Goal: Task Accomplishment & Management: Complete application form

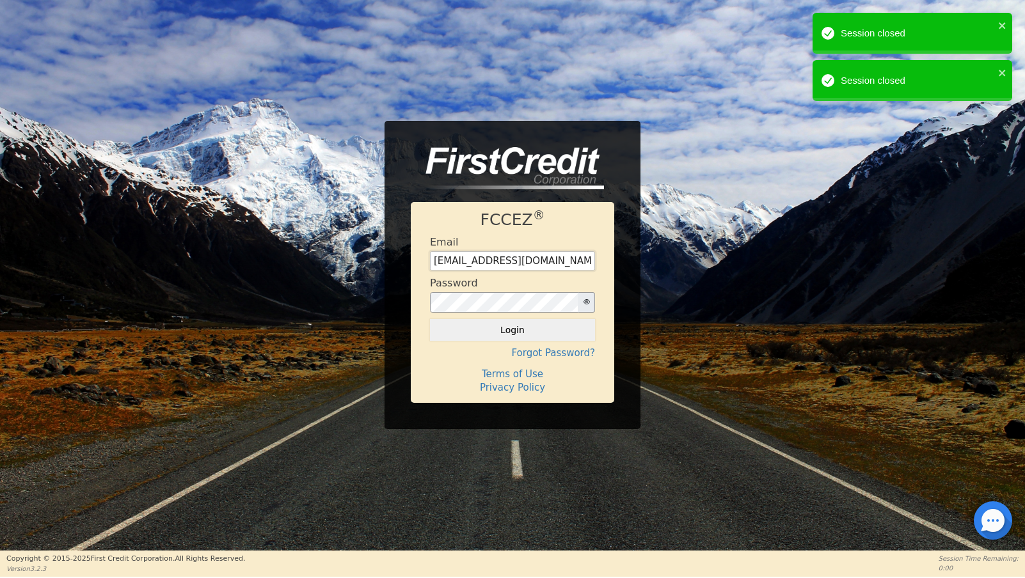
click at [530, 264] on input "[EMAIL_ADDRESS][DOMAIN_NAME]" at bounding box center [512, 260] width 165 height 19
type input "[EMAIL_ADDRESS][DOMAIN_NAME]"
click at [510, 334] on button "Login" at bounding box center [512, 330] width 165 height 22
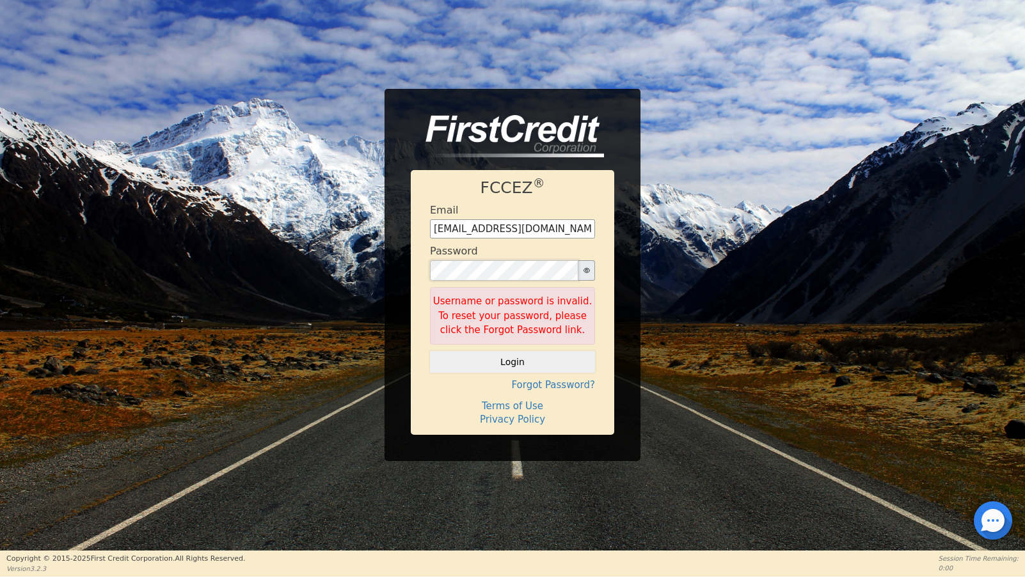
click at [430, 351] on button "Login" at bounding box center [512, 362] width 165 height 22
click at [590, 276] on button "button" at bounding box center [586, 270] width 17 height 20
click at [430, 351] on button "Login" at bounding box center [512, 362] width 165 height 22
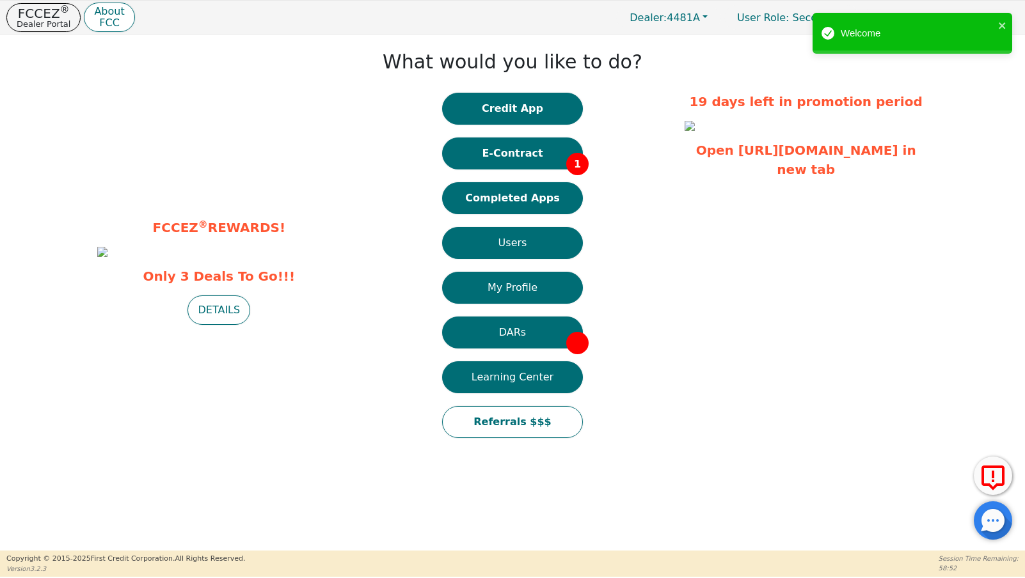
click at [519, 101] on button "Credit App" at bounding box center [512, 109] width 141 height 32
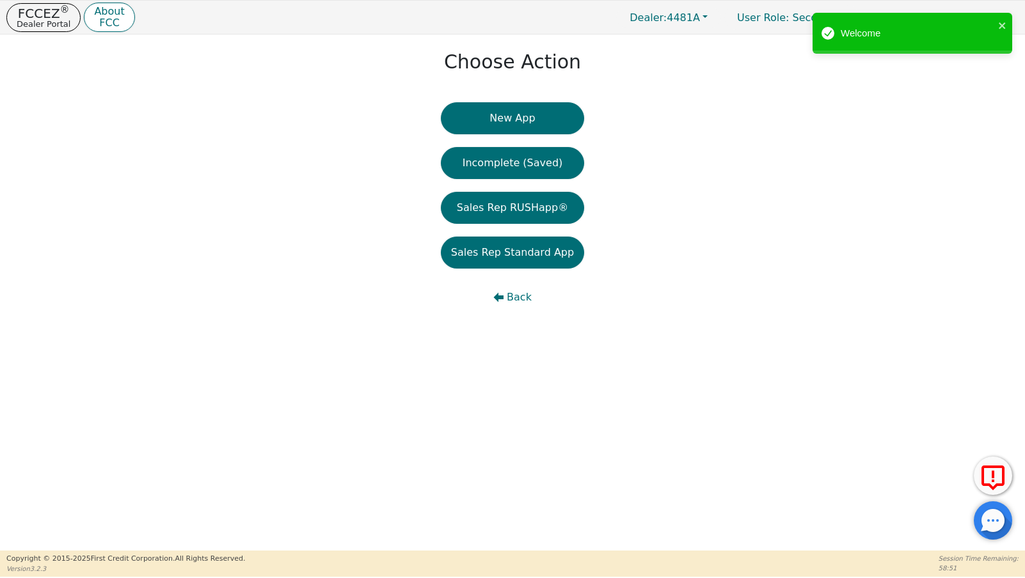
click at [533, 127] on button "New App" at bounding box center [512, 118] width 143 height 32
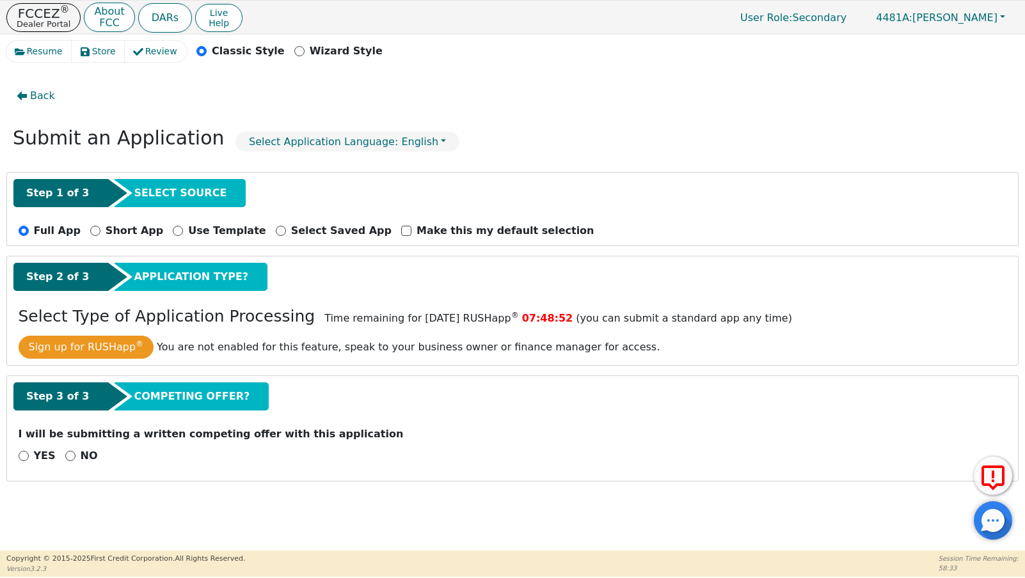
click at [74, 457] on div "NO" at bounding box center [81, 455] width 33 height 15
click at [68, 459] on input "NO" at bounding box center [70, 456] width 10 height 10
radio input "true"
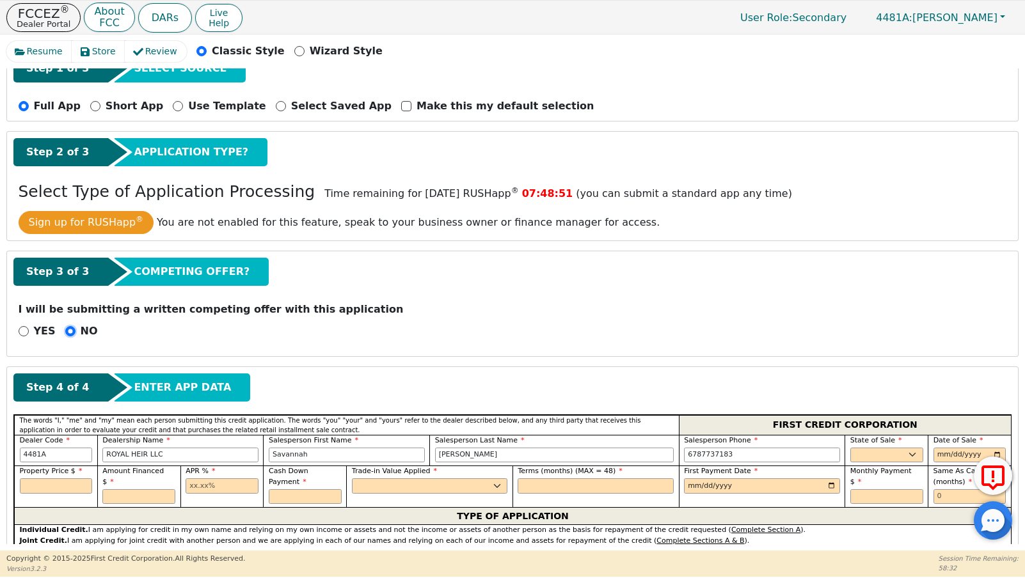
scroll to position [203, 0]
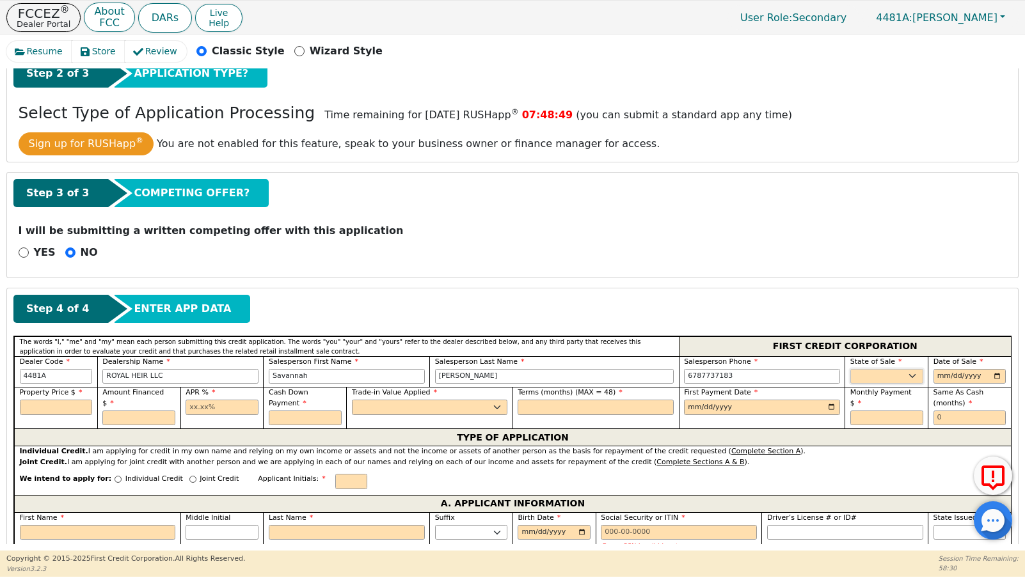
click at [899, 381] on select "AK AL AR AZ CA CO CT DC DE FL [GEOGRAPHIC_DATA] HI IA ID IL IN KS [GEOGRAPHIC_D…" at bounding box center [886, 376] width 73 height 15
select select "AZ"
click at [850, 369] on select "AK AL AR AZ CA CO CT DC DE FL [GEOGRAPHIC_DATA] HI IA ID IL IN KS [GEOGRAPHIC_D…" at bounding box center [886, 376] width 73 height 15
click at [945, 378] on input "date" at bounding box center [969, 376] width 73 height 15
type input "[DATE]"
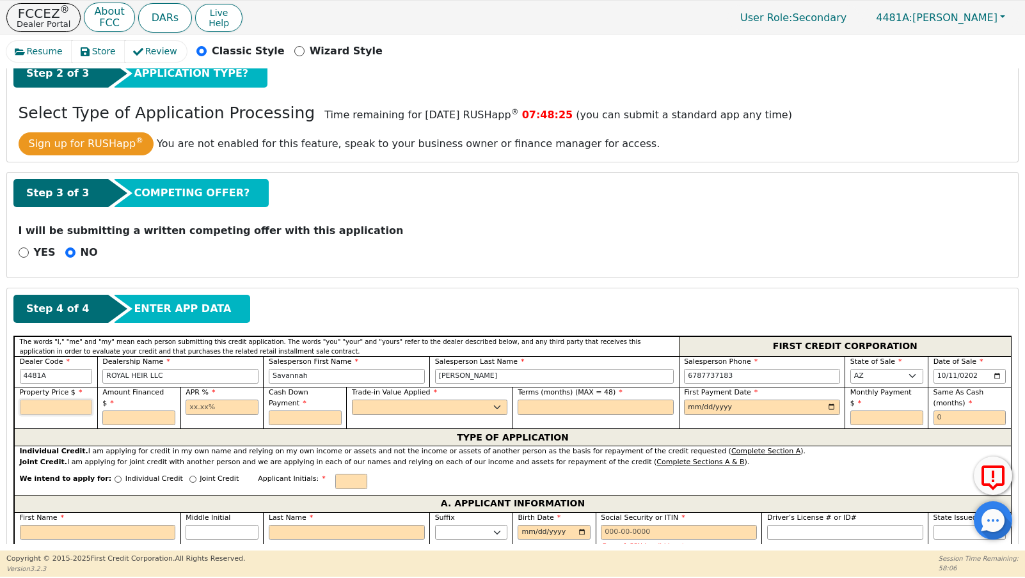
click at [53, 411] on input "text" at bounding box center [56, 407] width 73 height 15
type input "3775.00"
type input "4099.65"
type input "21.98"
type input "0.00"
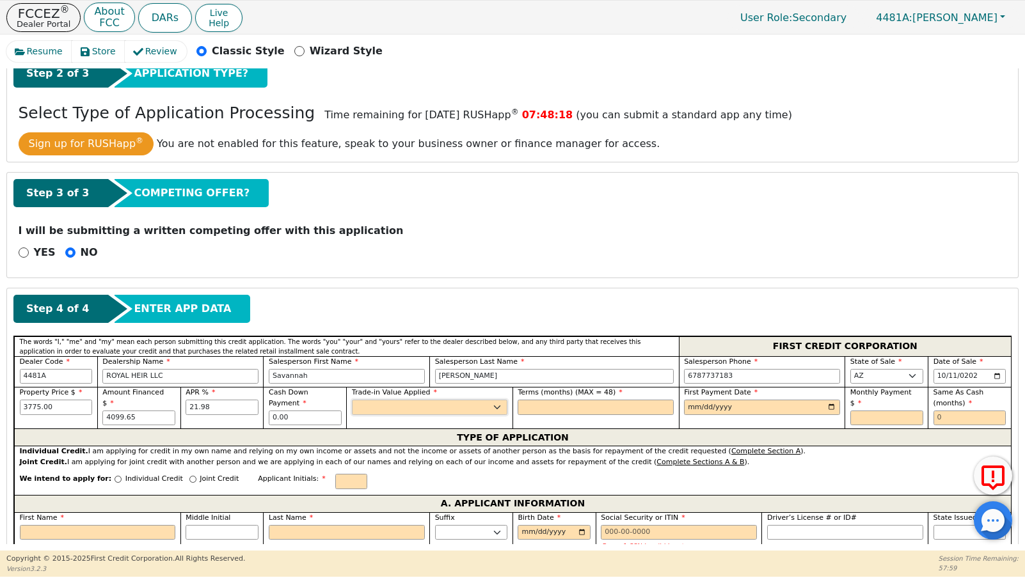
click at [384, 408] on select "Yes No" at bounding box center [430, 407] width 156 height 15
select select "n"
click at [352, 400] on select "Yes No" at bounding box center [430, 407] width 156 height 15
click at [580, 410] on input "text" at bounding box center [595, 407] width 156 height 15
type input "36"
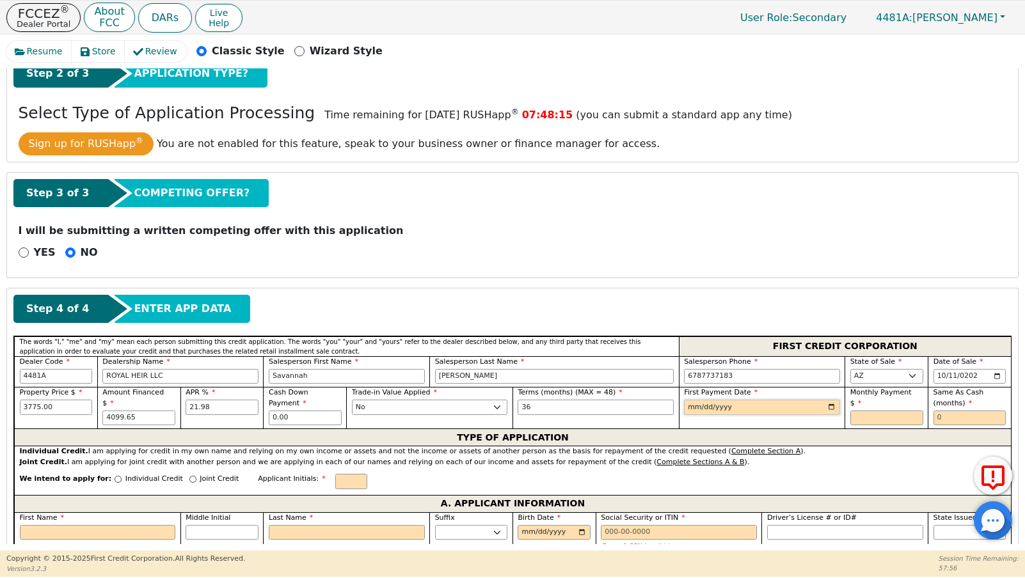
click at [690, 409] on input "date" at bounding box center [762, 407] width 156 height 15
type input "[DATE]"
click at [875, 411] on input "text" at bounding box center [886, 418] width 73 height 15
type input "156.53"
click at [945, 422] on input "text" at bounding box center [969, 418] width 73 height 15
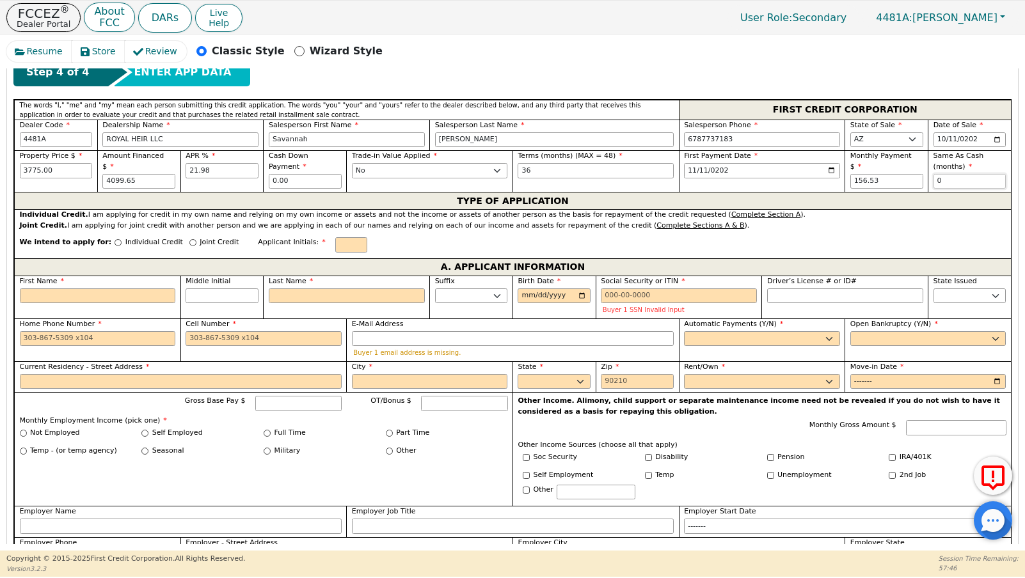
scroll to position [446, 0]
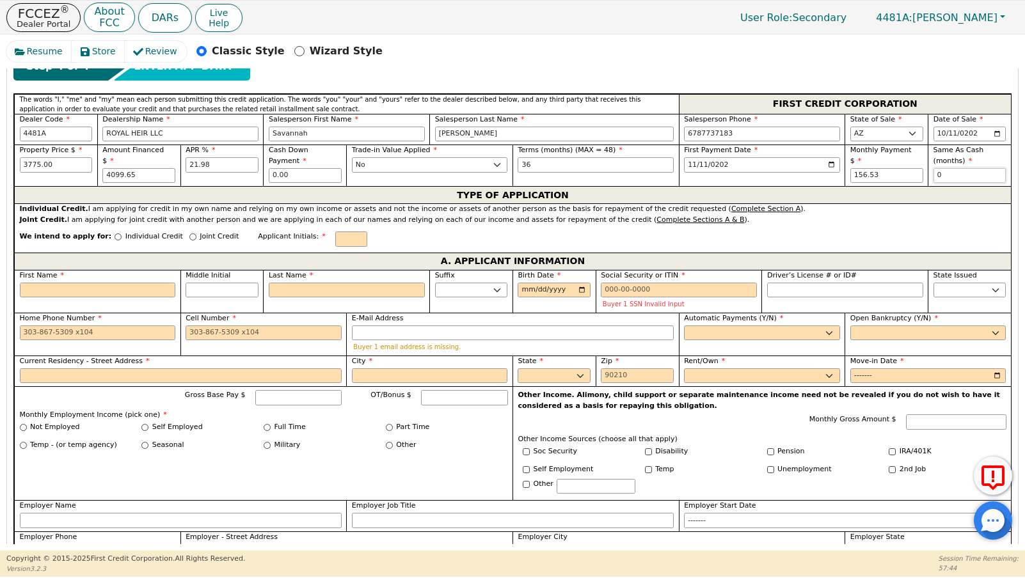
type input "0"
click at [189, 237] on input "Joint Credit" at bounding box center [192, 236] width 7 height 7
radio input "true"
click at [129, 284] on input "First Name" at bounding box center [98, 290] width 156 height 15
type input "A"
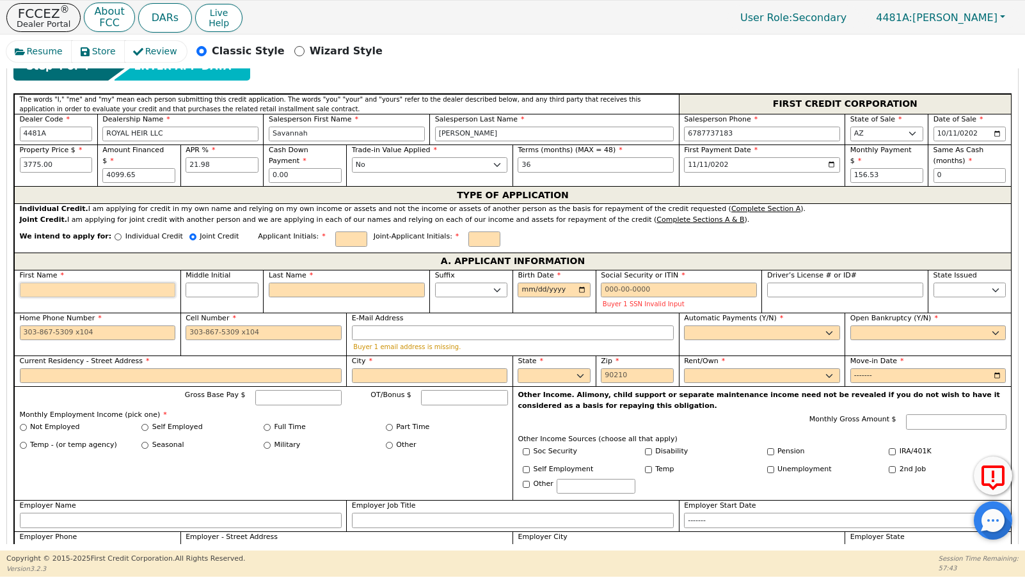
type input "A"
type input "AN"
type input "ANG"
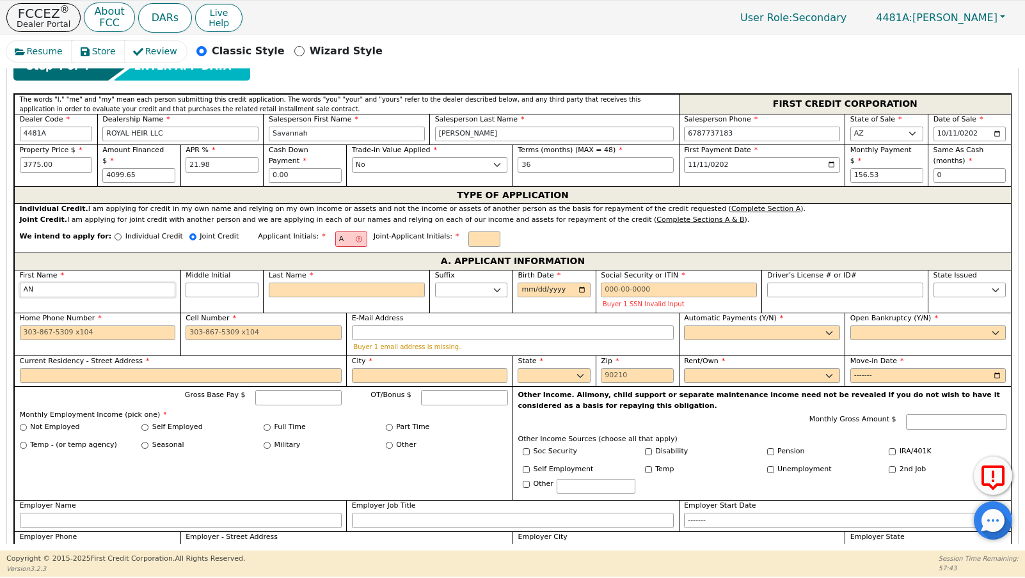
type input "ANG"
type input "ANGE"
type input "ANGEL"
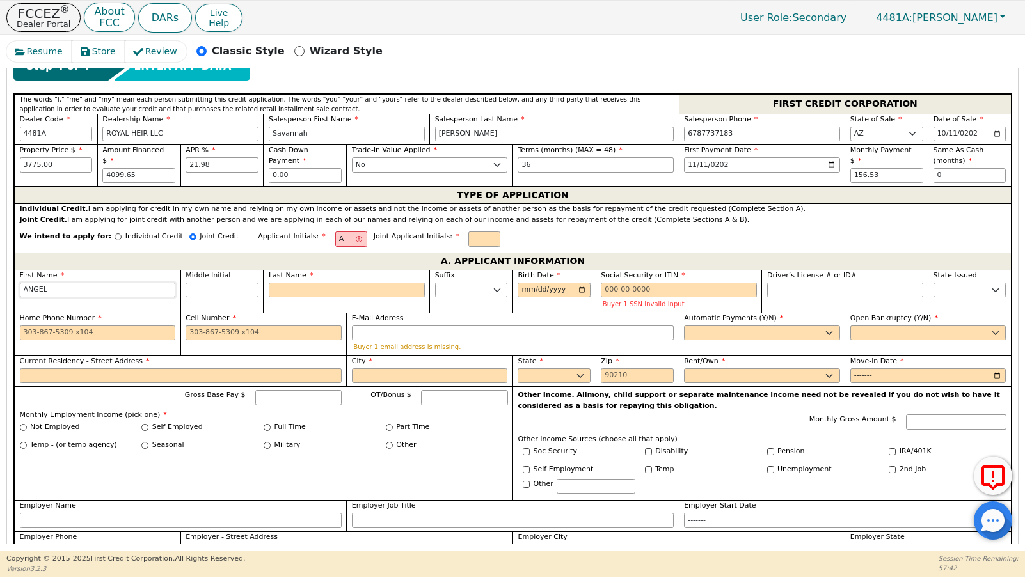
type input "ANGEL"
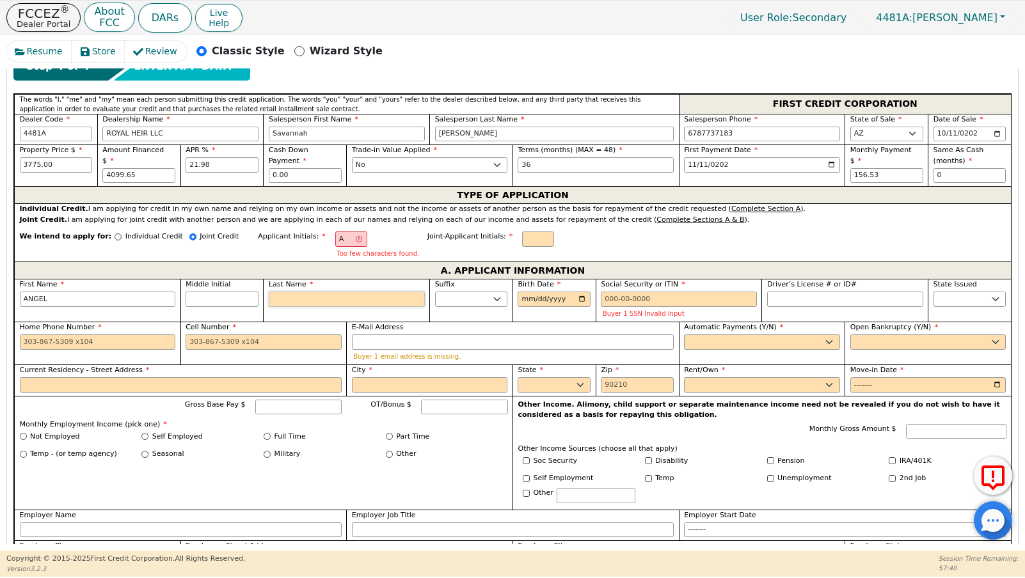
type input "AS"
type input "S"
type input "[PERSON_NAME]"
type input "SO"
type input "ANGEL SO"
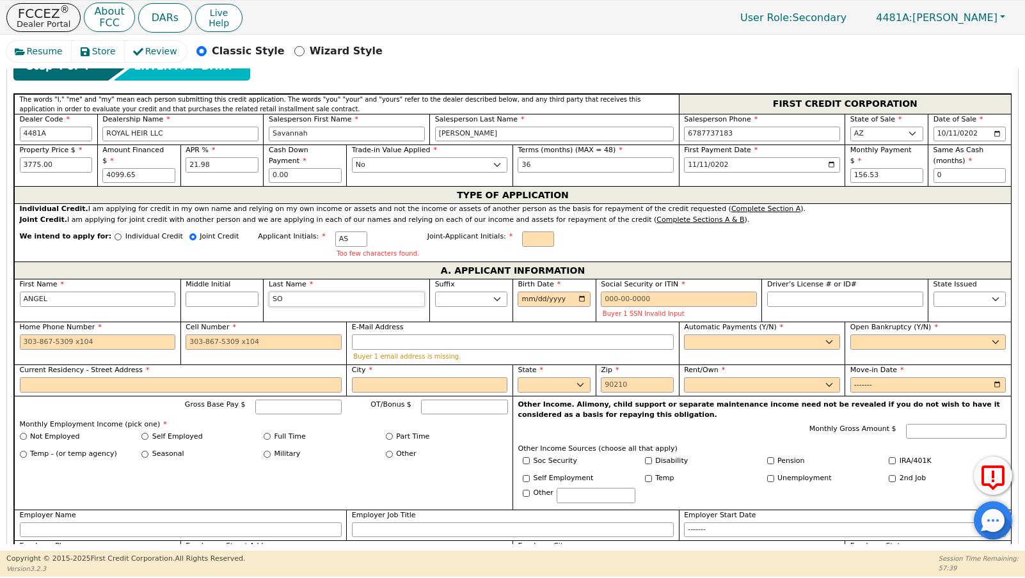
type input "SOB"
type input "ANGEL SOB"
type input "SOBE"
type input "ANGEL SOBE"
type input "SOBER"
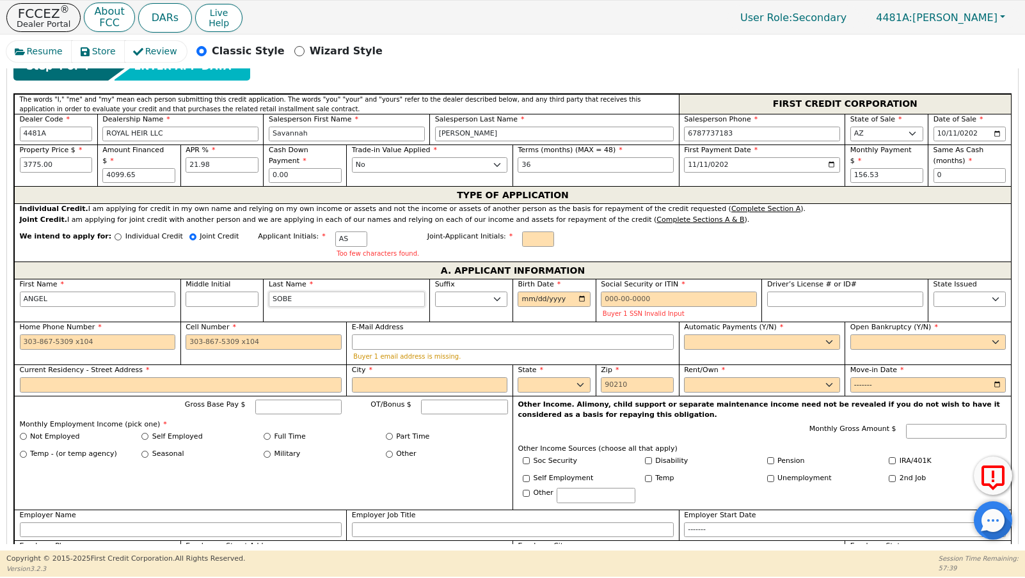
type input "ANGEL SOBER"
type input "SOBERA"
type input "[PERSON_NAME]"
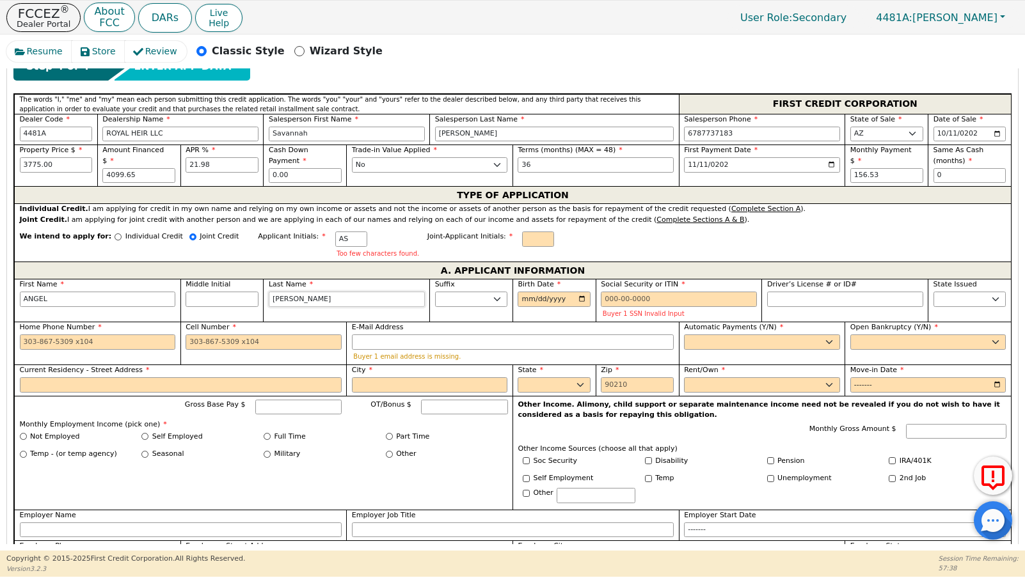
type input "[PERSON_NAME]"
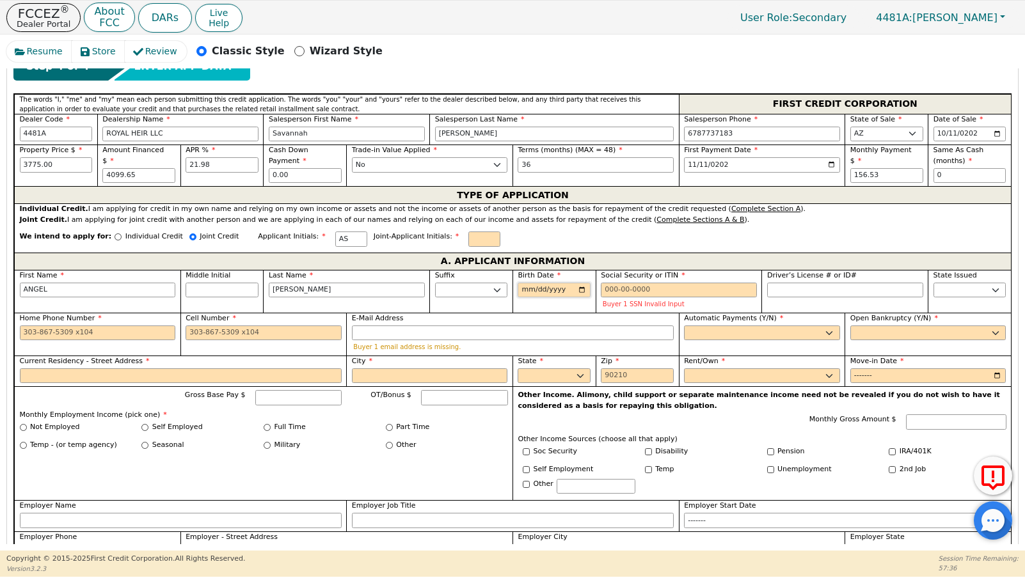
click at [520, 283] on input "Birth Date" at bounding box center [553, 290] width 73 height 15
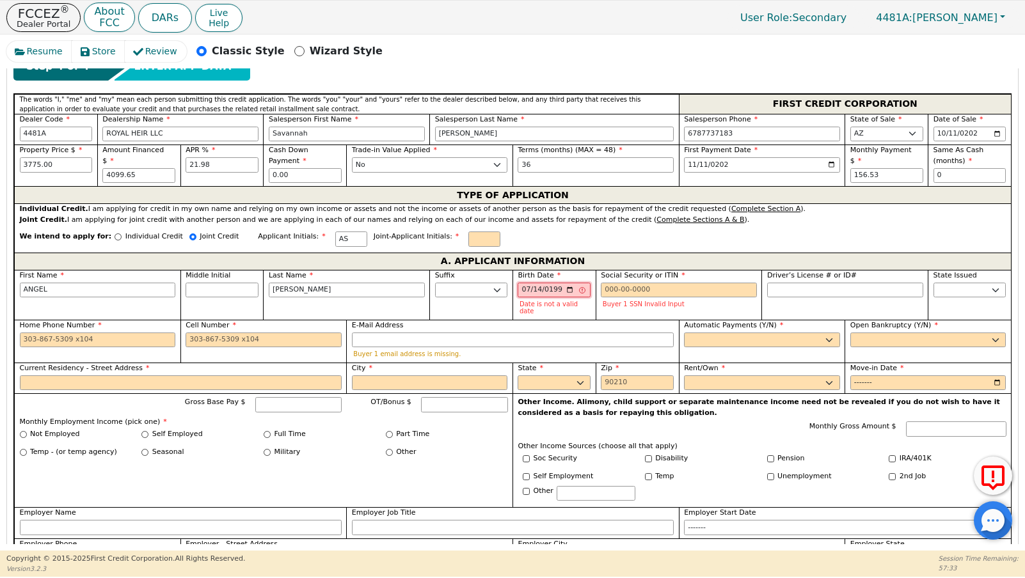
type input "[DATE]"
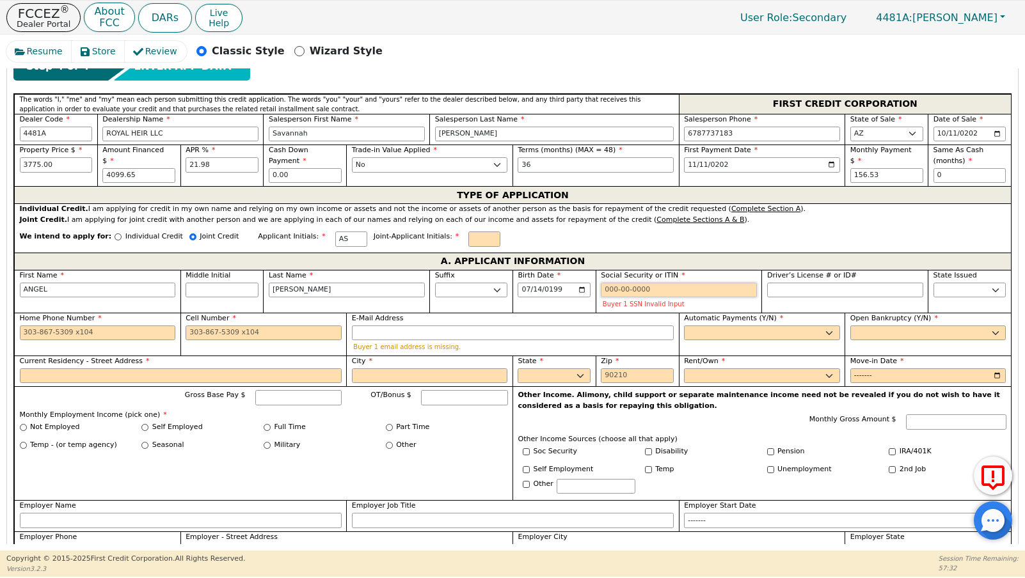
click at [609, 294] on input "Social Security or ITIN" at bounding box center [679, 290] width 156 height 15
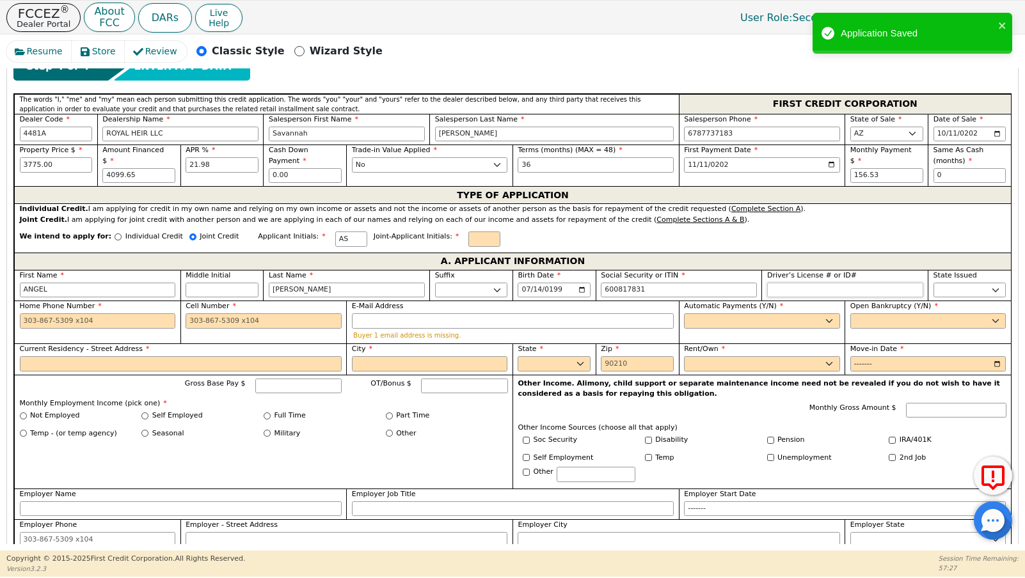
click at [782, 288] on input "Driver’s License # or ID#" at bounding box center [845, 290] width 156 height 15
type input "***-**-7831"
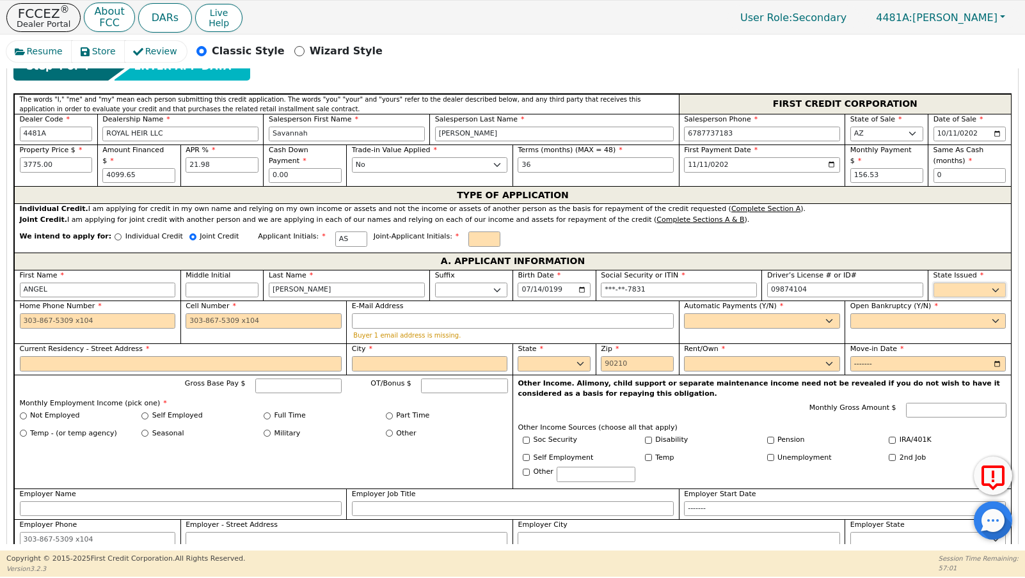
type input "********"
click at [947, 290] on select "AK AL AR AZ CA CO CT DC DE FL [GEOGRAPHIC_DATA] HI IA ID IL IN KS [GEOGRAPHIC_D…" at bounding box center [969, 290] width 73 height 15
click at [933, 283] on select "AK AL AR AZ CA CO CT DC DE FL [GEOGRAPHIC_DATA] HI IA ID IL IN KS [GEOGRAPHIC_D…" at bounding box center [969, 290] width 73 height 15
click at [950, 290] on select "AK AL AR AZ CA CO CT DC DE FL [GEOGRAPHIC_DATA] HI IA ID IL IN KS [GEOGRAPHIC_D…" at bounding box center [969, 290] width 73 height 15
select select "AZ"
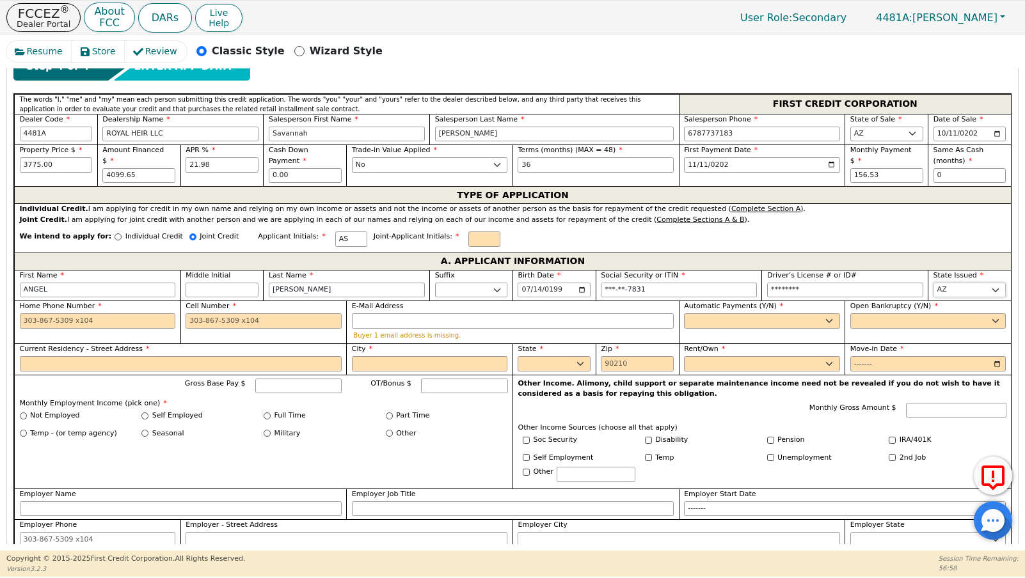
click at [933, 283] on select "AK AL AR AZ CA CO CT DC DE FL [GEOGRAPHIC_DATA] HI IA ID IL IN KS [GEOGRAPHIC_D…" at bounding box center [969, 290] width 73 height 15
click at [212, 324] on input "Cell Number" at bounding box center [264, 320] width 156 height 15
type input "[PHONE_NUMBER]"
click at [356, 327] on input "E-Mail Address" at bounding box center [513, 320] width 322 height 15
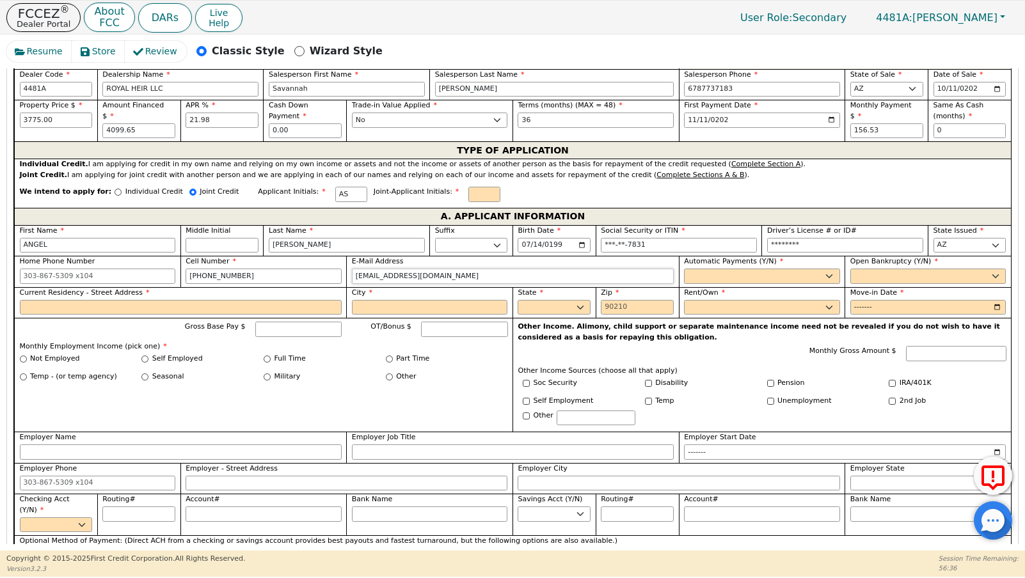
scroll to position [487, 0]
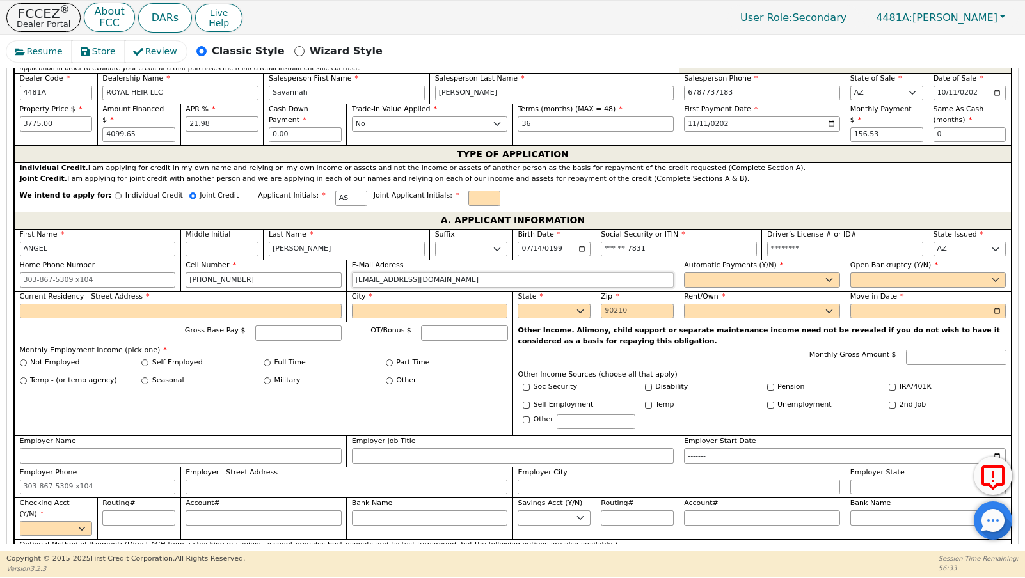
click at [423, 278] on input "[EMAIL_ADDRESS][DOMAIN_NAME]" at bounding box center [513, 279] width 322 height 15
type input "[EMAIL_ADDRESS][DOMAIN_NAME]"
click at [686, 282] on select "Yes No" at bounding box center [762, 279] width 156 height 15
select select "y"
click at [684, 272] on select "Yes No" at bounding box center [762, 279] width 156 height 15
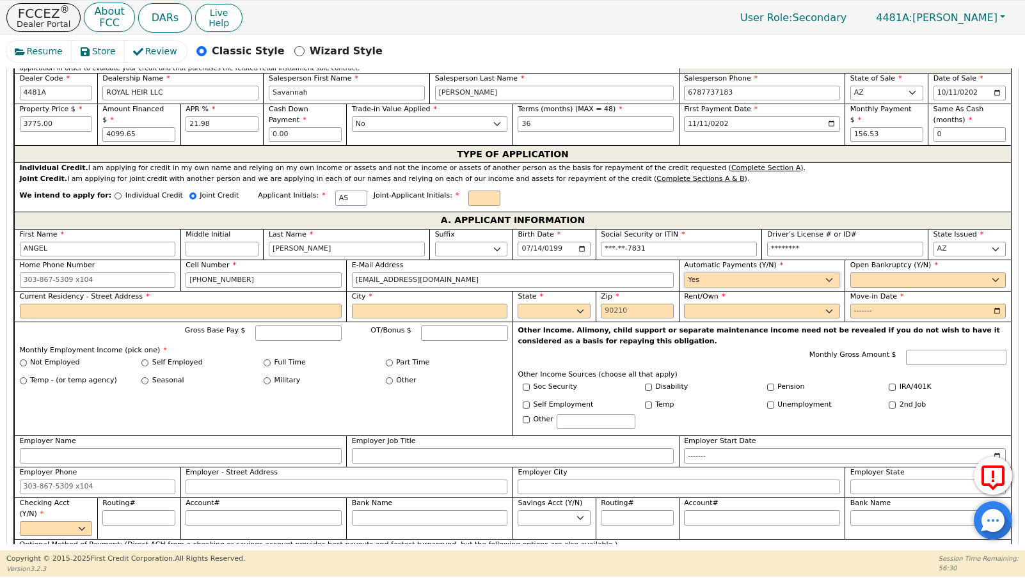
type input "[PERSON_NAME]"
click at [871, 284] on select "Yes No" at bounding box center [928, 279] width 156 height 15
select select "n"
click at [850, 272] on select "Yes No" at bounding box center [928, 279] width 156 height 15
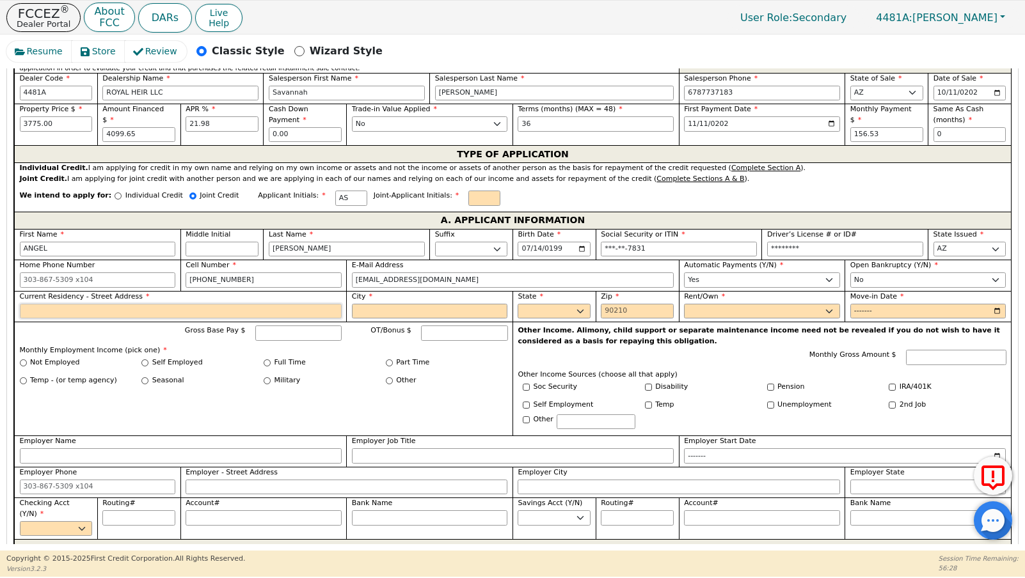
click at [251, 312] on input "Current Residency - Street Address" at bounding box center [181, 311] width 322 height 15
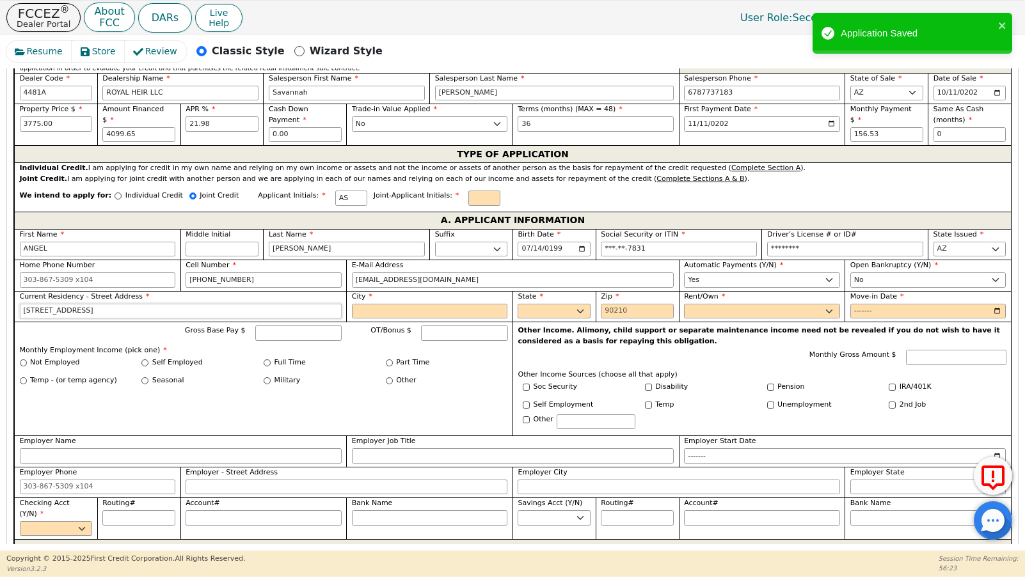
type input "[STREET_ADDRESS]"
type input "PHOENIX"
click at [537, 313] on select "AK AL AR AZ CA CO CT DC DE FL [GEOGRAPHIC_DATA] HI IA ID IL IN KS [GEOGRAPHIC_D…" at bounding box center [553, 311] width 73 height 15
select select "AZ"
click at [517, 304] on select "AK AL AR AZ CA CO CT DC DE FL [GEOGRAPHIC_DATA] HI IA ID IL IN KS [GEOGRAPHIC_D…" at bounding box center [553, 311] width 73 height 15
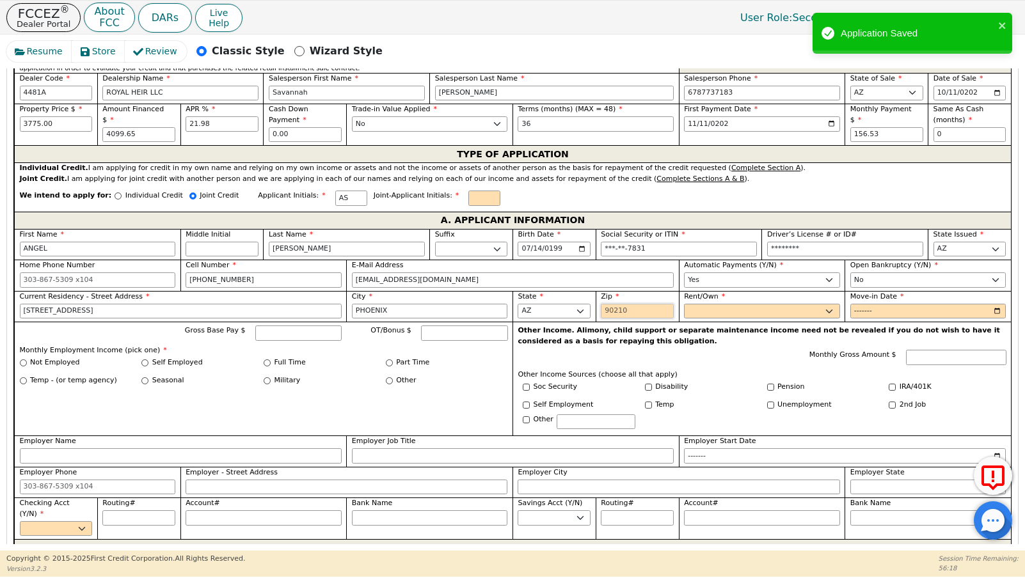
click at [618, 306] on input "Zip" at bounding box center [637, 311] width 73 height 15
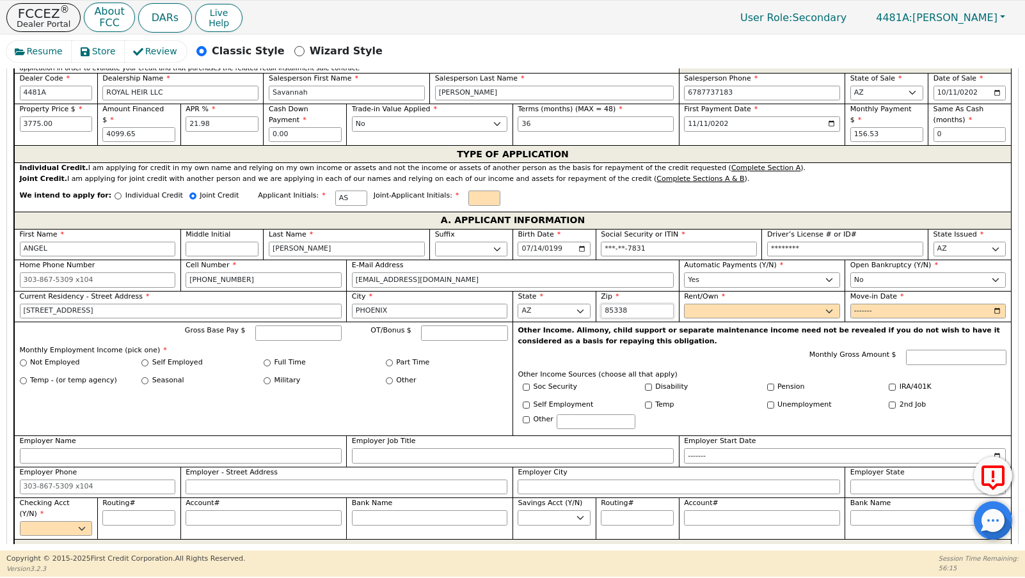
type input "85338"
click at [729, 307] on select "Rent Own" at bounding box center [762, 311] width 156 height 15
select select "Rent"
click at [684, 304] on select "Rent Own" at bounding box center [762, 311] width 156 height 15
click at [867, 312] on input "Move-in Date" at bounding box center [928, 311] width 156 height 15
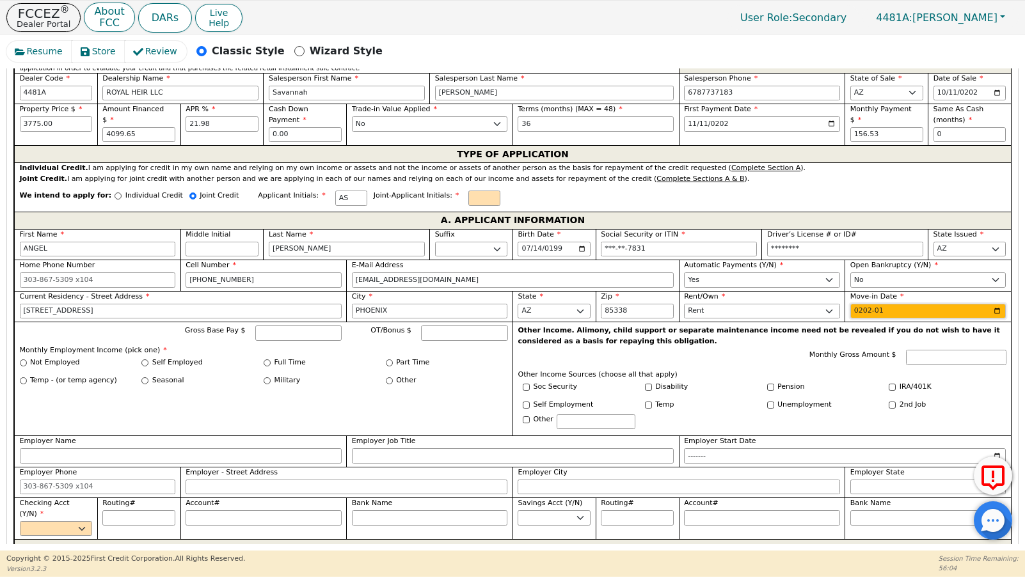
type input "2025-01"
click at [214, 351] on p "Monthly Employment Income (pick one) *" at bounding box center [264, 350] width 488 height 11
click at [289, 335] on input "Gross Base Pay $" at bounding box center [298, 333] width 87 height 15
type input "3680.00"
click at [268, 364] on input "Full Time" at bounding box center [267, 362] width 7 height 7
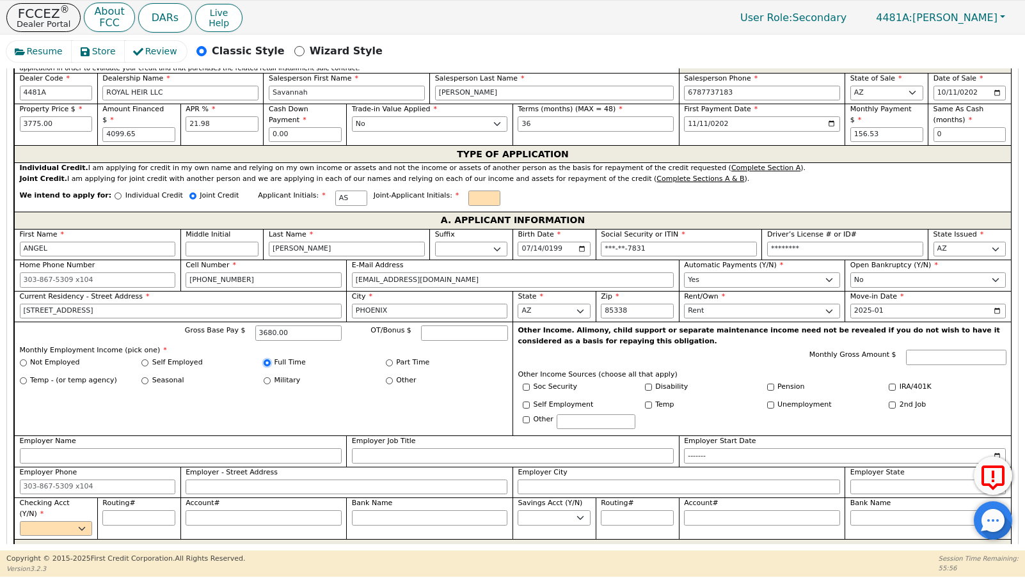
radio input "true"
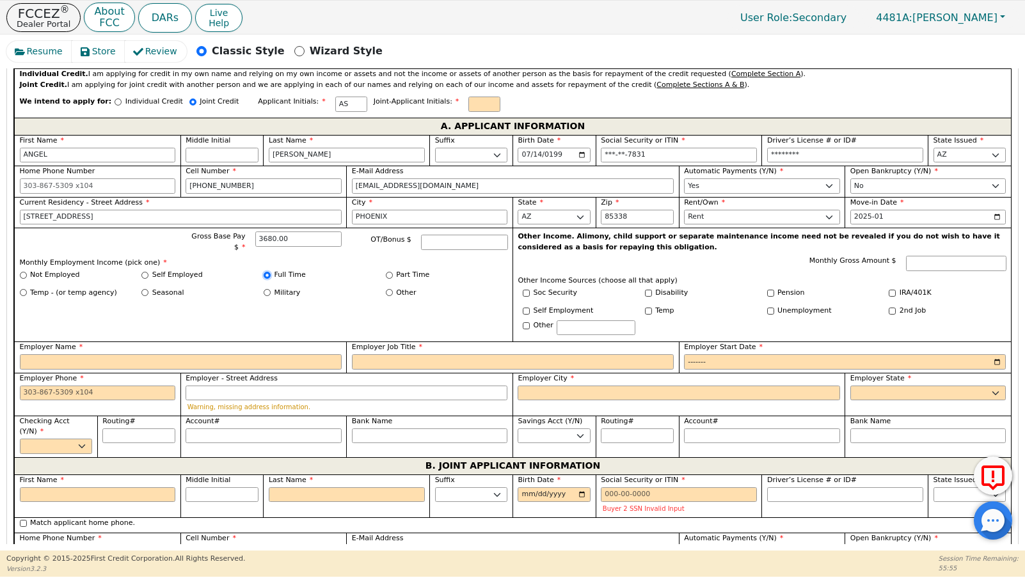
scroll to position [582, 0]
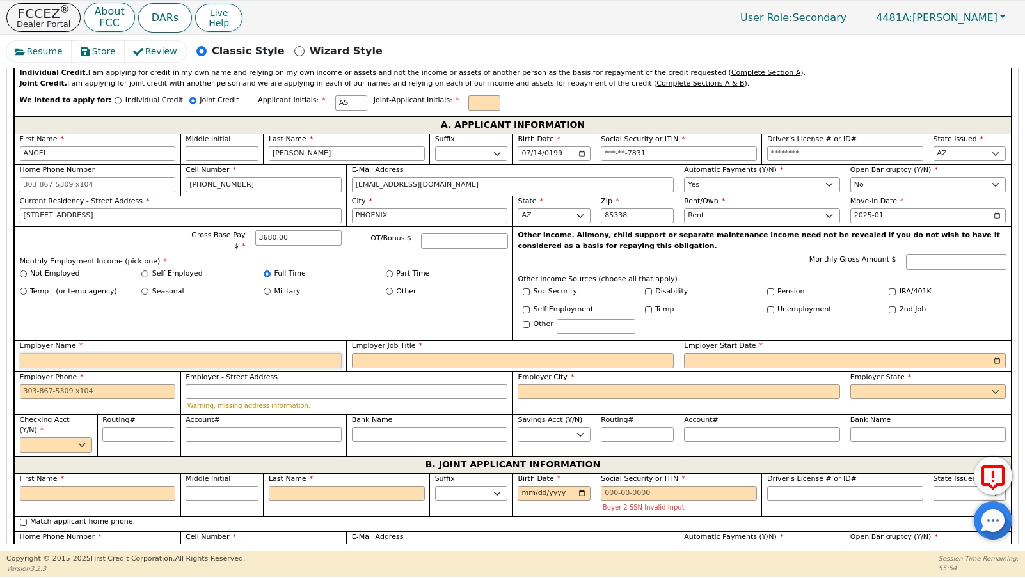
click at [104, 361] on input "Employer Name" at bounding box center [181, 360] width 322 height 15
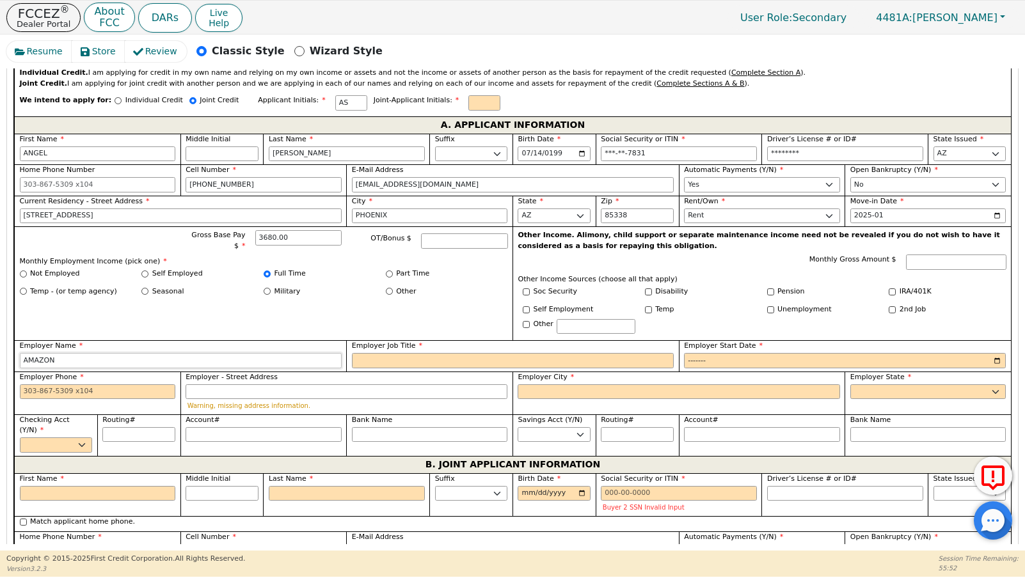
type input "AMAZON"
type input "FORKLIFT OPERATOR"
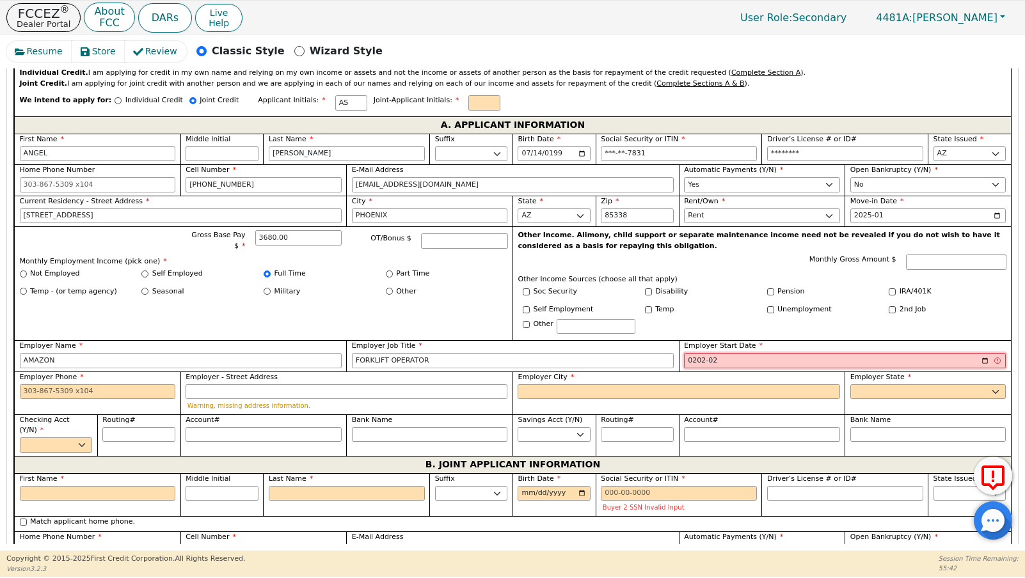
type input "2022-02"
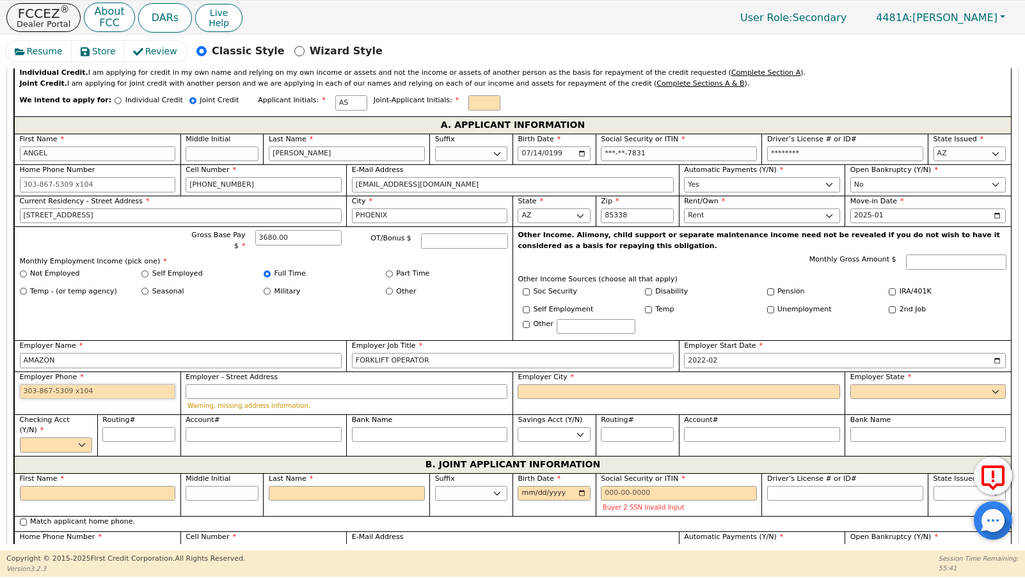
click at [38, 391] on input "Employer Phone" at bounding box center [98, 391] width 156 height 15
paste input "[PHONE_NUMBER]"
click at [32, 391] on input "[PHONE_NUMBER]" at bounding box center [98, 391] width 156 height 15
type input "[PHONE_NUMBER]"
click at [299, 396] on input "Employer - Street Address" at bounding box center [347, 391] width 322 height 15
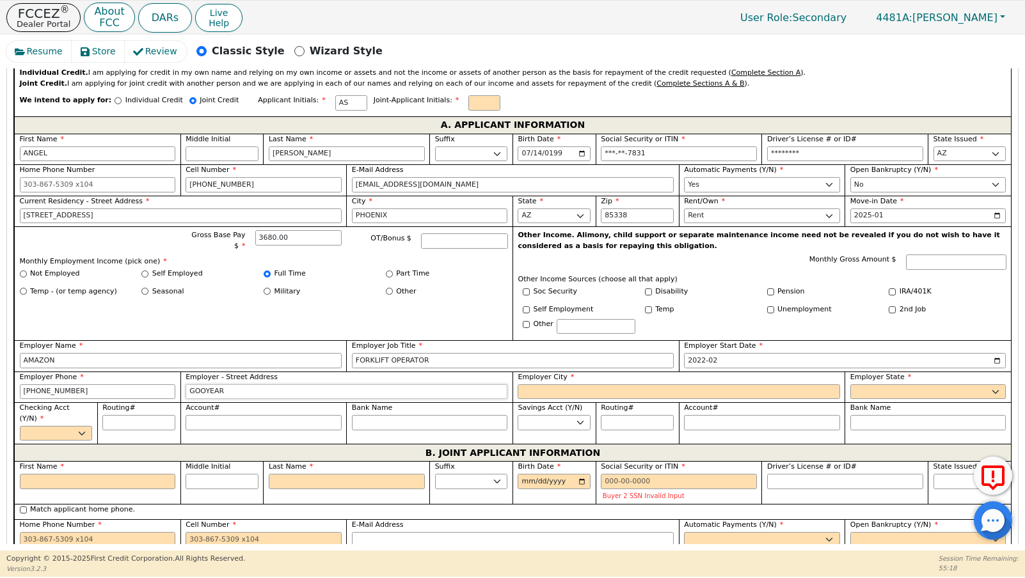
type input "GOOYEAR"
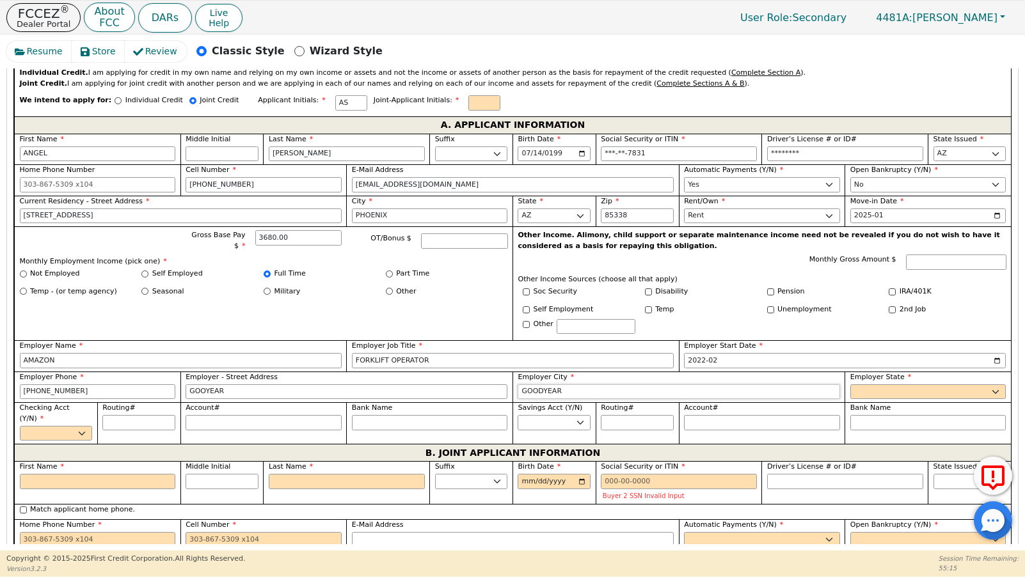
type input "GOODYEAR"
click at [850, 386] on select "AK AL AR AZ CA CO CT DC DE FL [GEOGRAPHIC_DATA] HI IA ID [GEOGRAPHIC_DATA] IN K…" at bounding box center [928, 391] width 156 height 15
select select "AZ"
click at [850, 384] on select "AK AL AR AZ CA CO CT DC DE FL [GEOGRAPHIC_DATA] HI IA ID [GEOGRAPHIC_DATA] IN K…" at bounding box center [928, 391] width 156 height 15
click at [42, 438] on select "Yes No" at bounding box center [56, 433] width 73 height 15
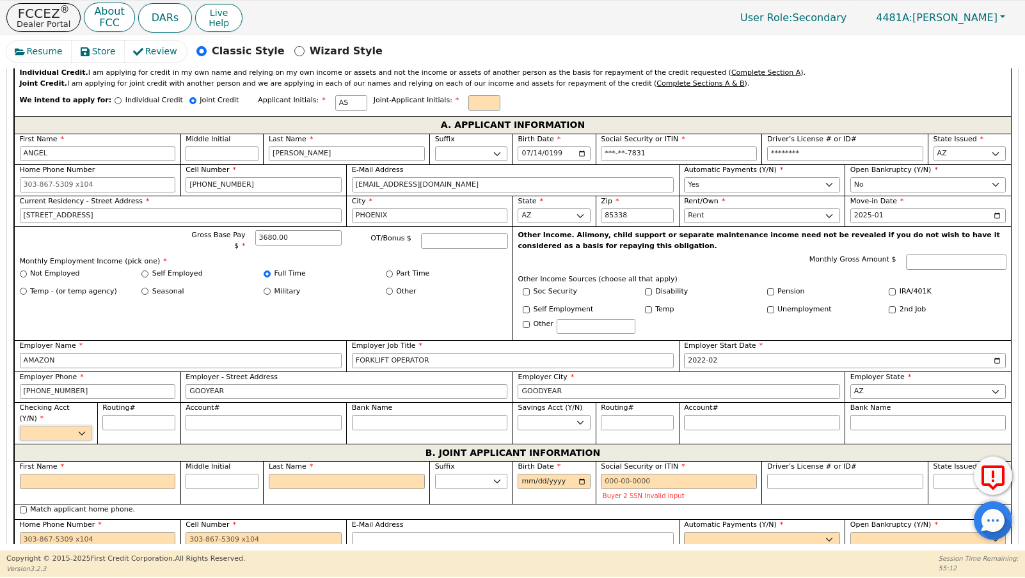
select select "y"
click at [20, 426] on select "Yes No" at bounding box center [56, 433] width 73 height 15
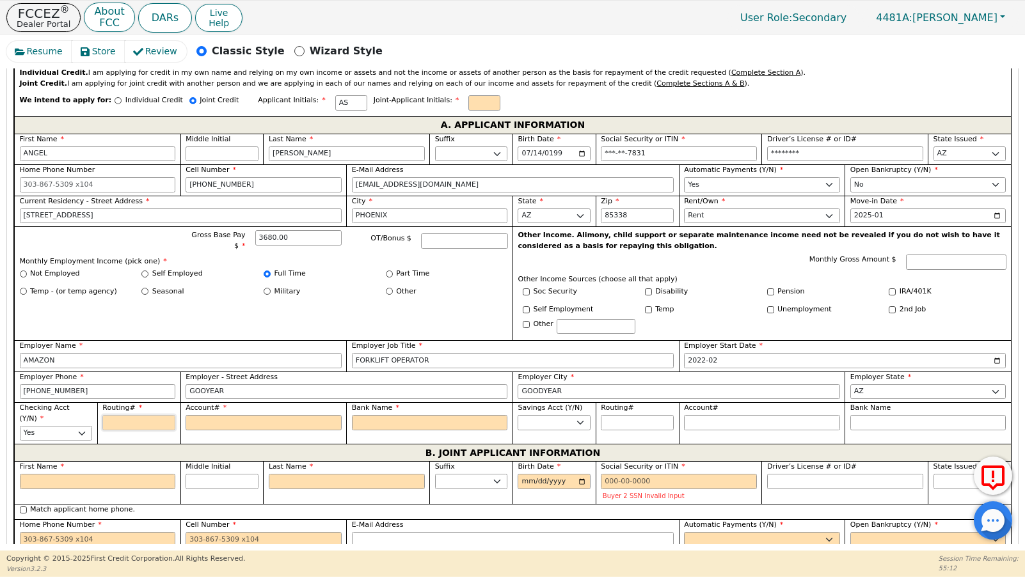
click at [132, 420] on input "Routing#" at bounding box center [138, 422] width 73 height 15
type input "1"
type input "*"
type input "12"
type input "**"
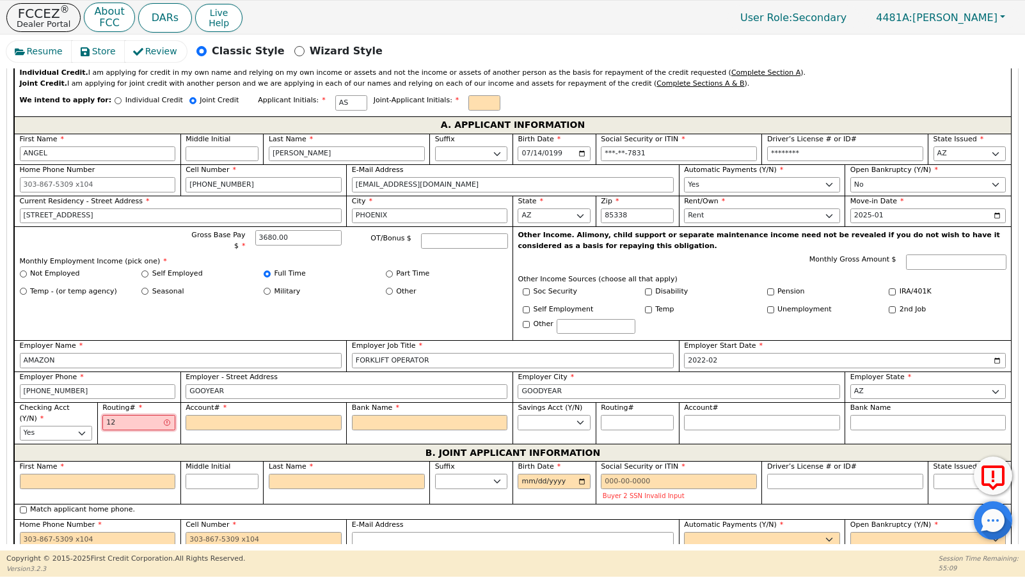
type input "122"
type input "***"
type input "1221"
type input "****"
type input "12210"
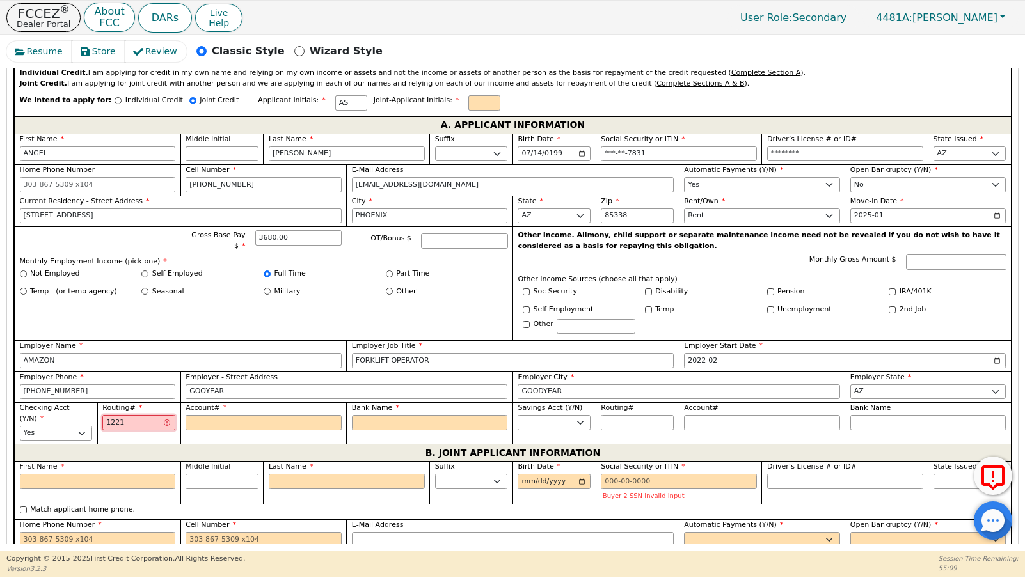
type input "*****"
type input "122105"
type input "******"
type input "1221052"
type input "*******"
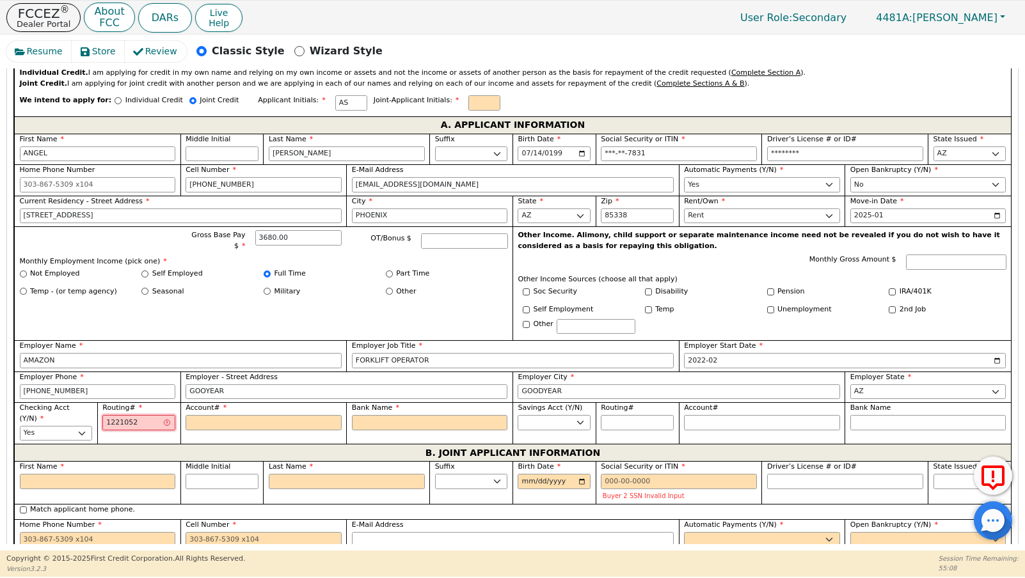
type input "12210527"
type input "********"
type input "122105278"
type input "*********"
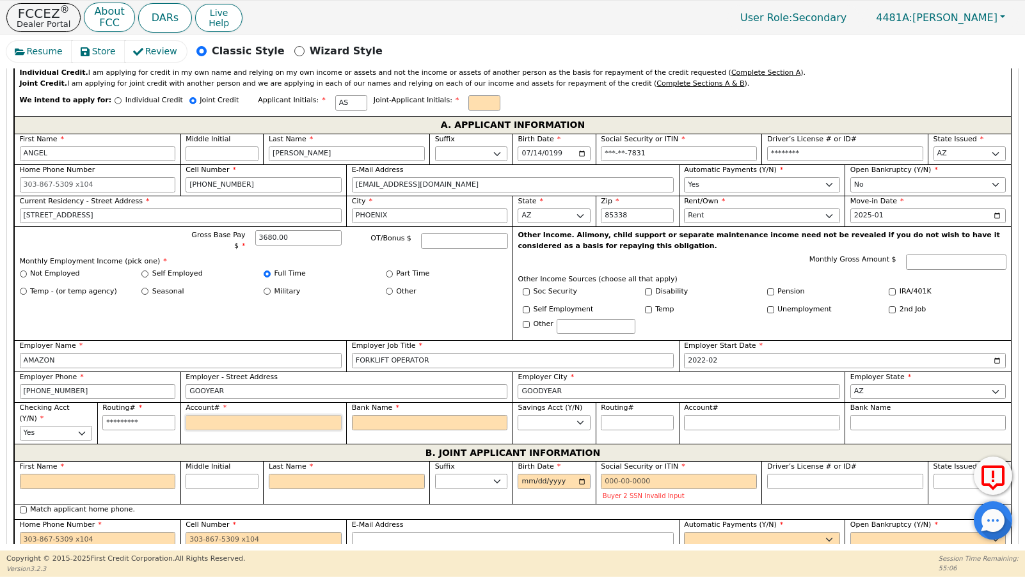
type input "1"
type input "*"
type input "14"
type input "**"
type input "149"
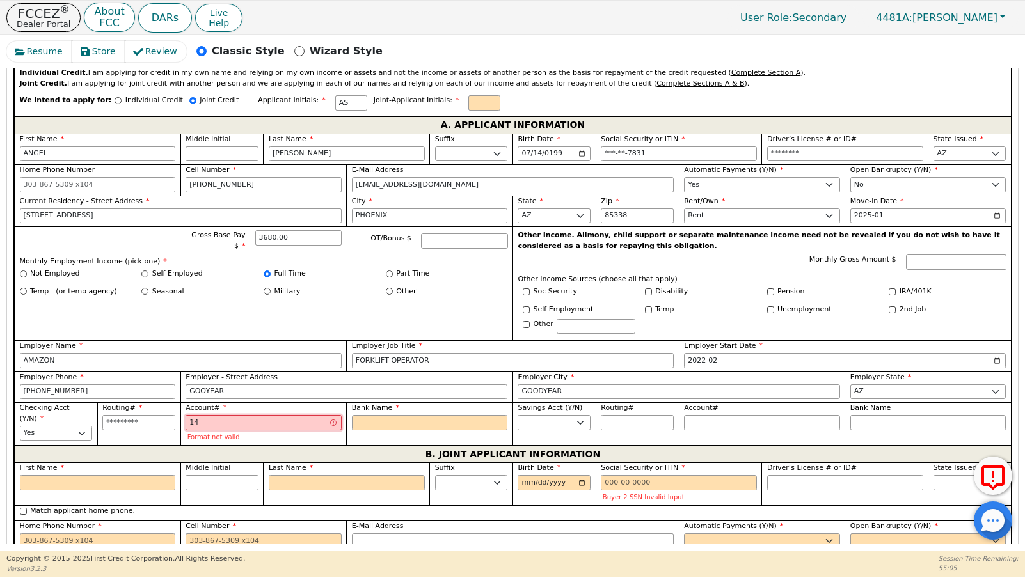
type input "***"
type input "1492"
type input "****"
type input "14925"
type input "*****"
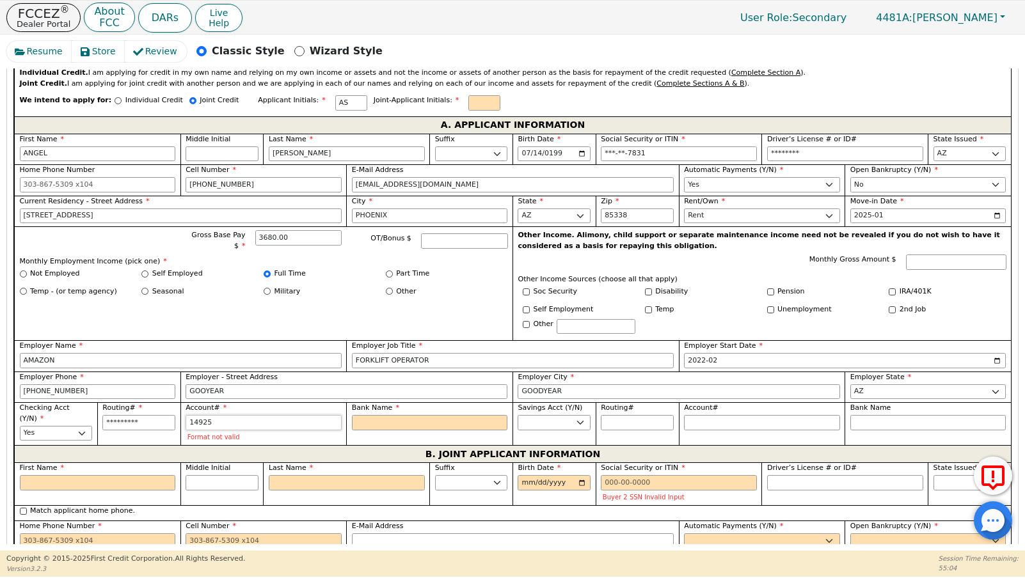
type input "149255"
type input "******"
type input "1492557"
type input "*******"
type input "14925574"
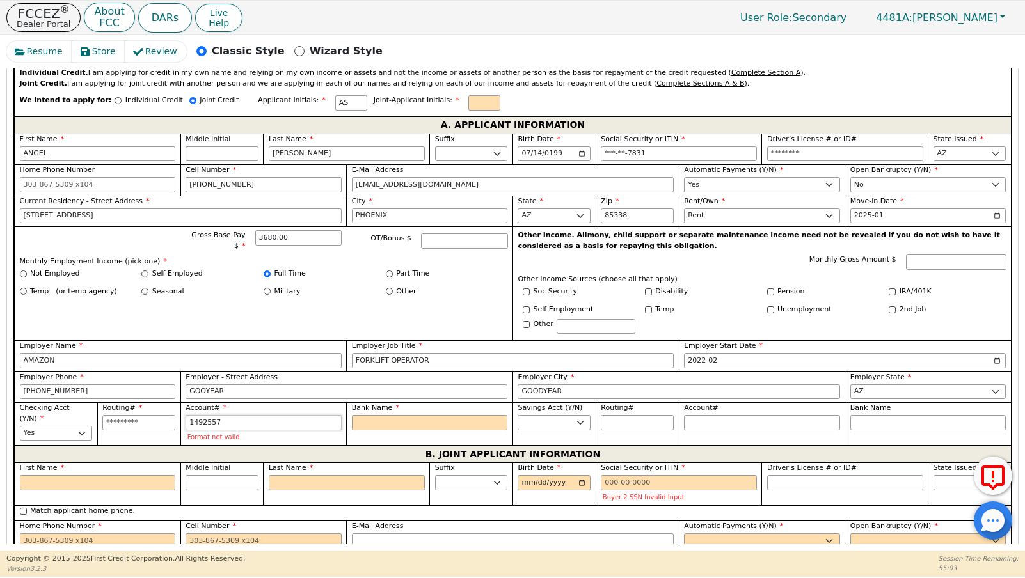
type input "********"
type input "149255748"
type input "*********"
type input "1492557481"
type input "**********"
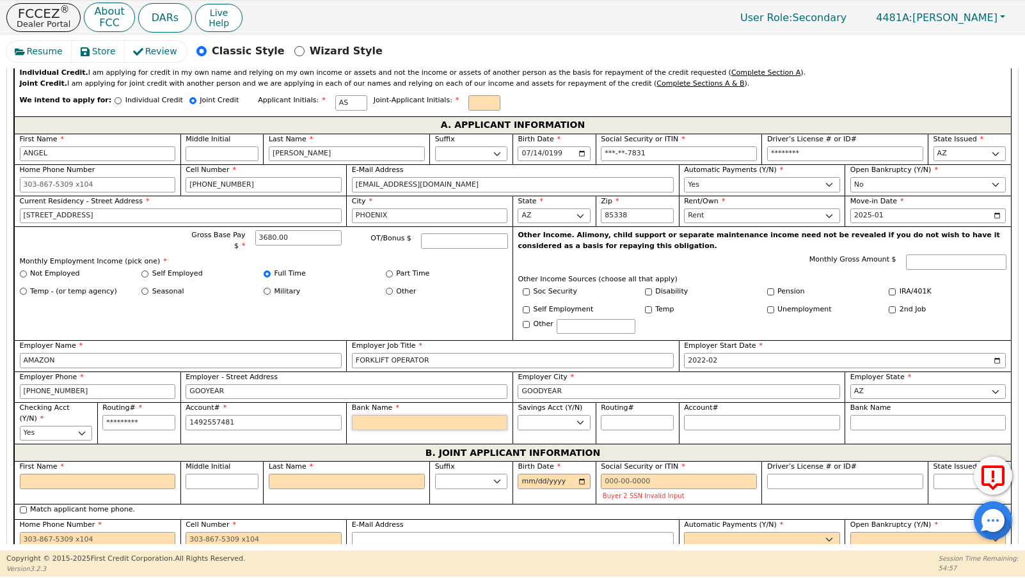
type input "**********"
click at [379, 422] on input "Bank Name" at bounding box center [430, 422] width 156 height 15
type input "W"
type input "WE"
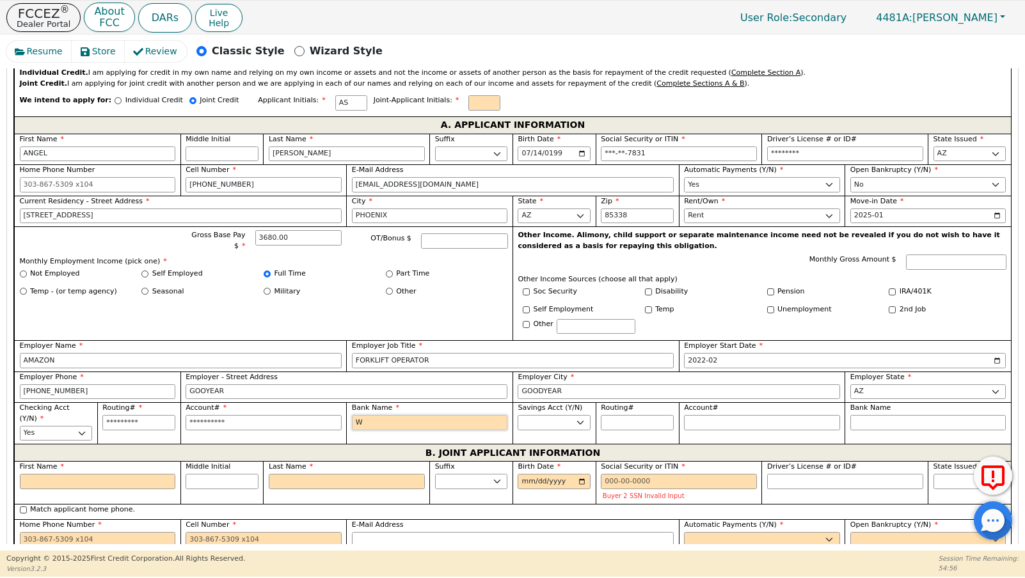
type input "WE"
type input "WEL"
type input "WELL"
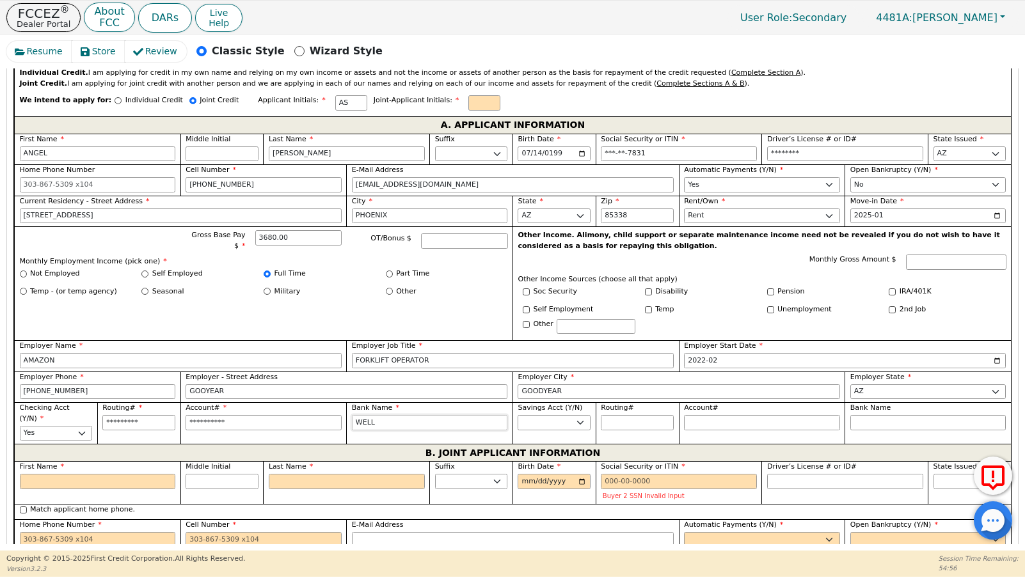
type input "[PERSON_NAME]"
type input "[PERSON_NAME] F"
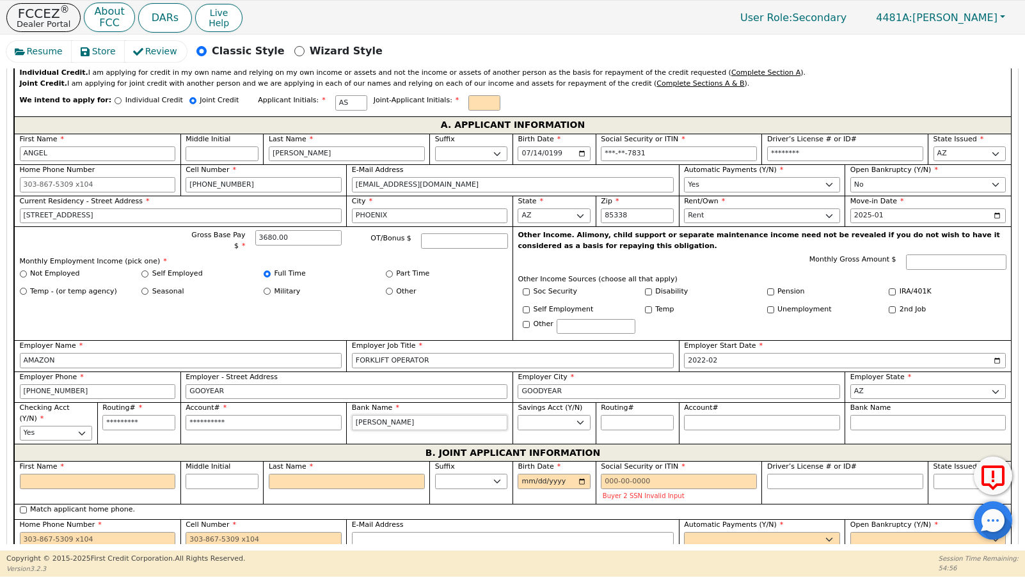
type input "[PERSON_NAME] F"
type input "[PERSON_NAME]"
type input "[PERSON_NAME] FAR"
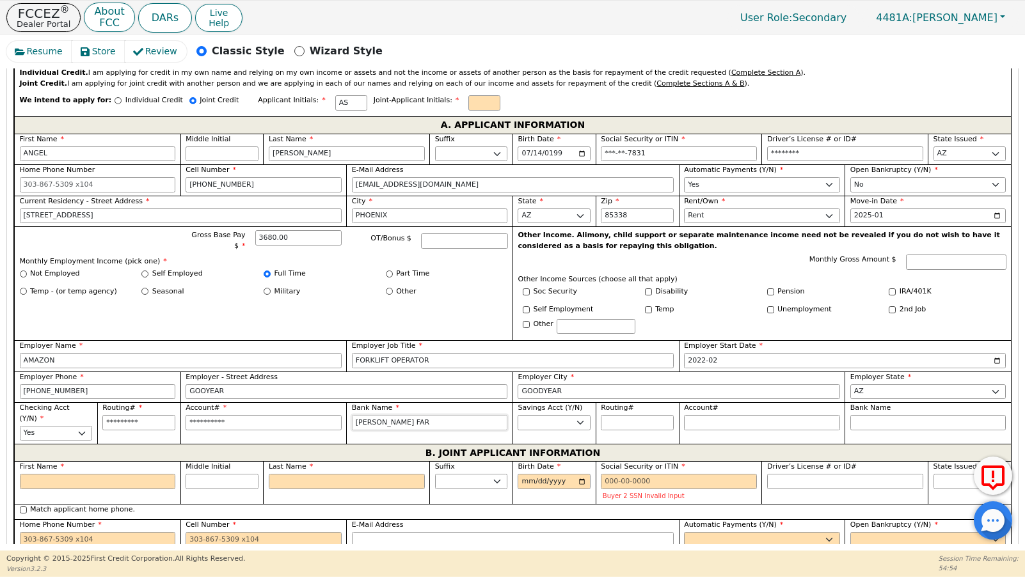
type input "[PERSON_NAME] FARG"
type input "[PERSON_NAME] FARGO"
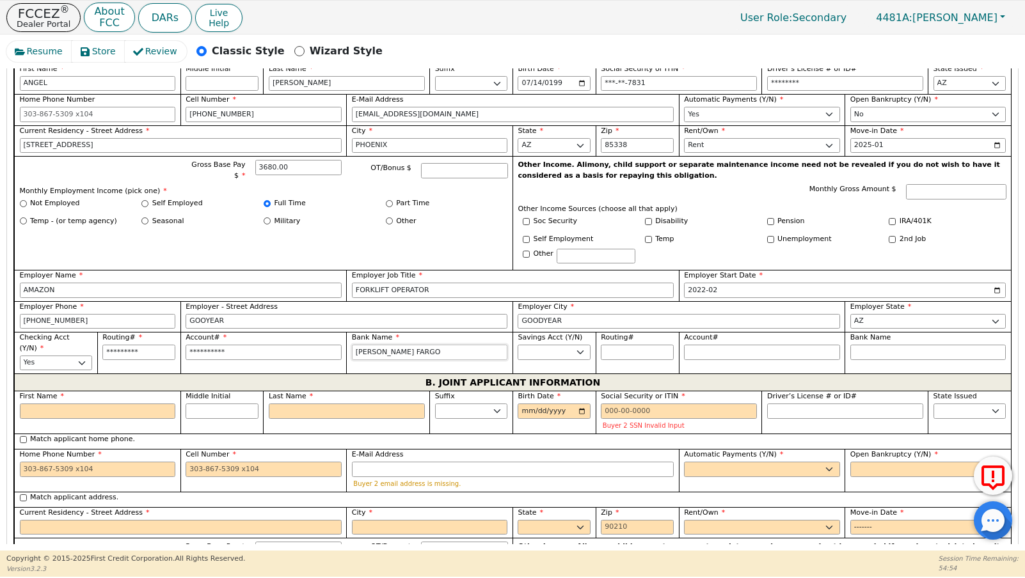
scroll to position [659, 0]
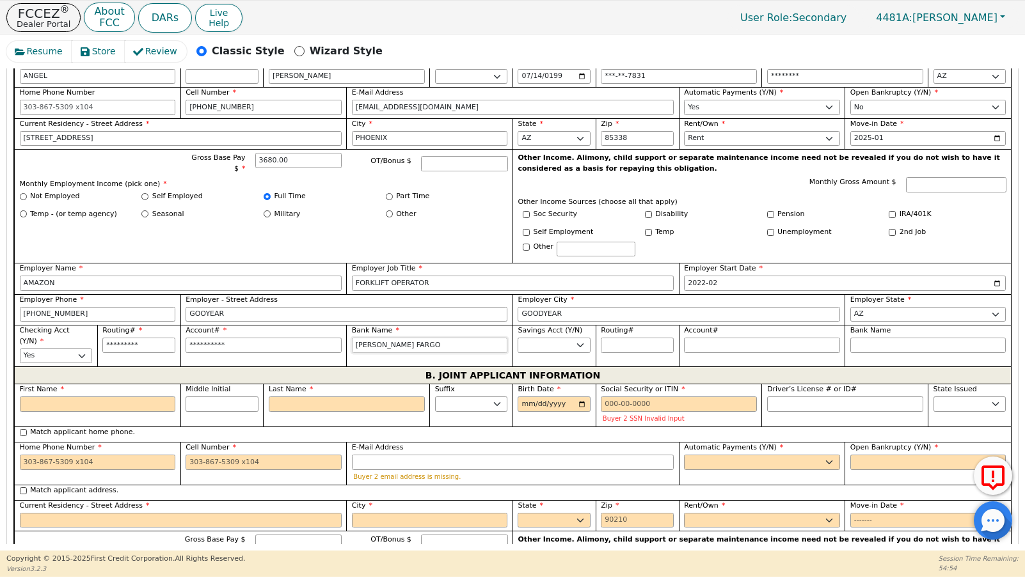
type input "[PERSON_NAME] FARGO"
click at [105, 399] on input "First Name" at bounding box center [98, 404] width 156 height 15
type input "V"
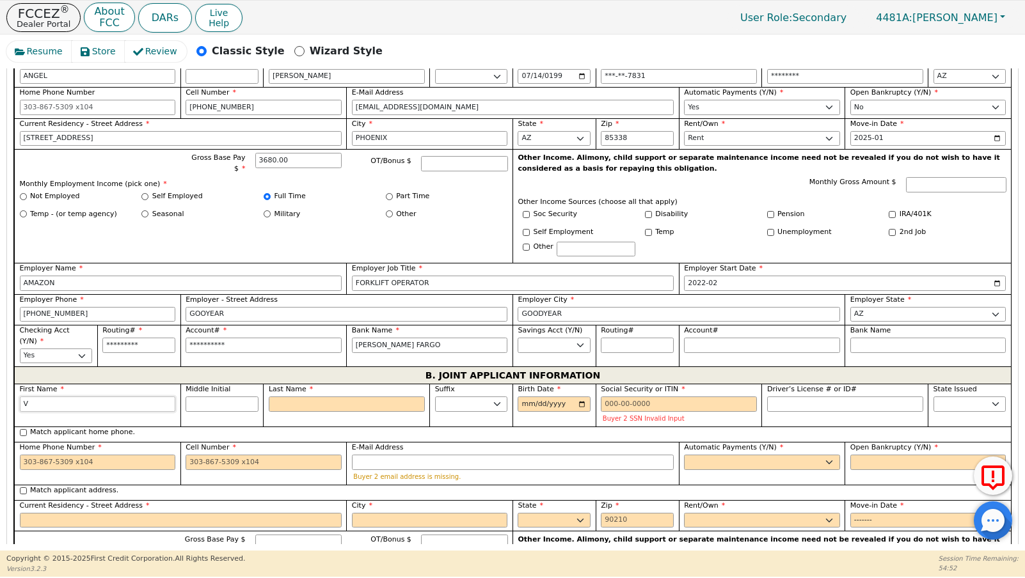
type input "VE"
type input "VER"
type input "VERO"
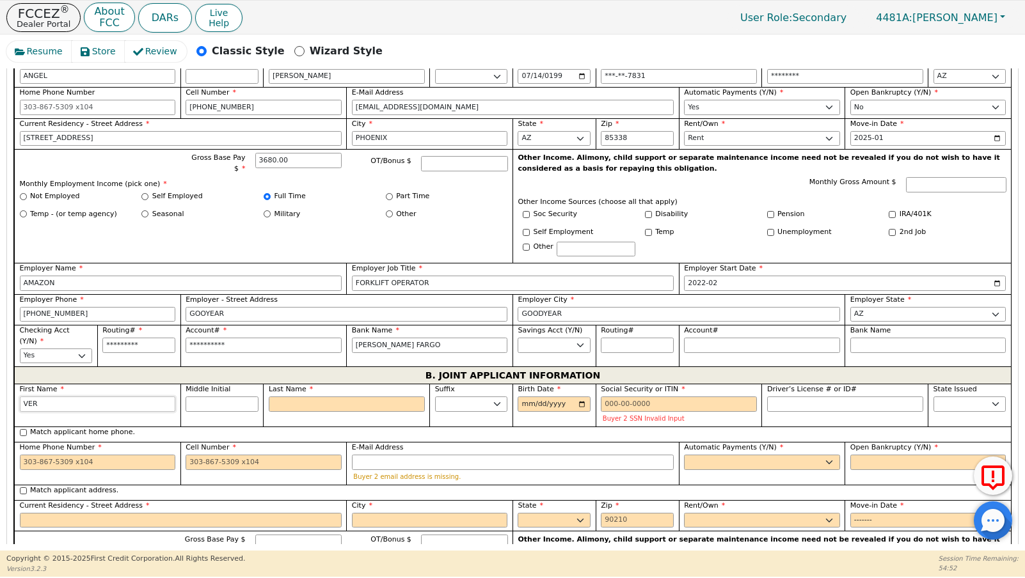
type input "VERO"
type input "VERON"
type input "VERONI"
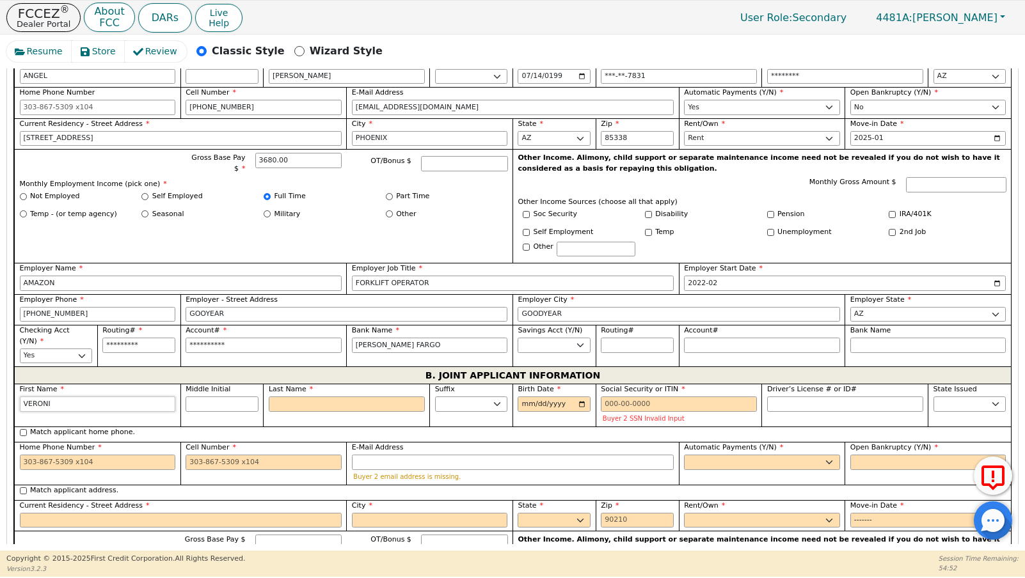
type input "VERONIC"
type input "[PERSON_NAME]"
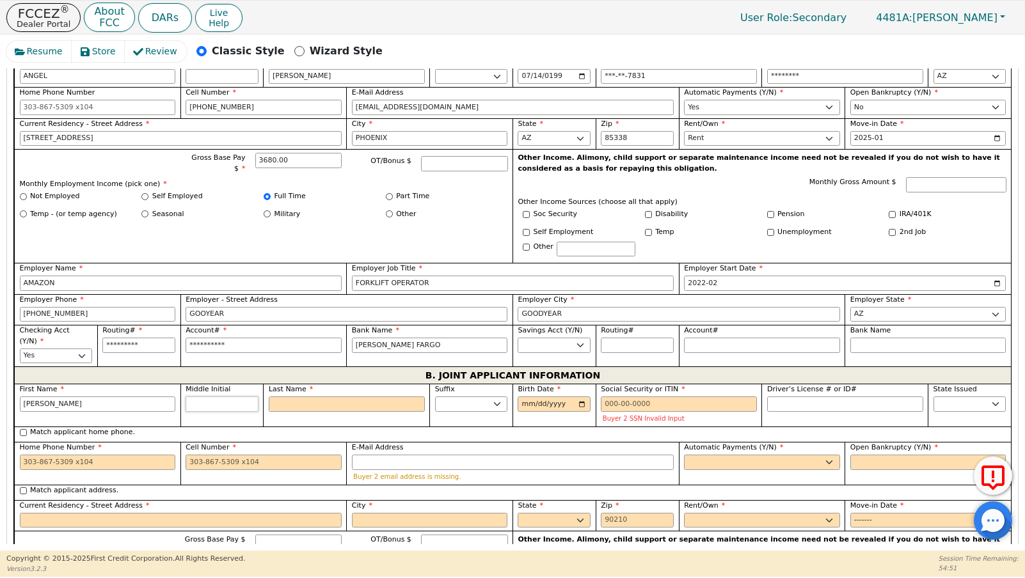
scroll to position [668, 0]
type input "G"
type input "VG"
type input "[PERSON_NAME]"
type input "GO"
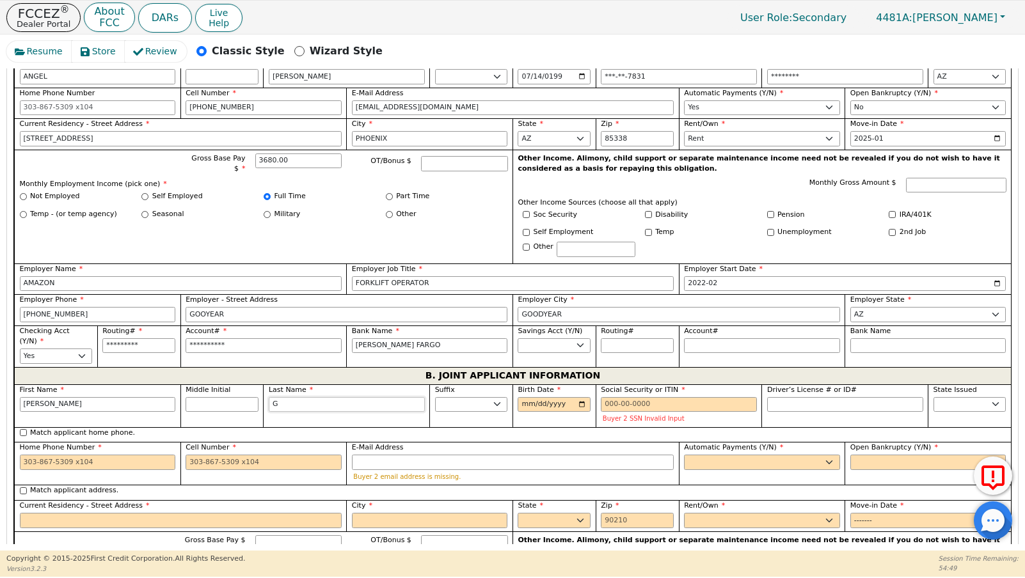
type input "[PERSON_NAME]"
type input "GON"
type input "[PERSON_NAME]"
type input "GONZ"
type input "[PERSON_NAME]"
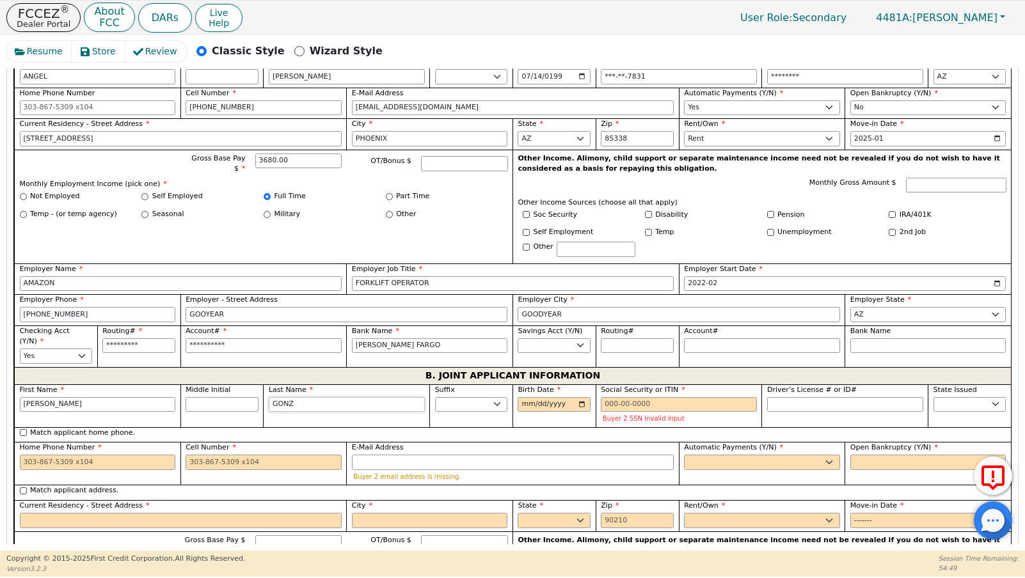
type input "GONZA"
type input "[PERSON_NAME]"
type input "GONZAL"
type input "[PERSON_NAME]"
type input "GONZALE"
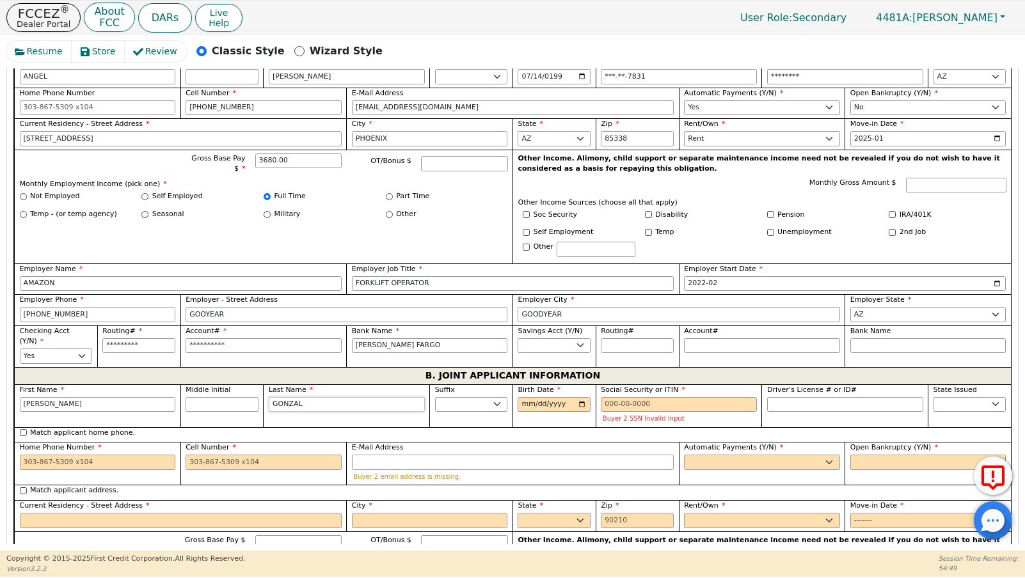
type input "[PERSON_NAME]"
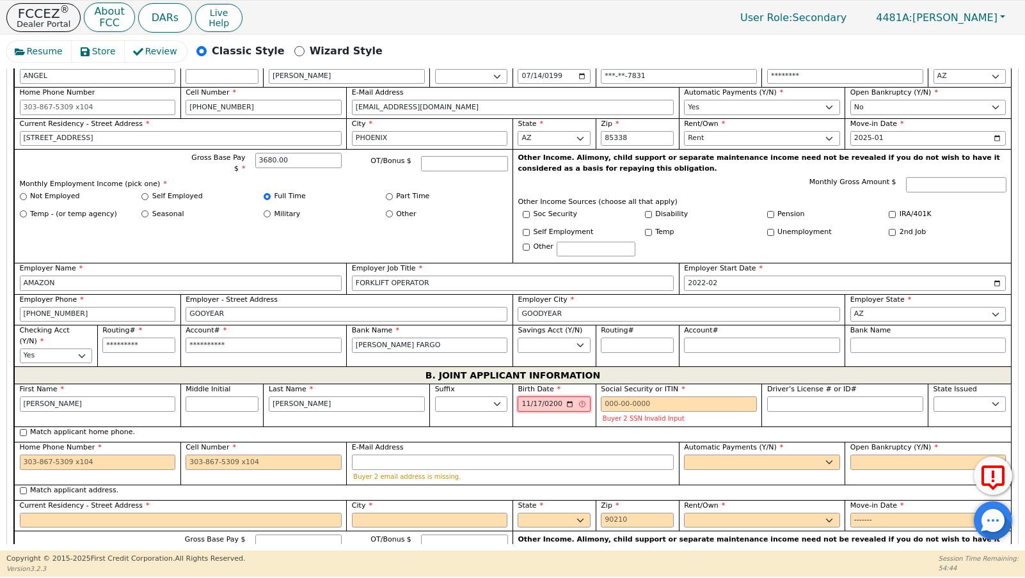
type input "[DATE]"
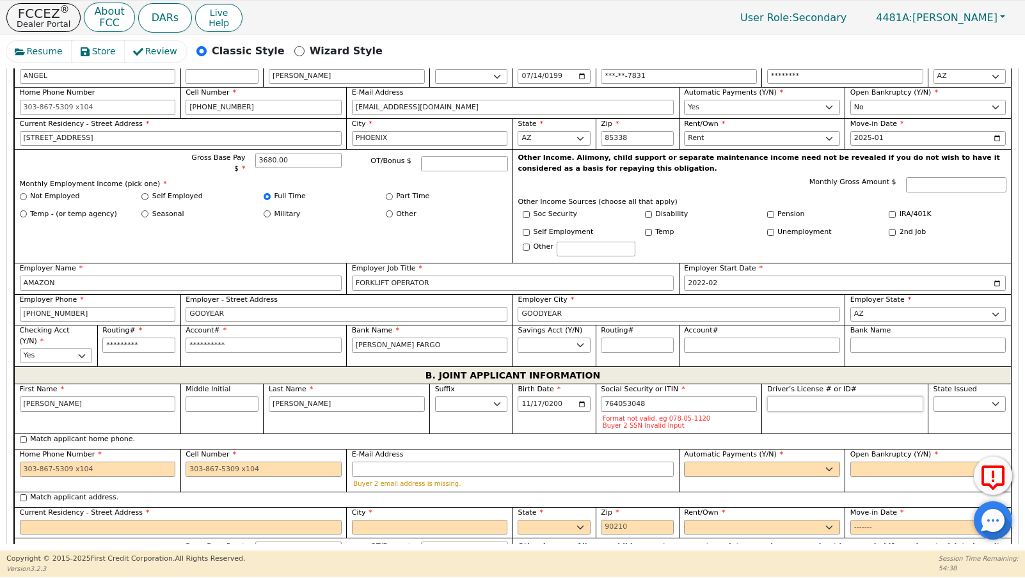
type input "***-**-3048"
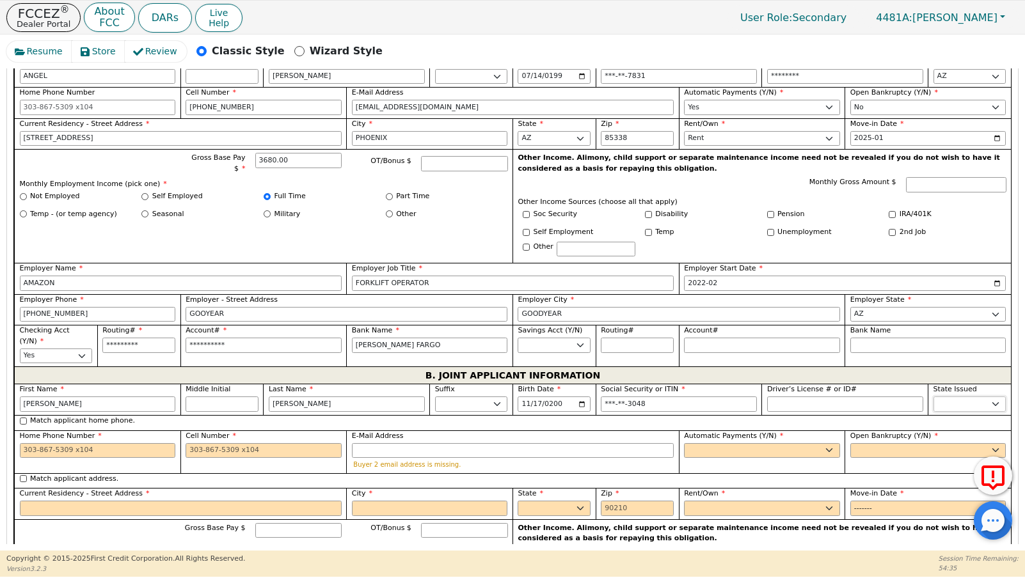
click at [942, 406] on select "AK AL AR AZ CA CO CT DC DE FL [GEOGRAPHIC_DATA] HI IA ID IL IN KS [GEOGRAPHIC_D…" at bounding box center [969, 404] width 73 height 15
select select "AZ"
click at [933, 397] on select "AK AL AR AZ CA CO CT DC DE FL [GEOGRAPHIC_DATA] HI IA ID IL IN KS [GEOGRAPHIC_D…" at bounding box center [969, 404] width 73 height 15
click at [789, 404] on input "Driver’s License # or ID#" at bounding box center [845, 404] width 156 height 15
type input "********"
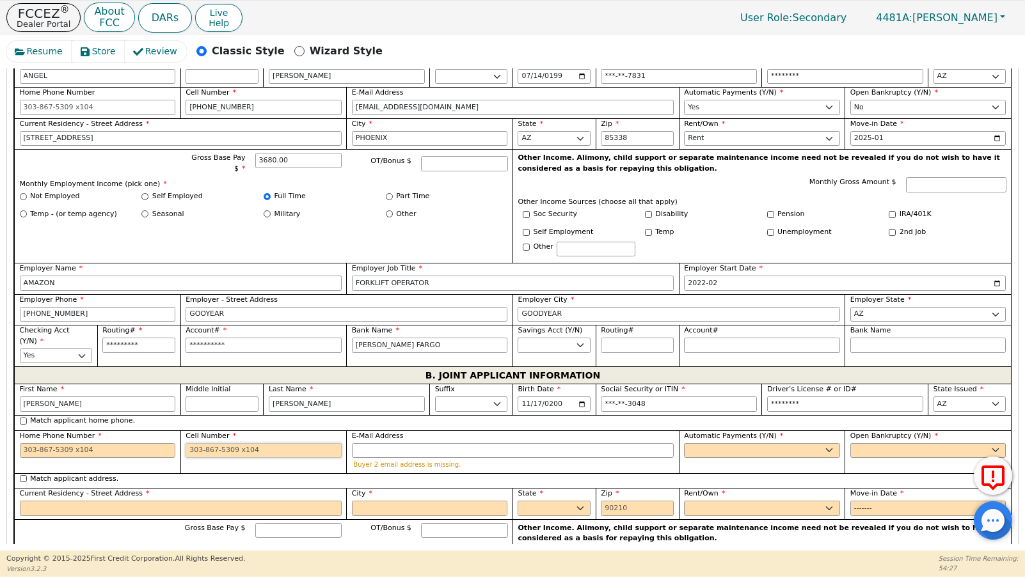
click at [207, 448] on input "Cell Number" at bounding box center [264, 450] width 156 height 15
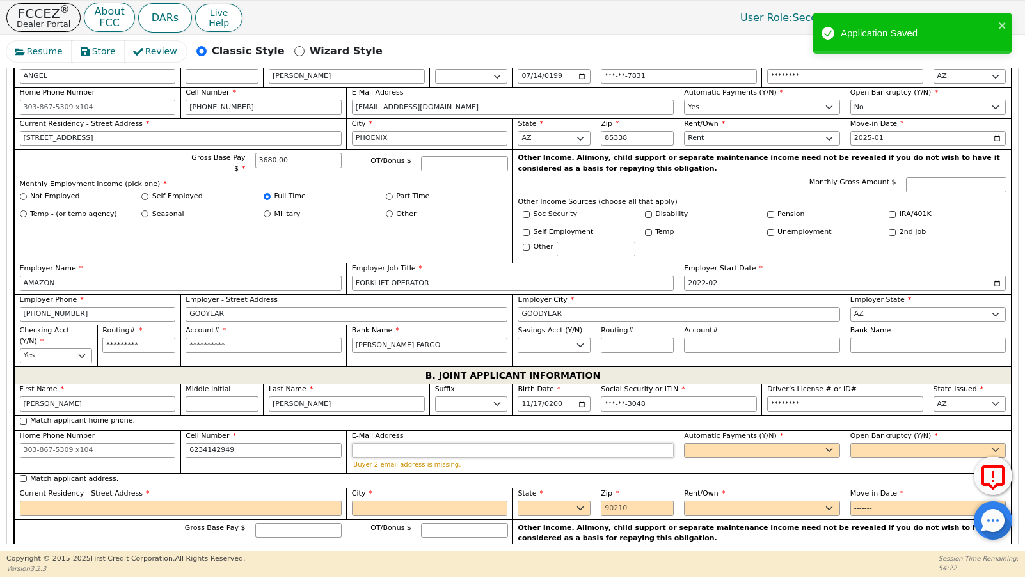
type input "[PHONE_NUMBER]"
click at [480, 451] on input "E-Mail Address" at bounding box center [513, 450] width 322 height 15
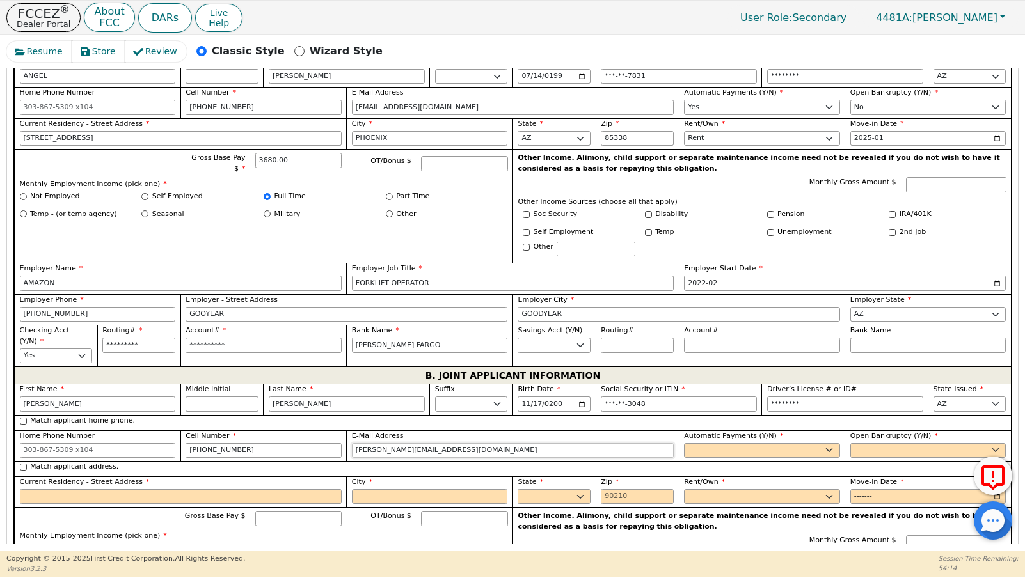
type input "[PERSON_NAME][EMAIL_ADDRESS][DOMAIN_NAME]"
click at [803, 443] on div "Yes No" at bounding box center [762, 450] width 156 height 15
click at [799, 449] on select "Yes No" at bounding box center [762, 450] width 156 height 15
select select "y"
click at [684, 443] on select "Yes No" at bounding box center [762, 450] width 156 height 15
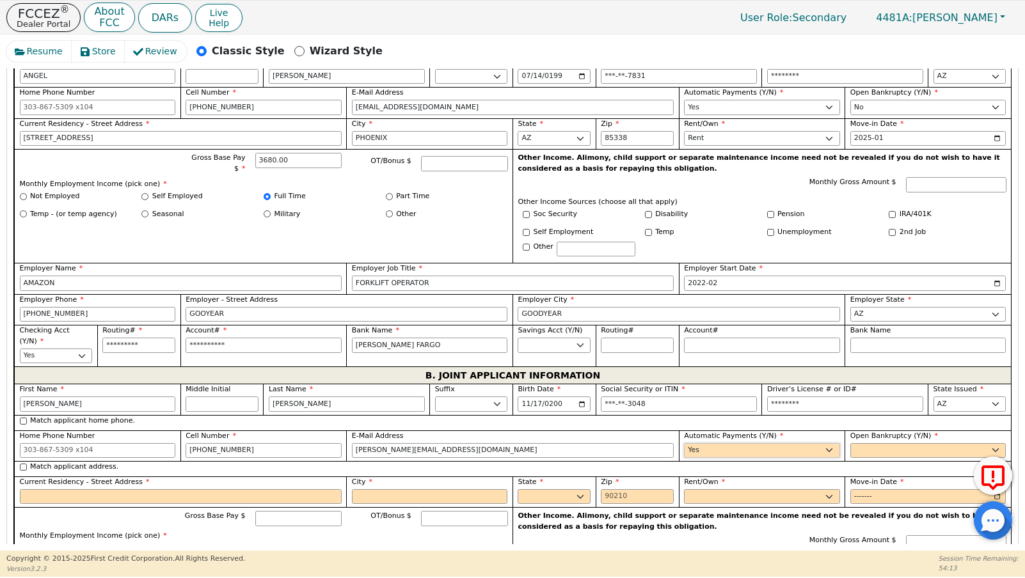
type input "[PERSON_NAME]"
click at [871, 447] on select "Yes No" at bounding box center [928, 450] width 156 height 15
click at [850, 443] on select "Yes No" at bounding box center [928, 450] width 156 height 15
click at [864, 451] on select "Yes No" at bounding box center [928, 450] width 156 height 15
select select "n"
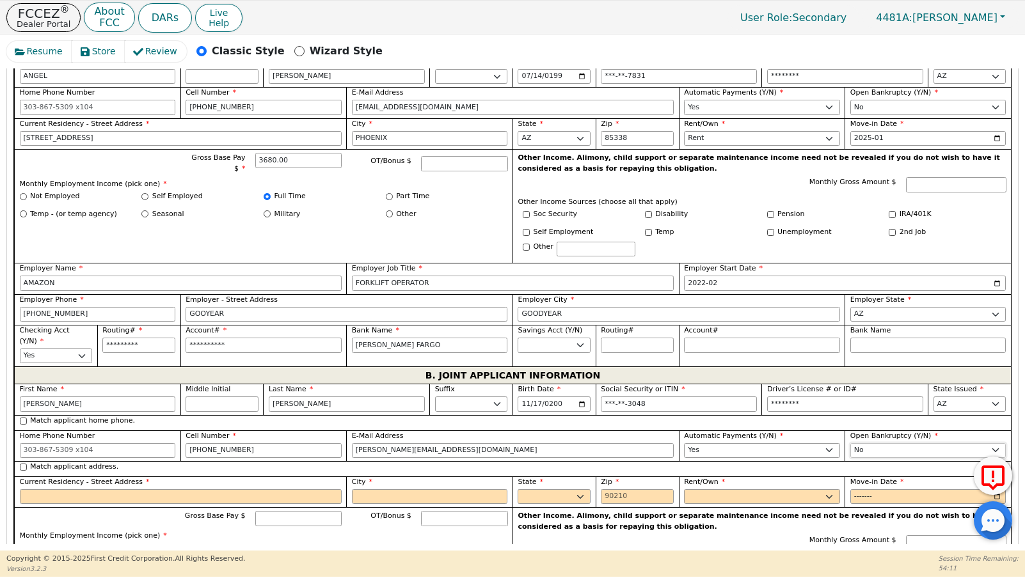
click at [850, 443] on select "Yes No" at bounding box center [928, 450] width 156 height 15
click at [102, 498] on input "Current Residency - Street Address" at bounding box center [181, 496] width 322 height 15
click at [63, 141] on input "[STREET_ADDRESS]" at bounding box center [181, 138] width 322 height 15
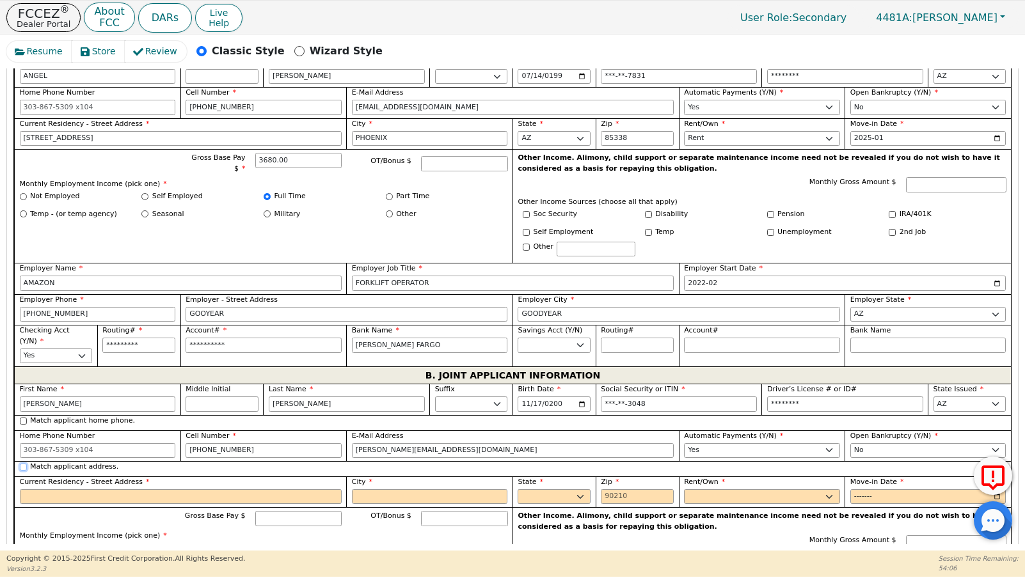
click at [23, 466] on input "Match applicant address." at bounding box center [23, 467] width 7 height 7
checkbox input "true"
type input "[STREET_ADDRESS]"
type input "PHOENIX"
select select "AZ"
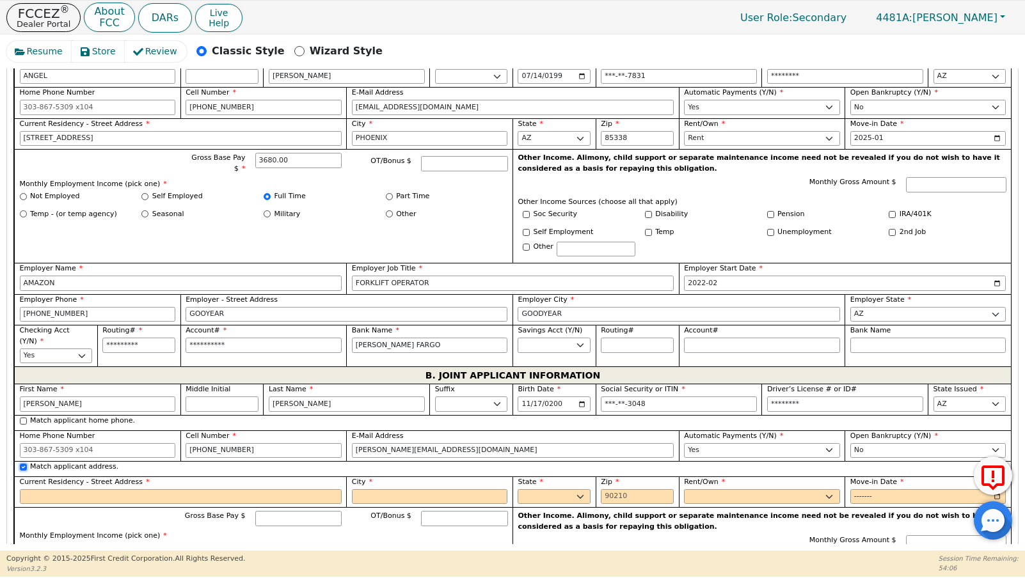
type input "85338"
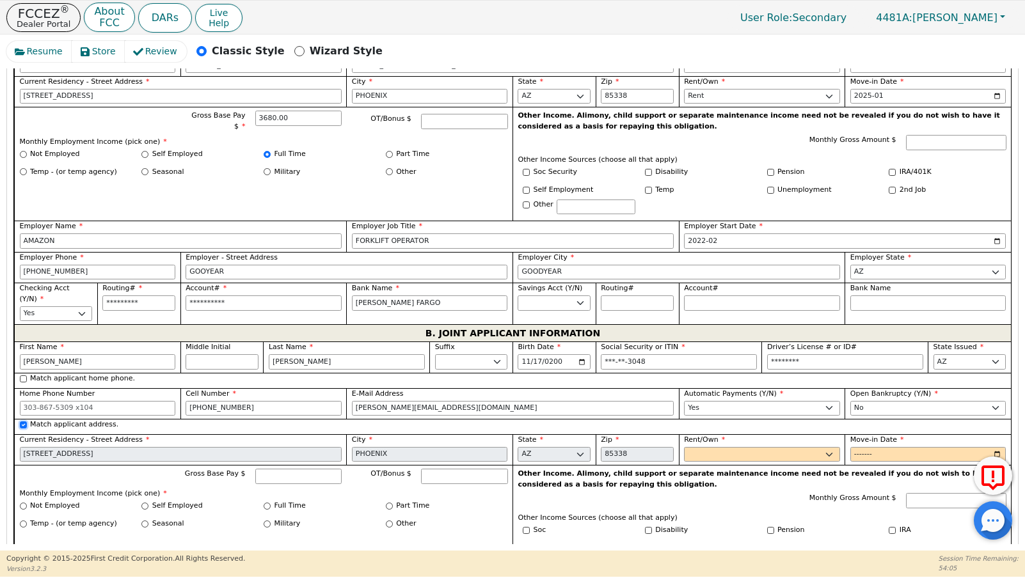
scroll to position [701, 0]
click at [720, 457] on select "Rent Own" at bounding box center [762, 455] width 156 height 15
select select "Rent"
click at [684, 448] on select "Rent Own" at bounding box center [762, 455] width 156 height 15
click at [855, 453] on input "Move-in Date" at bounding box center [928, 455] width 156 height 15
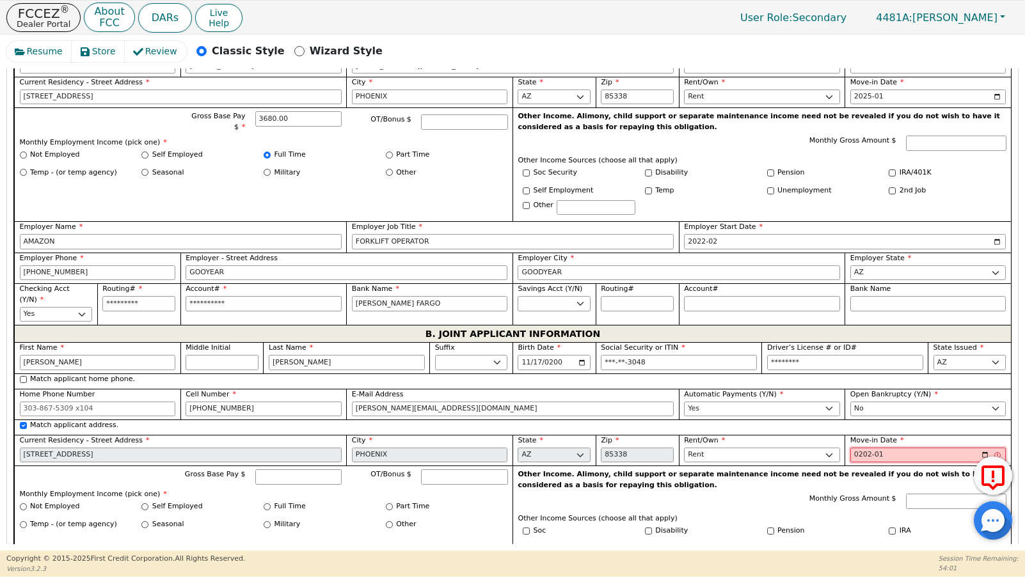
type input "2025-01"
click at [743, 480] on p "Other Income. Alimony, child support or separate maintenance income need not be…" at bounding box center [762, 480] width 488 height 21
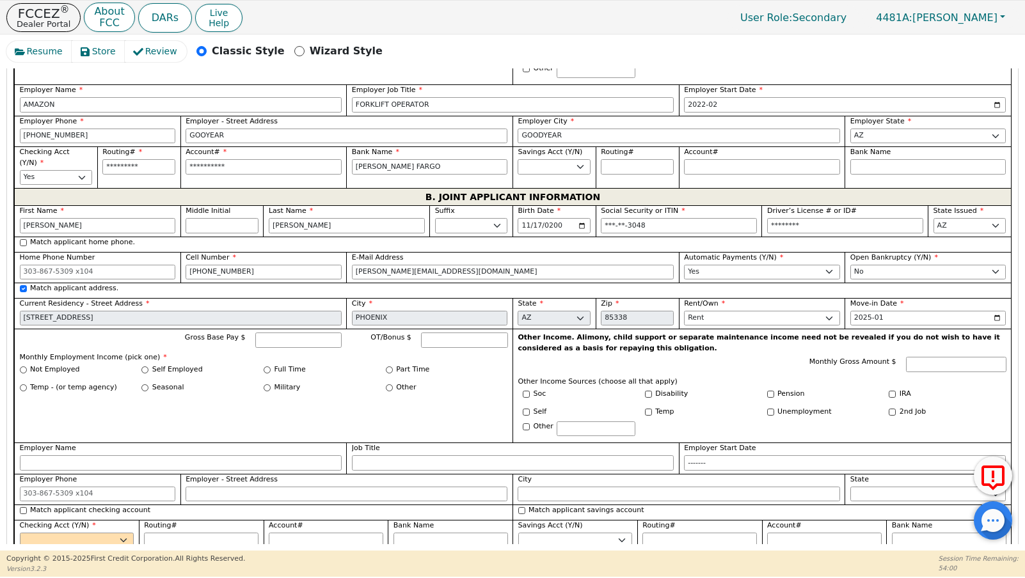
scroll to position [848, 0]
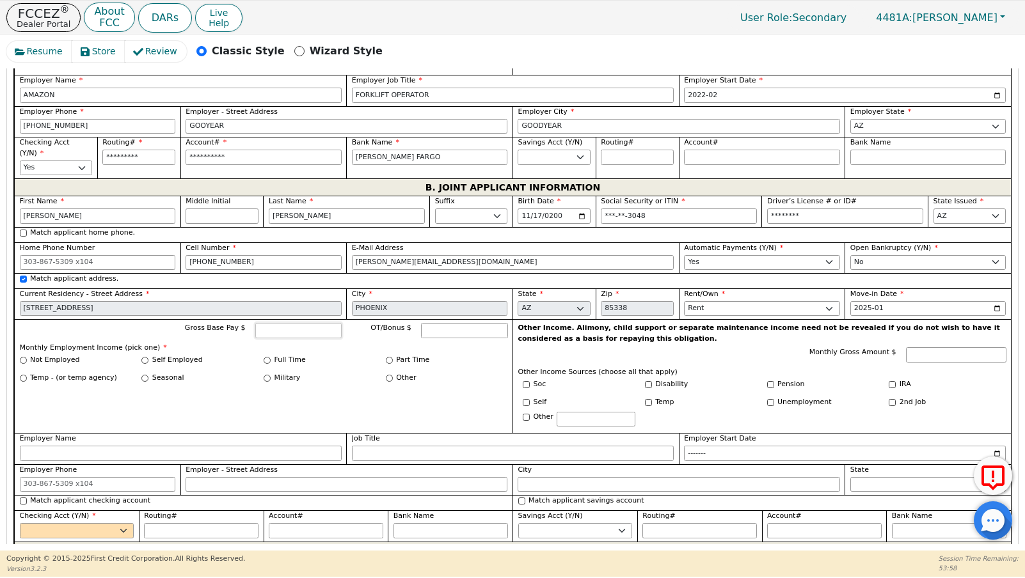
click at [290, 330] on input "Gross Base Pay $" at bounding box center [298, 330] width 87 height 15
type input "3500.00"
click at [264, 361] on input "Full Time" at bounding box center [267, 360] width 7 height 7
radio input "true"
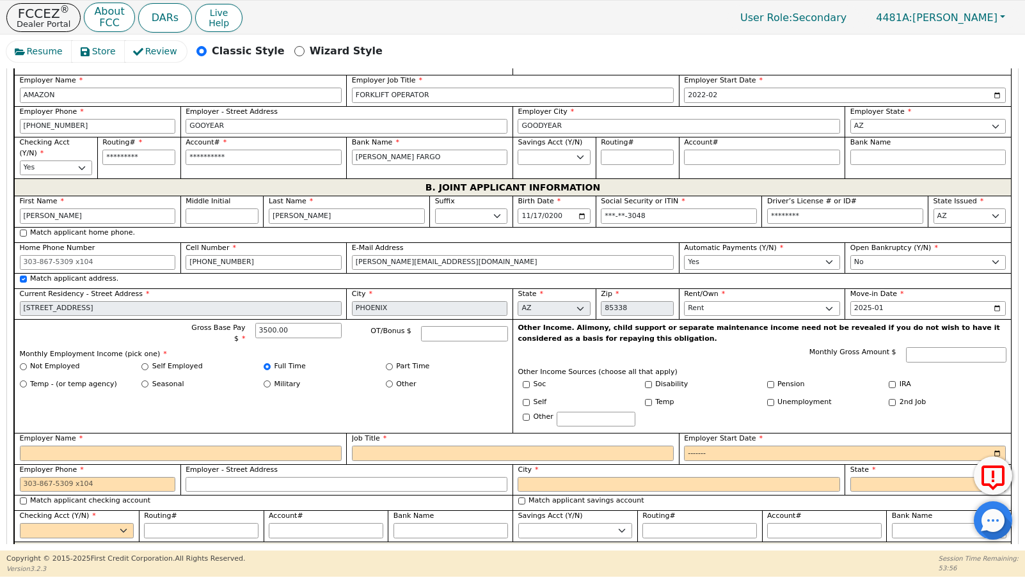
click at [389, 366] on div "Part Time" at bounding box center [447, 367] width 122 height 12
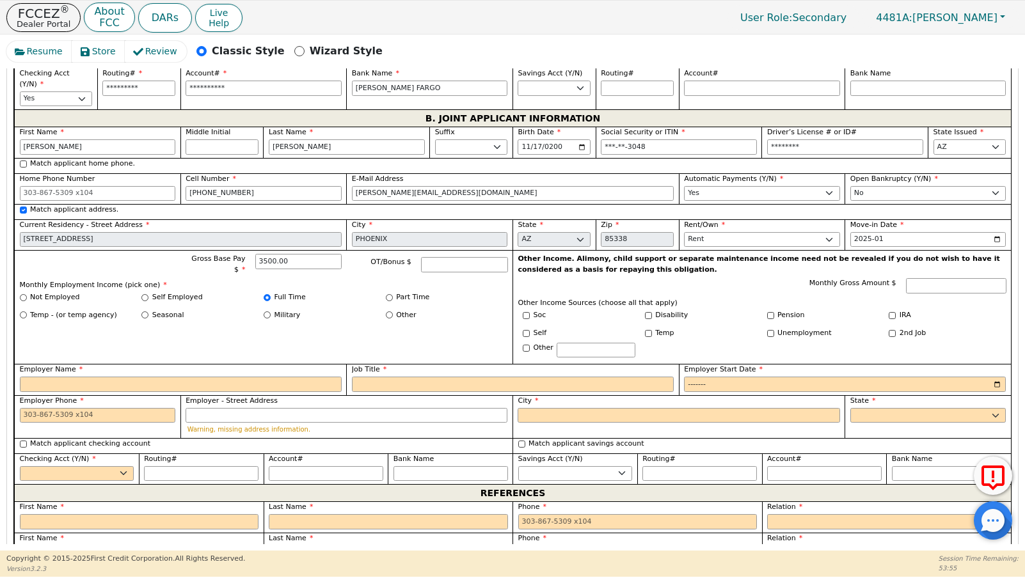
scroll to position [938, 0]
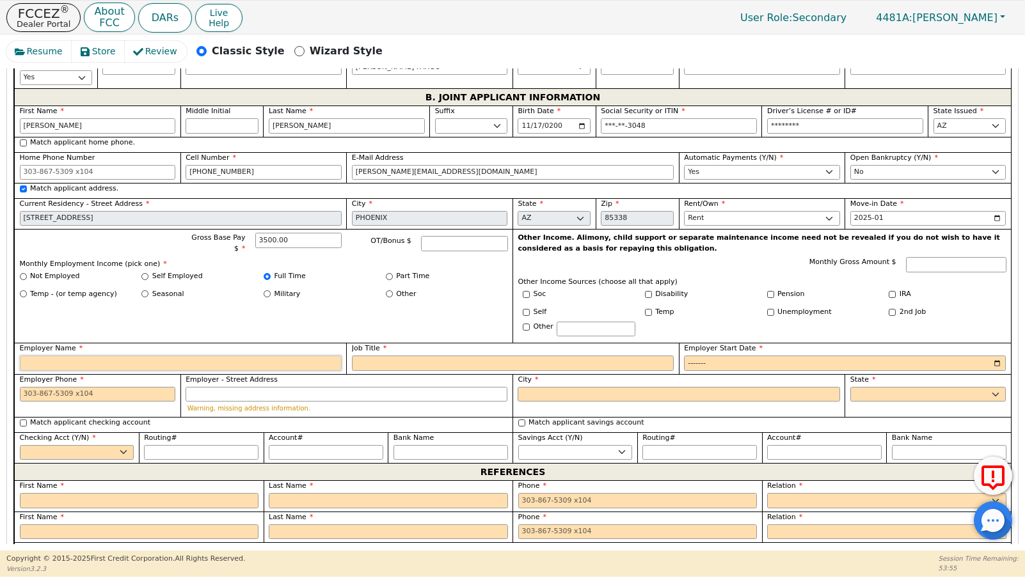
click at [203, 366] on input "Employer Name" at bounding box center [181, 363] width 322 height 15
type input "AMAZON"
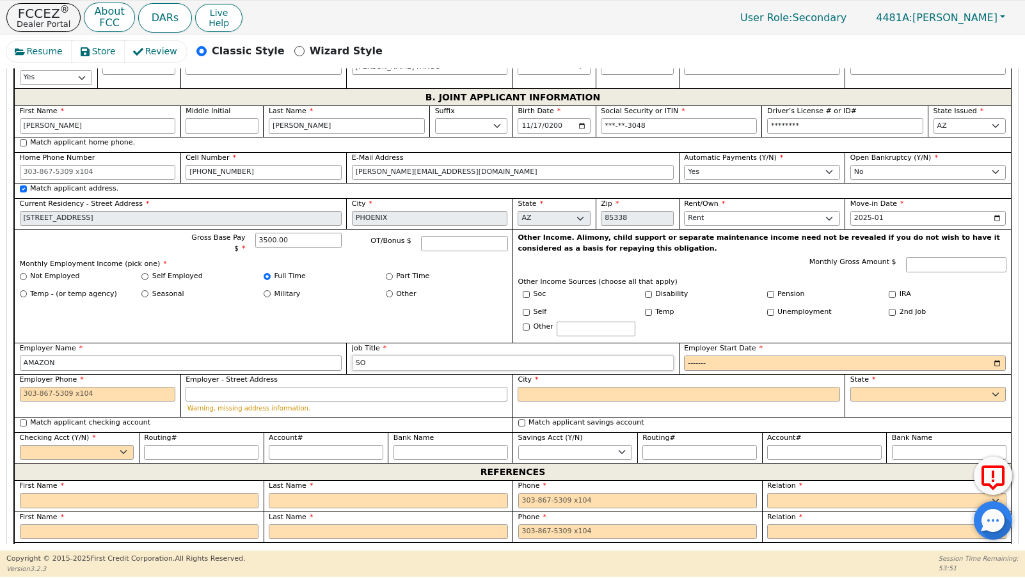
type input "S"
type input "WAREHOUSE SORTER"
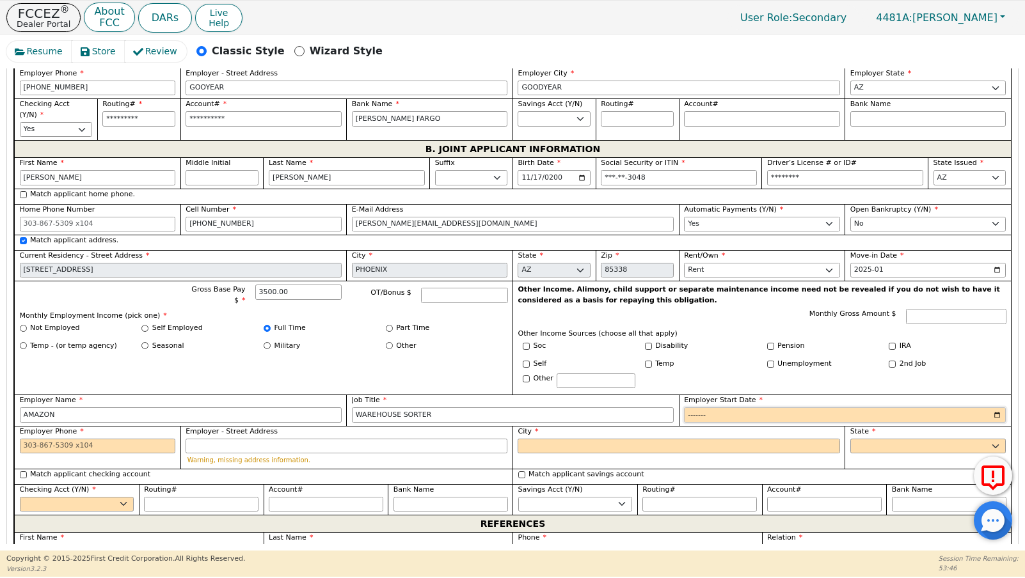
scroll to position [887, 0]
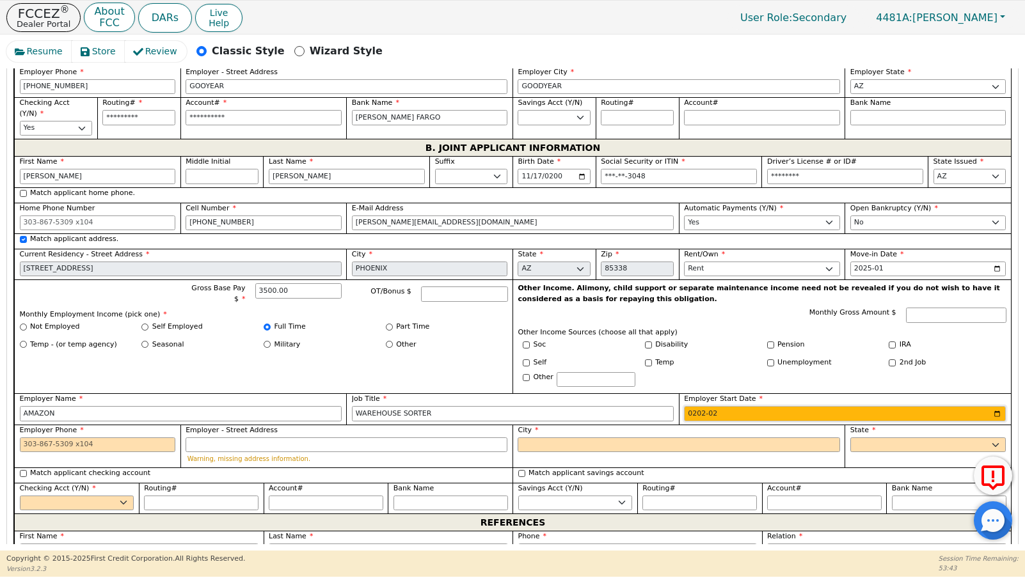
type input "2023-02"
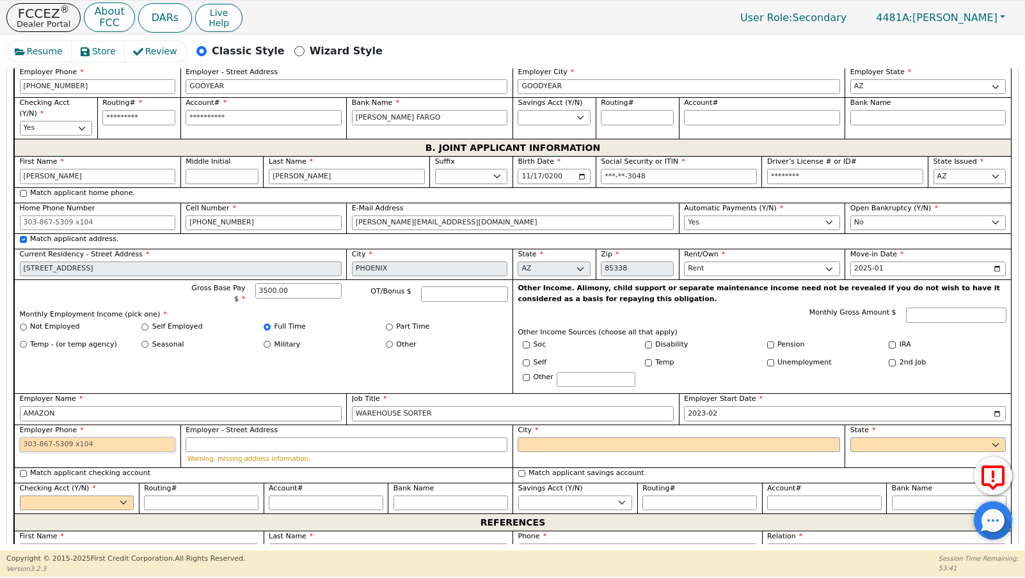
click at [134, 447] on input "Employer Phone" at bounding box center [98, 445] width 156 height 15
drag, startPoint x: 71, startPoint y: 88, endPoint x: -20, endPoint y: 86, distance: 91.5
click at [0, 86] on html "FCCEZ ® Dealer Portal About FCC DARs Live Help User Role : Secondary 4481A: [PE…" at bounding box center [512, 288] width 1025 height 577
click at [113, 451] on input "Employer Phone" at bounding box center [98, 445] width 156 height 15
paste input "[PHONE_NUMBER]"
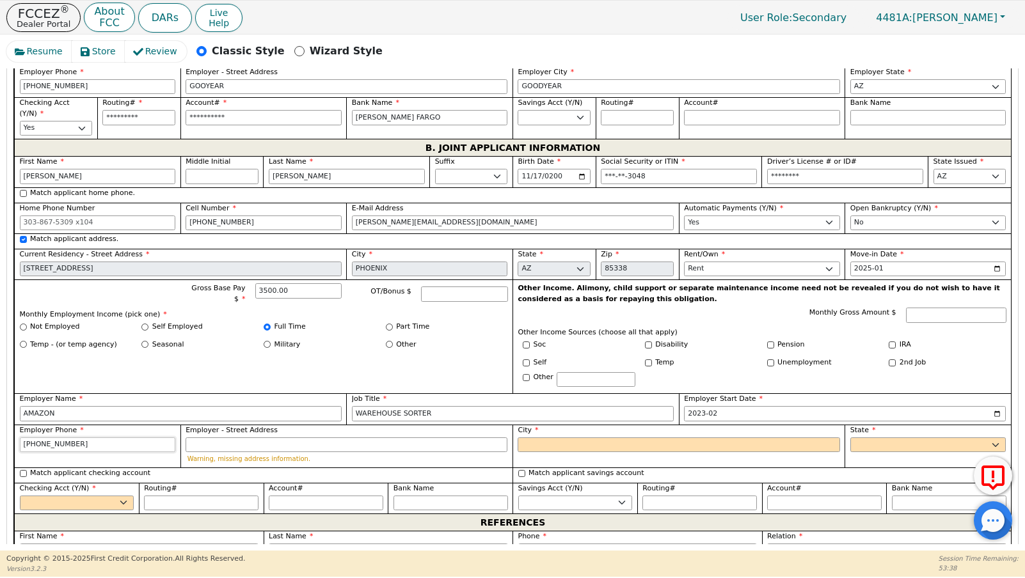
type input "[PHONE_NUMBER]"
click at [285, 448] on input "Employer - Street Address" at bounding box center [347, 445] width 322 height 15
type input "GOODYEAR"
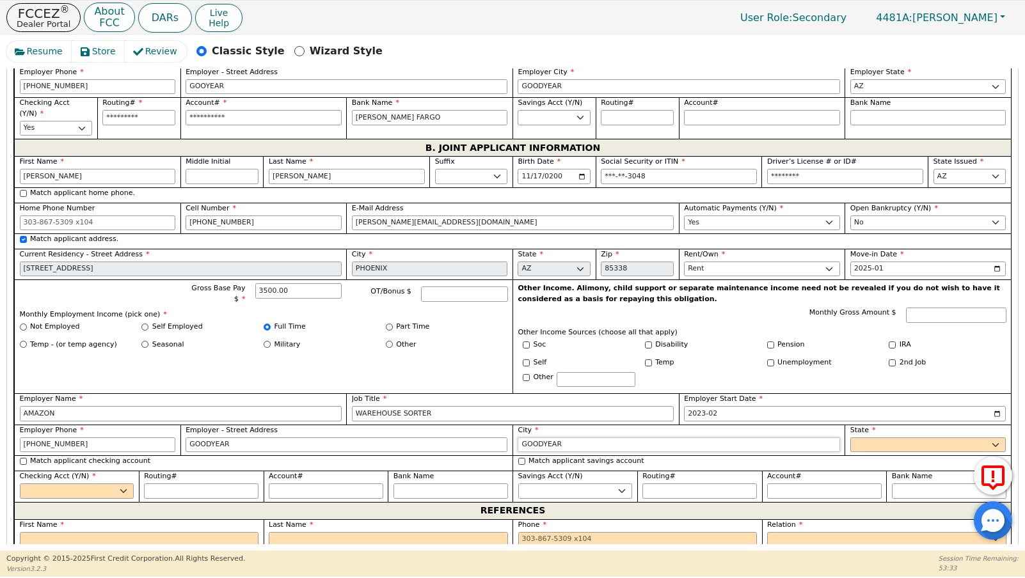
type input "GOODYEAR"
click at [860, 443] on select "AK AL AR AZ CA CO CT DC DE FL [GEOGRAPHIC_DATA] HI IA ID [GEOGRAPHIC_DATA] IN K…" at bounding box center [928, 445] width 156 height 15
select select "AZ"
click at [850, 438] on select "AK AL AR AZ CA CO CT DC DE FL [GEOGRAPHIC_DATA] HI IA ID [GEOGRAPHIC_DATA] IN K…" at bounding box center [928, 445] width 156 height 15
click at [331, 446] on input "GOODYEAR" at bounding box center [347, 445] width 322 height 15
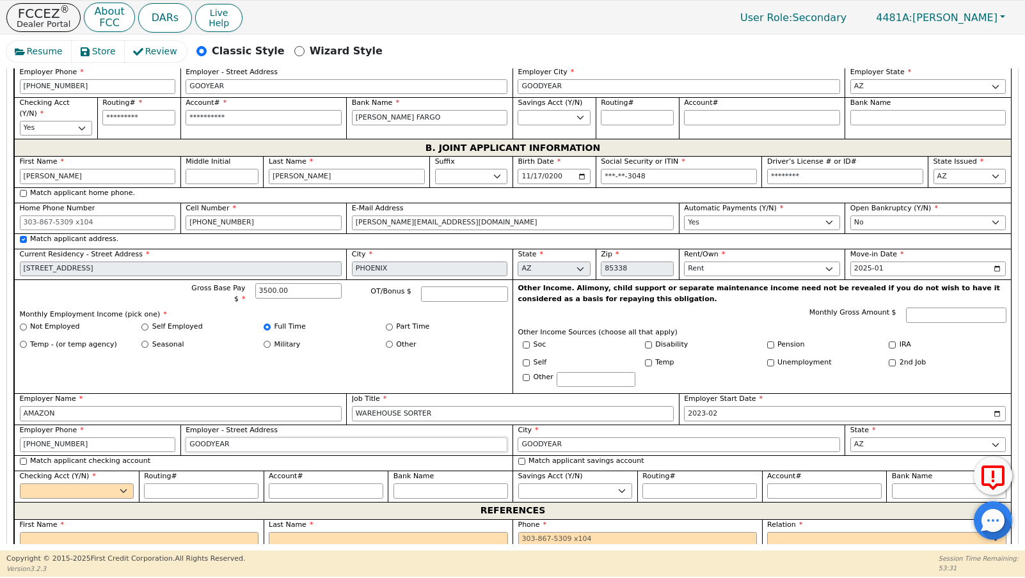
click at [331, 446] on input "GOODYEAR" at bounding box center [347, 445] width 322 height 15
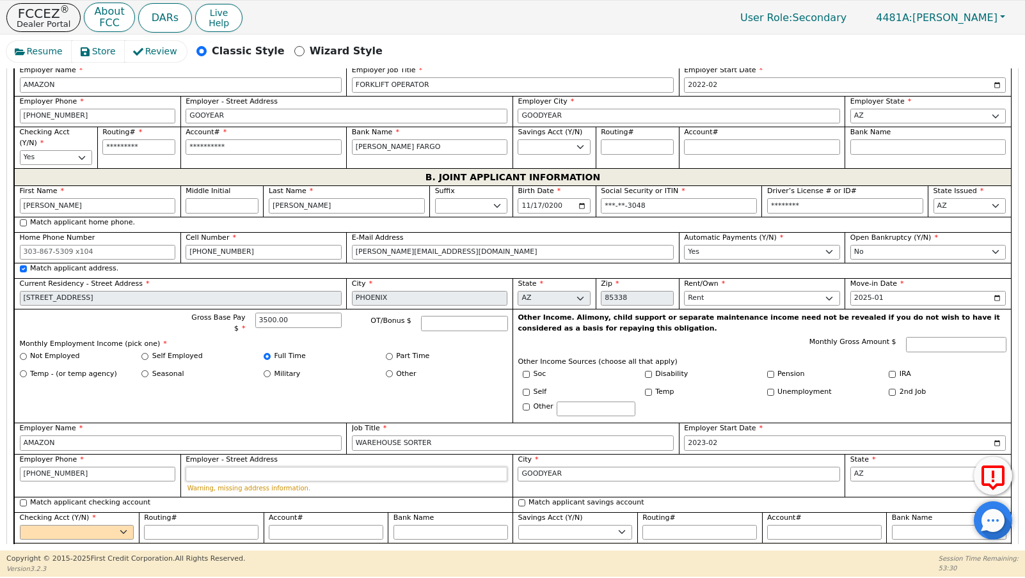
scroll to position [854, 0]
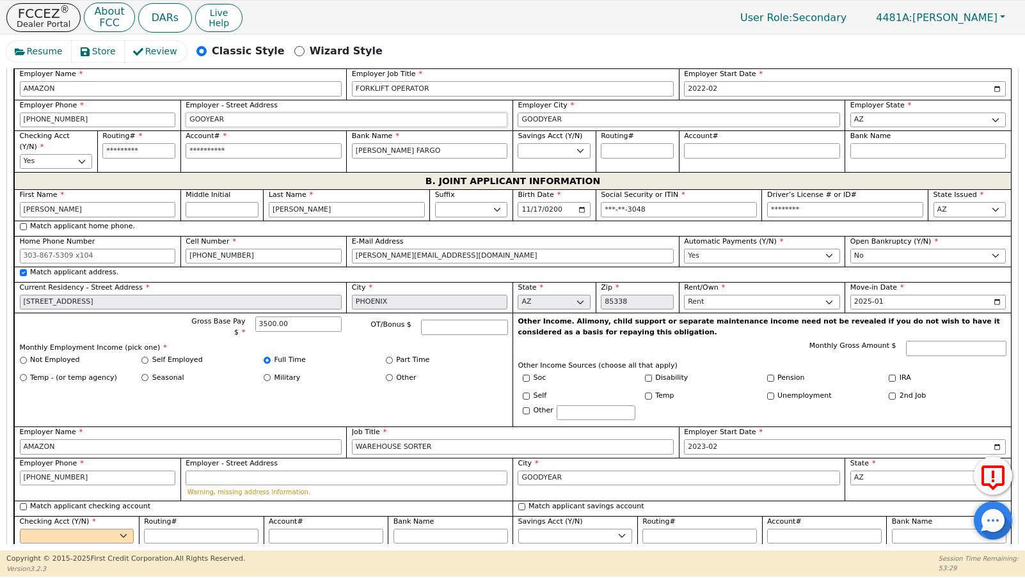
click at [217, 120] on input "GOOYEAR" at bounding box center [347, 120] width 322 height 15
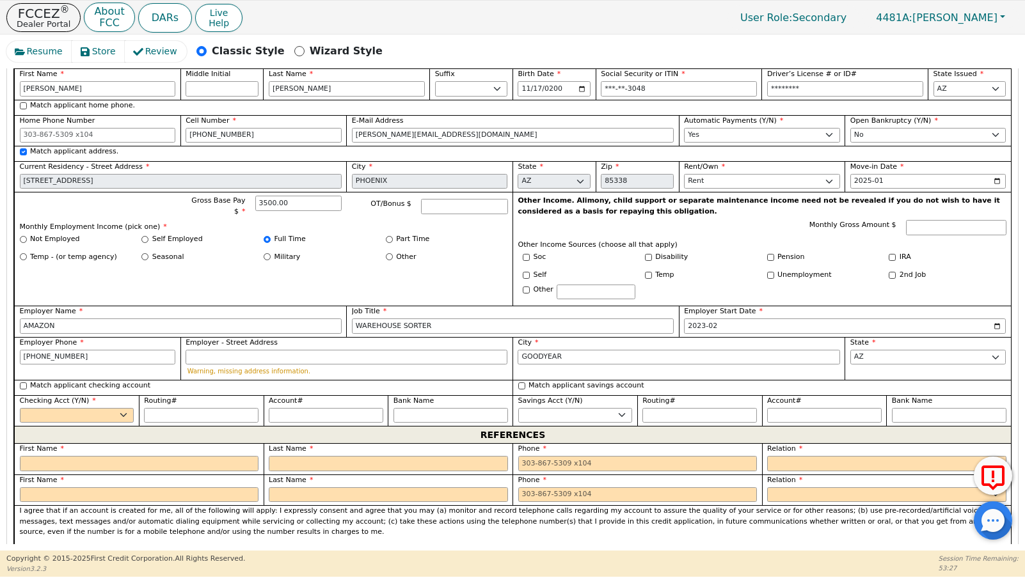
scroll to position [1042, 0]
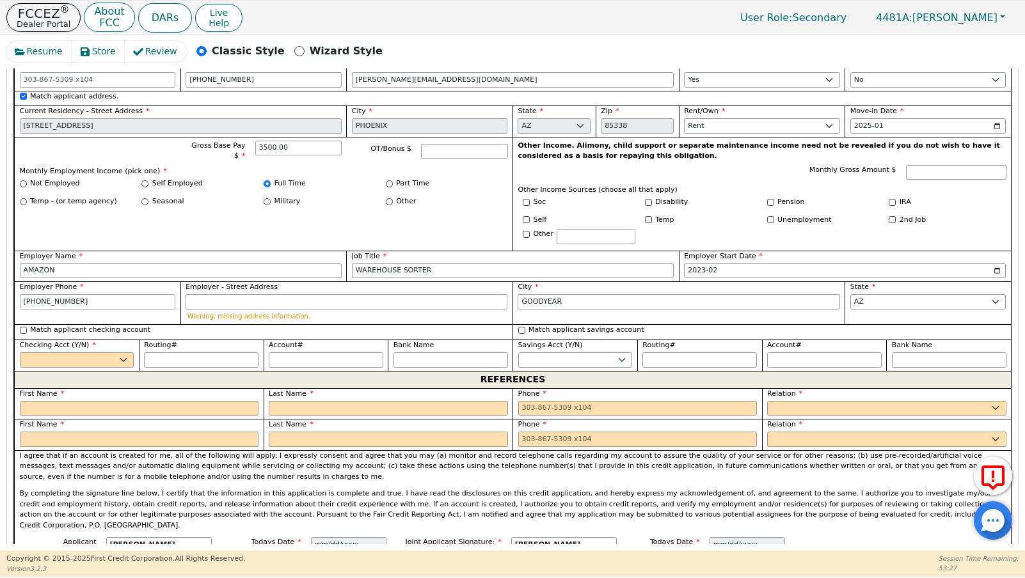
click at [91, 351] on div "Checking Acct (Y/N) Yes No" at bounding box center [77, 354] width 114 height 28
click at [22, 328] on input "Match applicant checking account" at bounding box center [23, 330] width 7 height 7
checkbox input "true"
select select "y"
type input "*********"
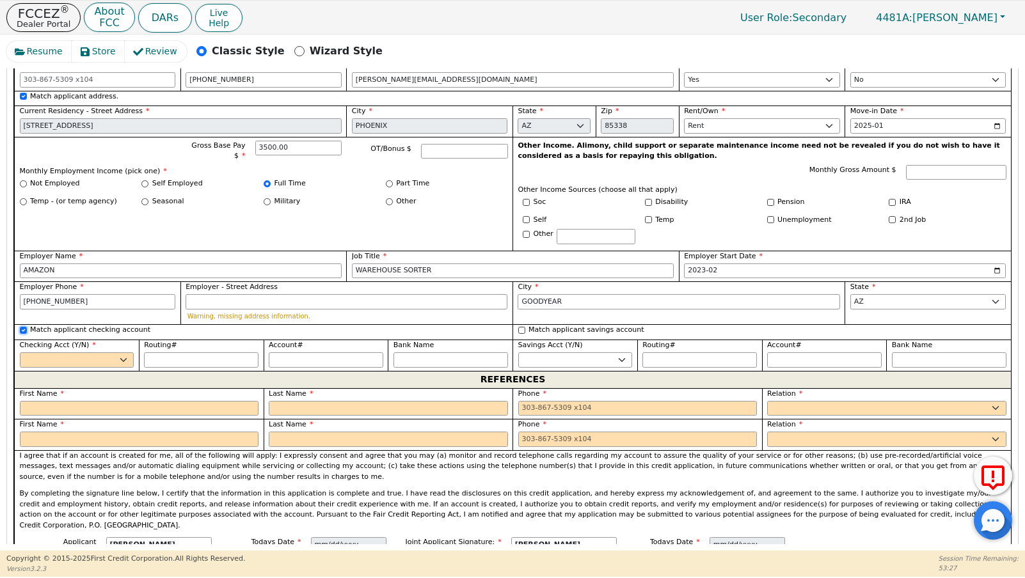
type input "**********"
type input "[PERSON_NAME] FARGO"
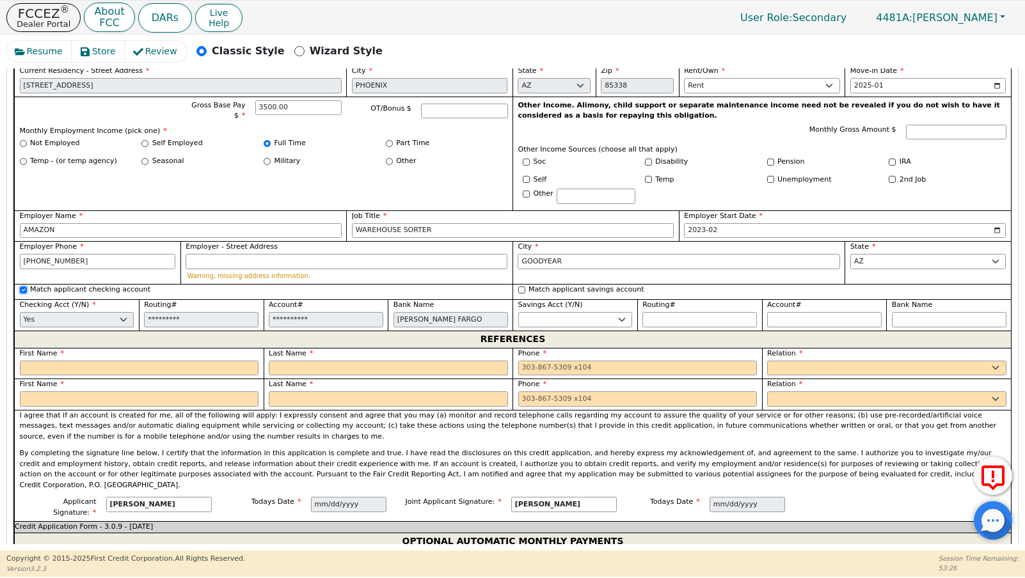
scroll to position [1083, 0]
click at [57, 367] on input "text" at bounding box center [139, 367] width 239 height 15
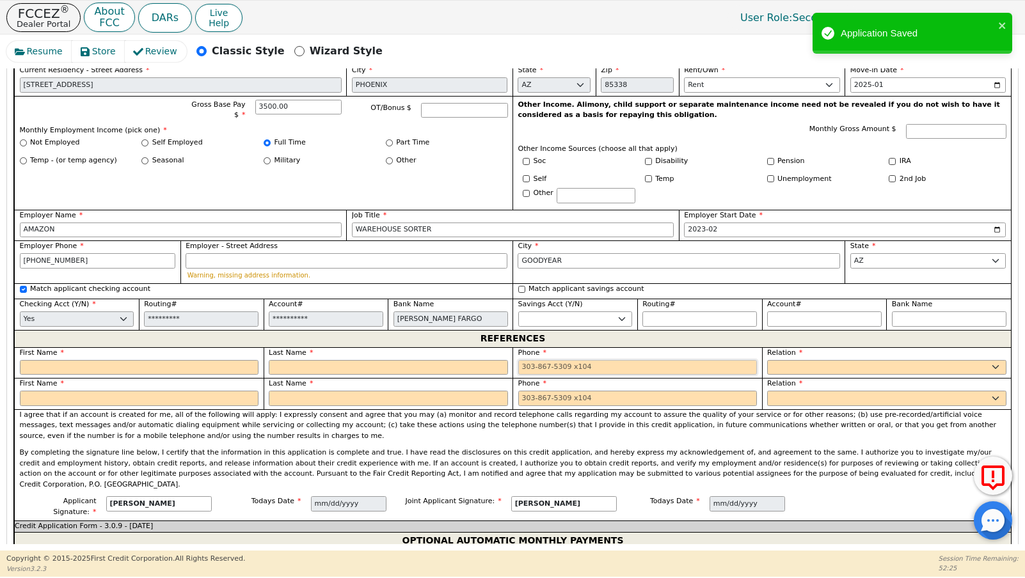
click at [604, 364] on input "tel" at bounding box center [637, 367] width 239 height 15
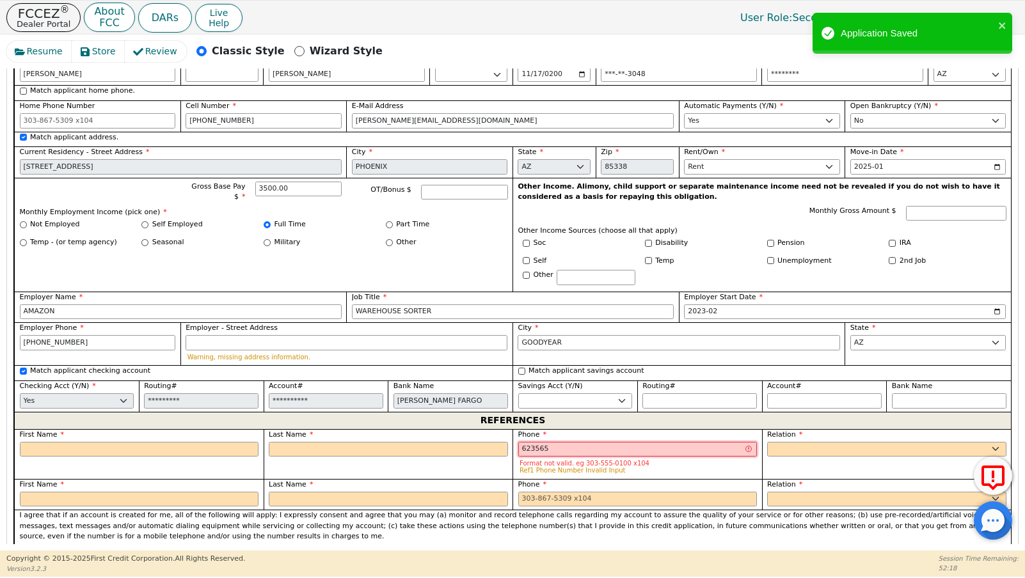
scroll to position [1046, 0]
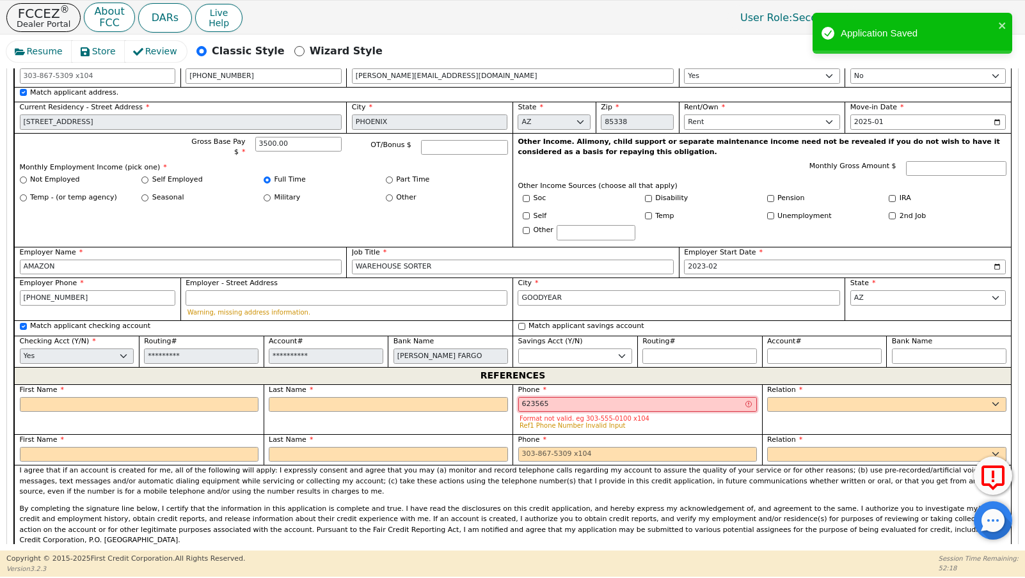
click at [652, 405] on input "623565" at bounding box center [637, 404] width 239 height 15
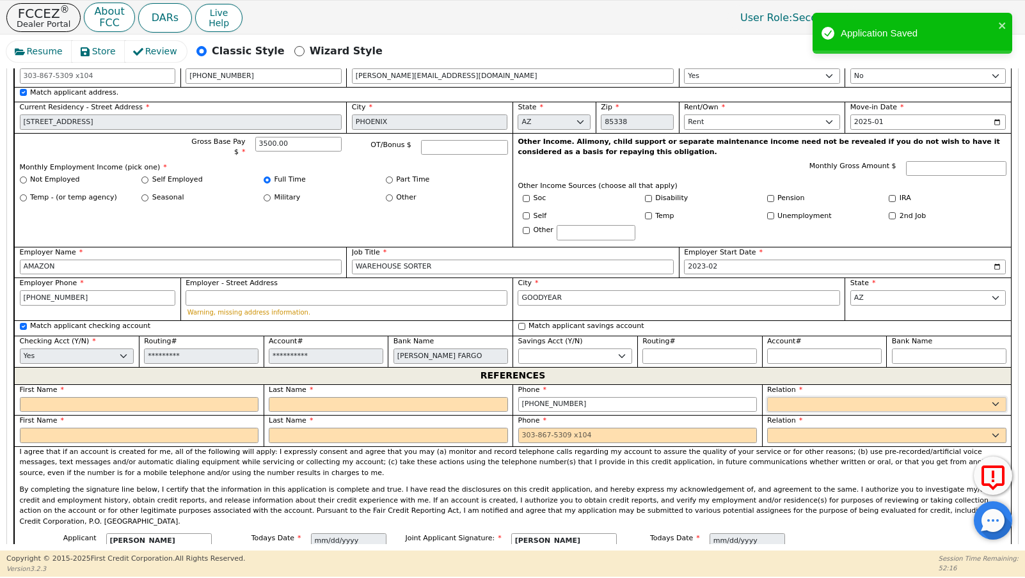
click at [777, 404] on select "FATHER MOTHER SISTER BROTHER DAUGHTER SON CO-WORKER NEIGHBOR FRIEND COUSIN G-MO…" at bounding box center [886, 404] width 239 height 15
click at [767, 397] on select "FATHER MOTHER SISTER BROTHER DAUGHTER SON CO-WORKER NEIGHBOR FRIEND COUSIN G-MO…" at bounding box center [886, 404] width 239 height 15
click at [226, 407] on input "text" at bounding box center [139, 404] width 239 height 15
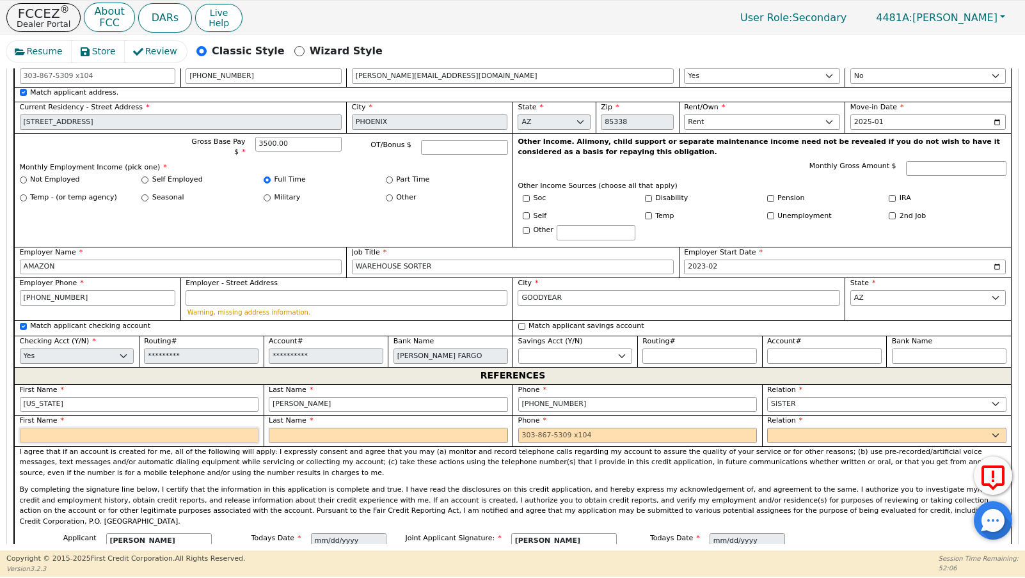
click at [54, 434] on input "text" at bounding box center [139, 435] width 239 height 15
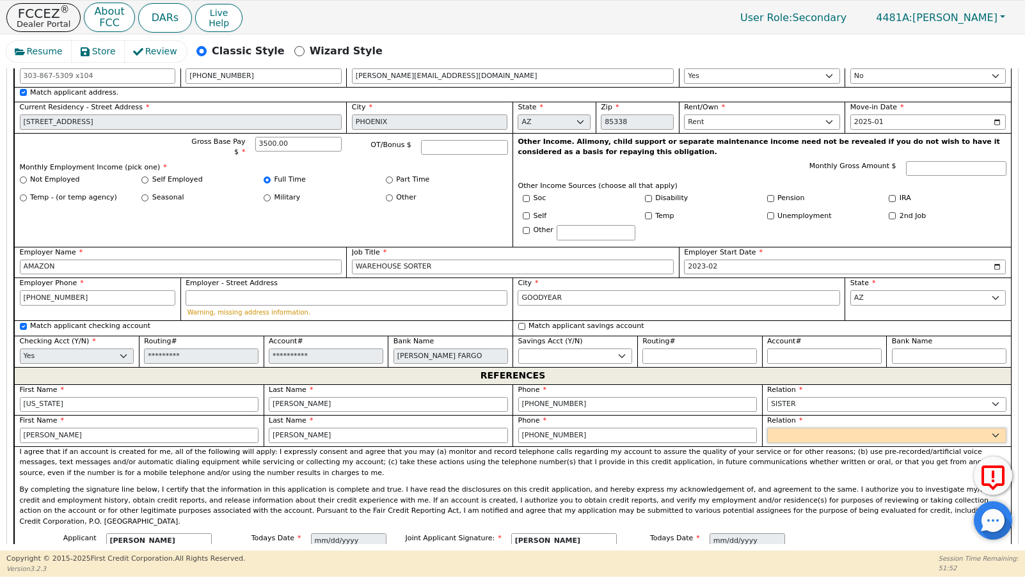
click at [779, 438] on select "FATHER MOTHER SISTER BROTHER DAUGHTER SON CO-WORKER NEIGHBOR FRIEND COUSIN G-MO…" at bounding box center [886, 435] width 239 height 15
click at [767, 428] on select "FATHER MOTHER SISTER BROTHER DAUGHTER SON CO-WORKER NEIGHBOR FRIEND COUSIN G-MO…" at bounding box center [886, 435] width 239 height 15
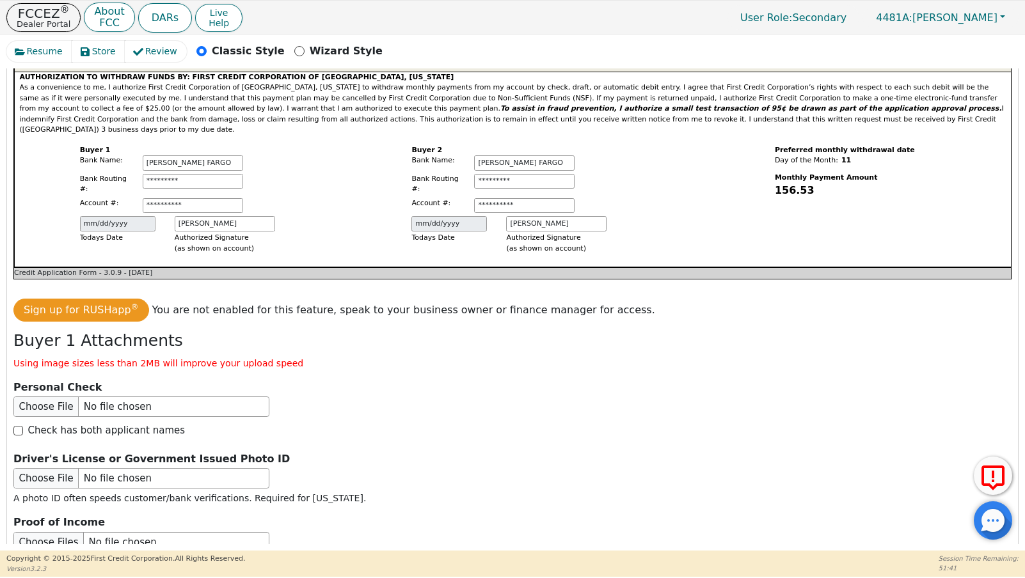
scroll to position [1623, 0]
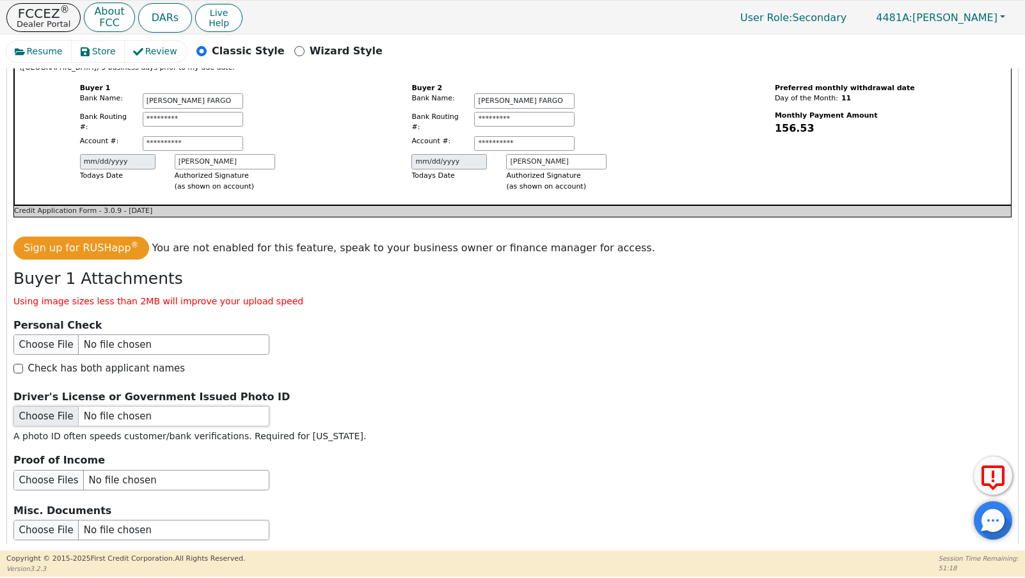
click at [43, 406] on input "file" at bounding box center [141, 416] width 256 height 20
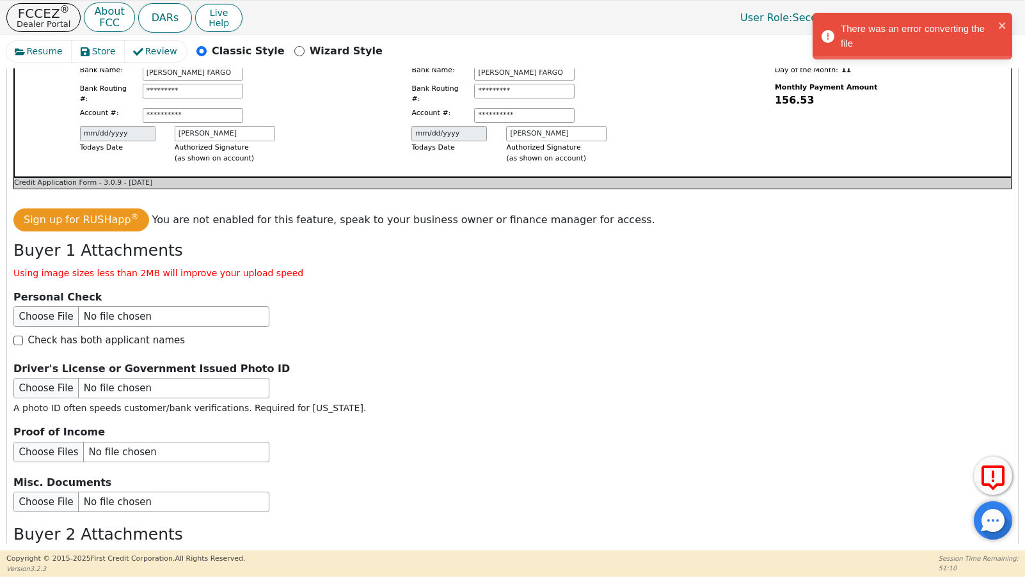
scroll to position [1661, 0]
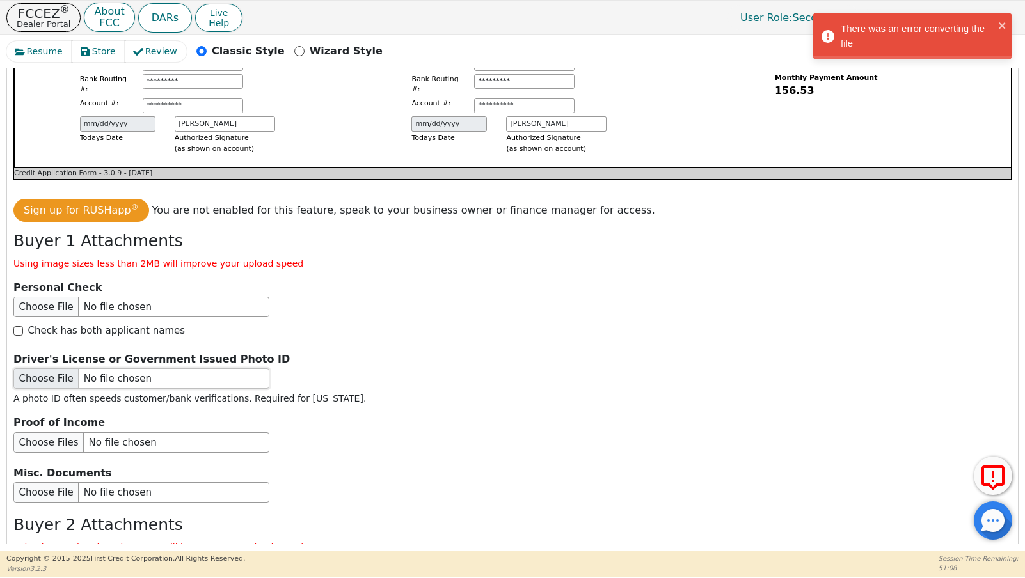
click at [30, 368] on input "file" at bounding box center [141, 378] width 256 height 20
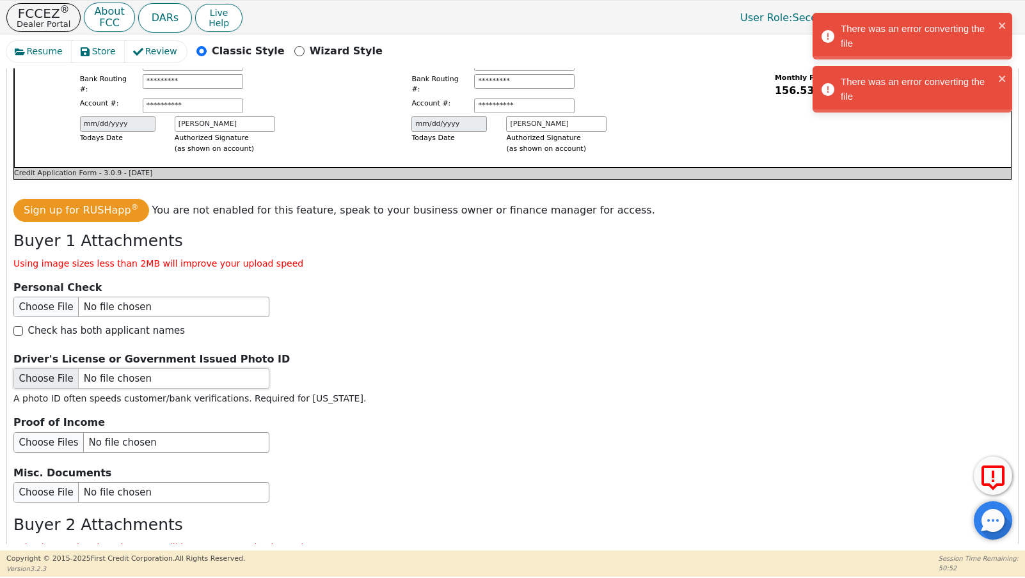
click at [47, 368] on input "file" at bounding box center [141, 378] width 256 height 20
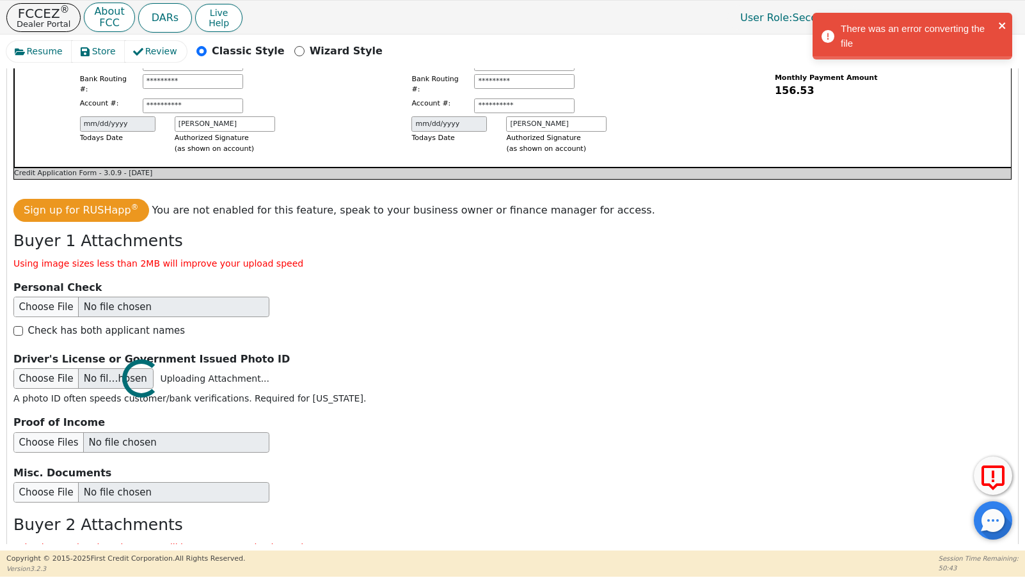
click at [1004, 27] on icon "close" at bounding box center [1002, 25] width 6 height 6
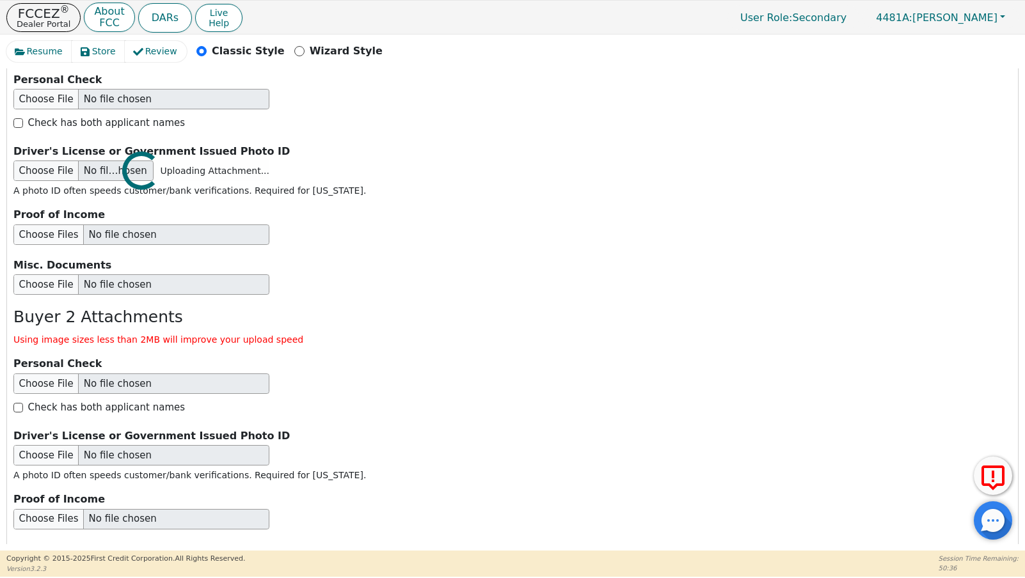
scroll to position [1870, 0]
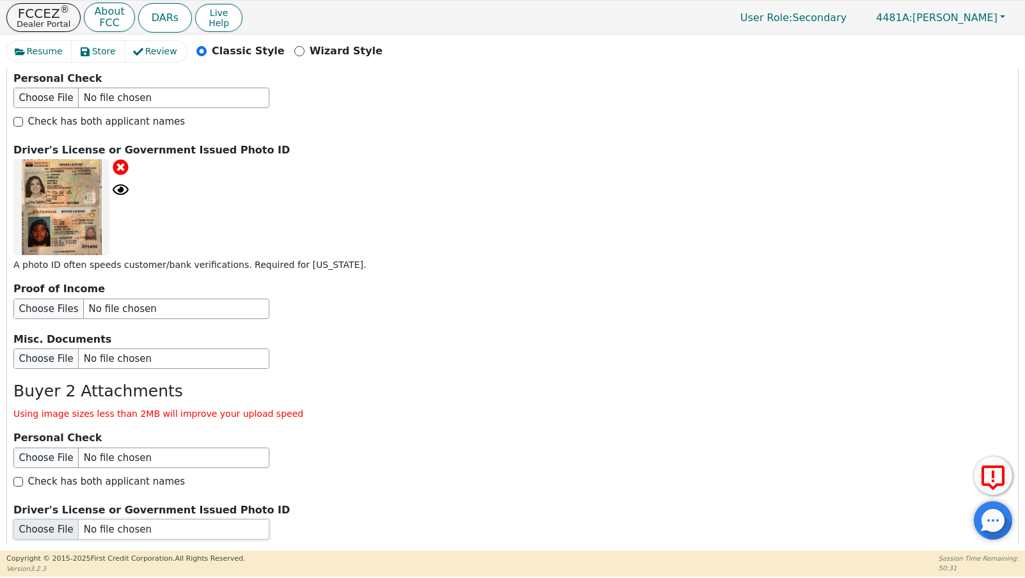
click at [45, 519] on input "file" at bounding box center [141, 529] width 256 height 20
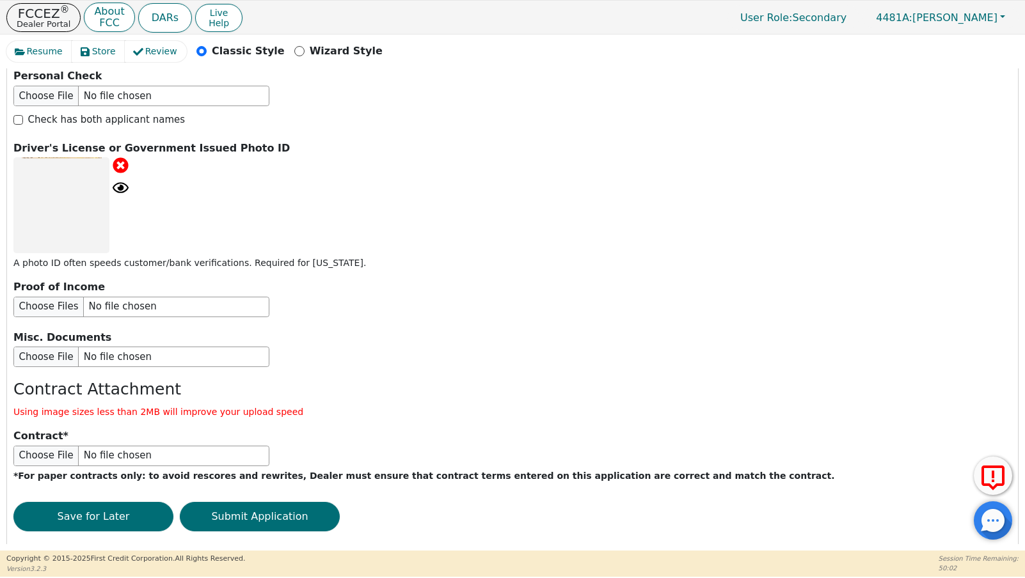
scroll to position [2228, 0]
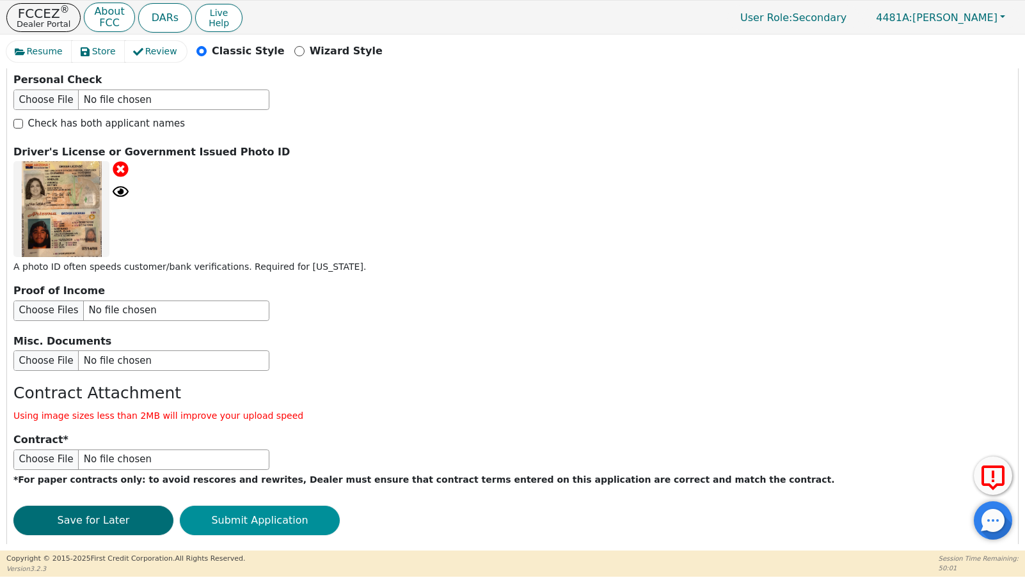
click at [288, 506] on button "Submit Application" at bounding box center [260, 520] width 160 height 29
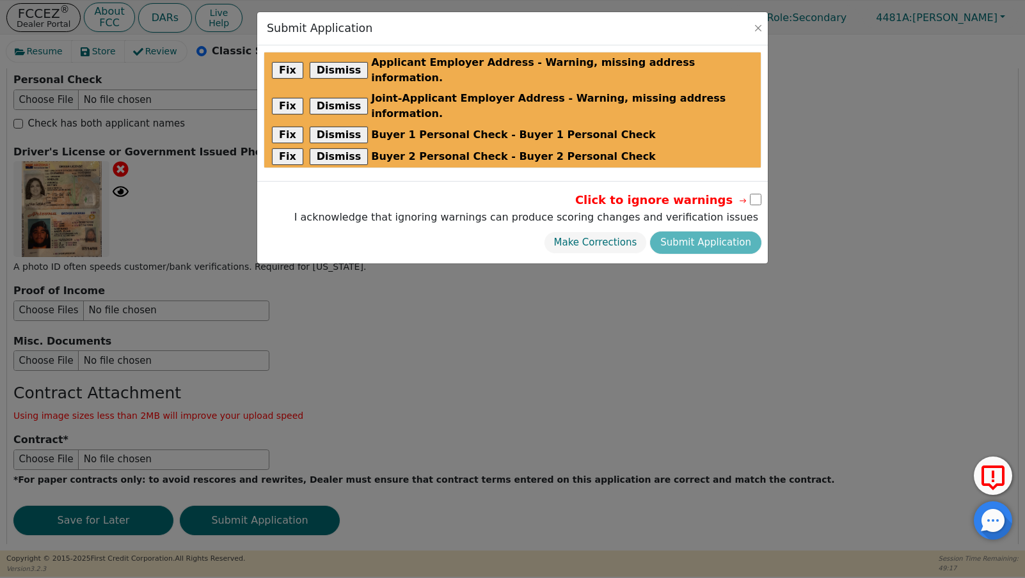
click at [754, 194] on input "checkbox" at bounding box center [756, 200] width 12 height 12
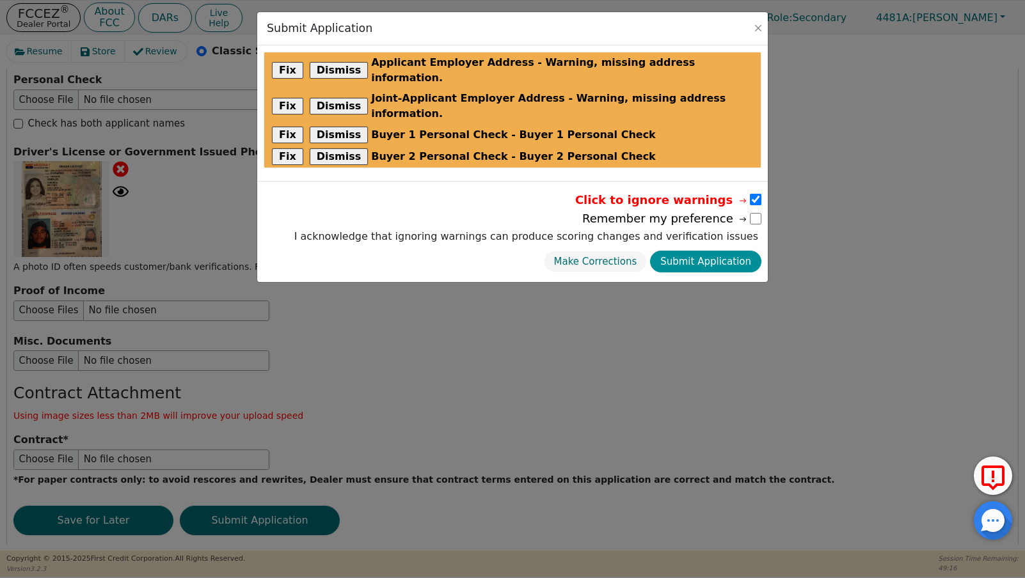
click at [715, 251] on button "Submit Application" at bounding box center [705, 262] width 111 height 22
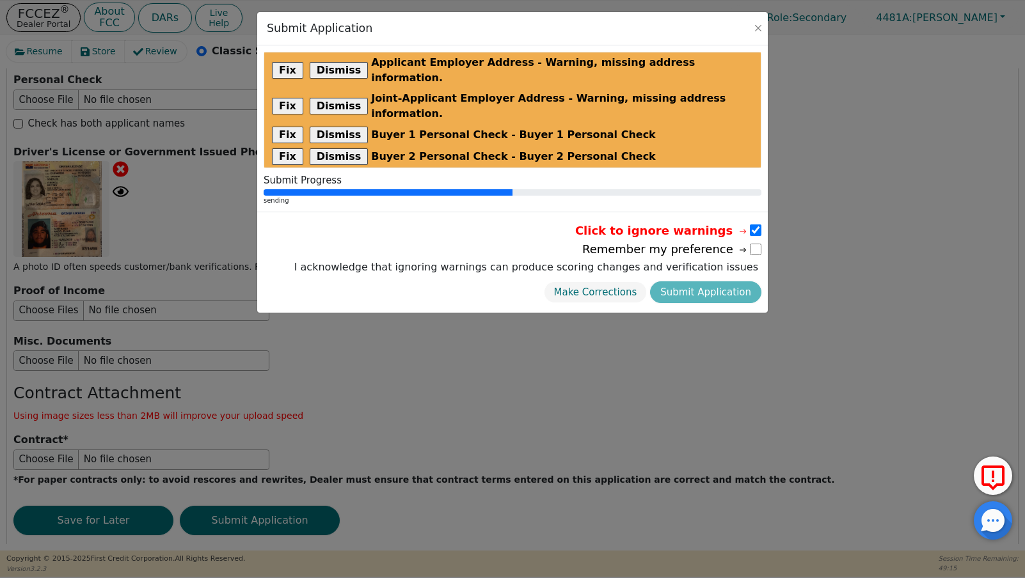
click at [759, 244] on input "checkbox" at bounding box center [756, 250] width 12 height 12
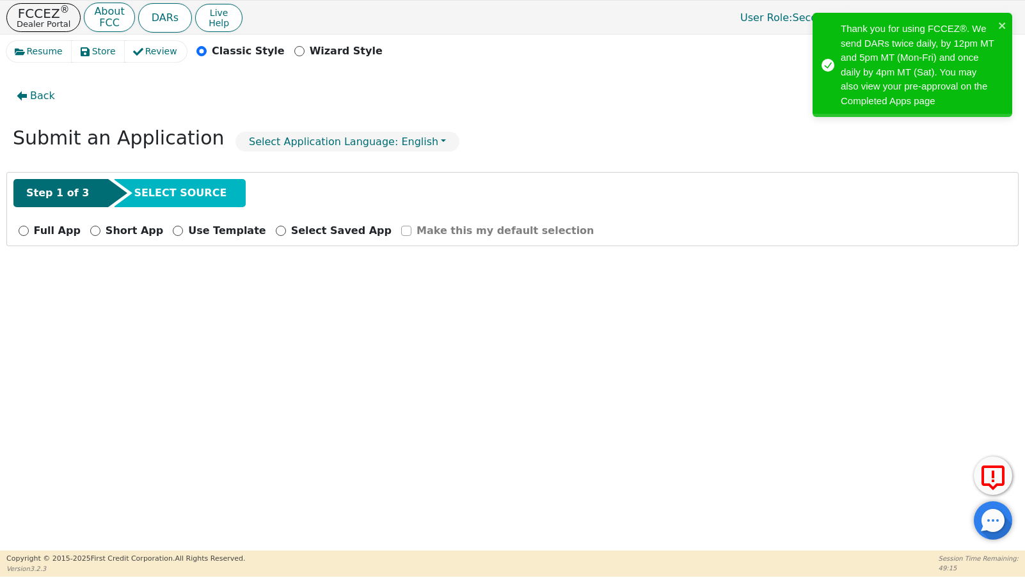
scroll to position [0, 0]
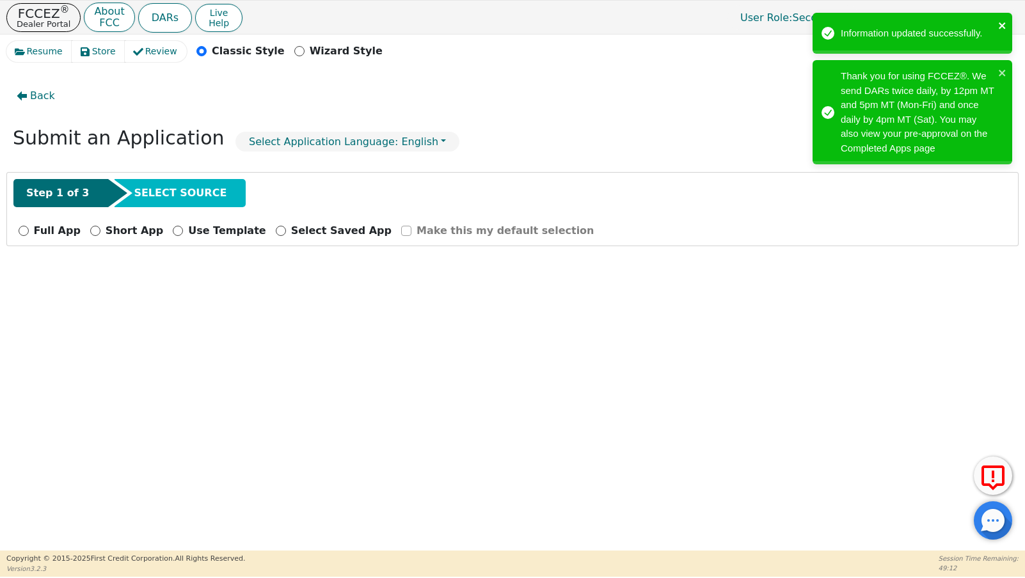
click at [1002, 25] on icon "close" at bounding box center [1002, 25] width 6 height 6
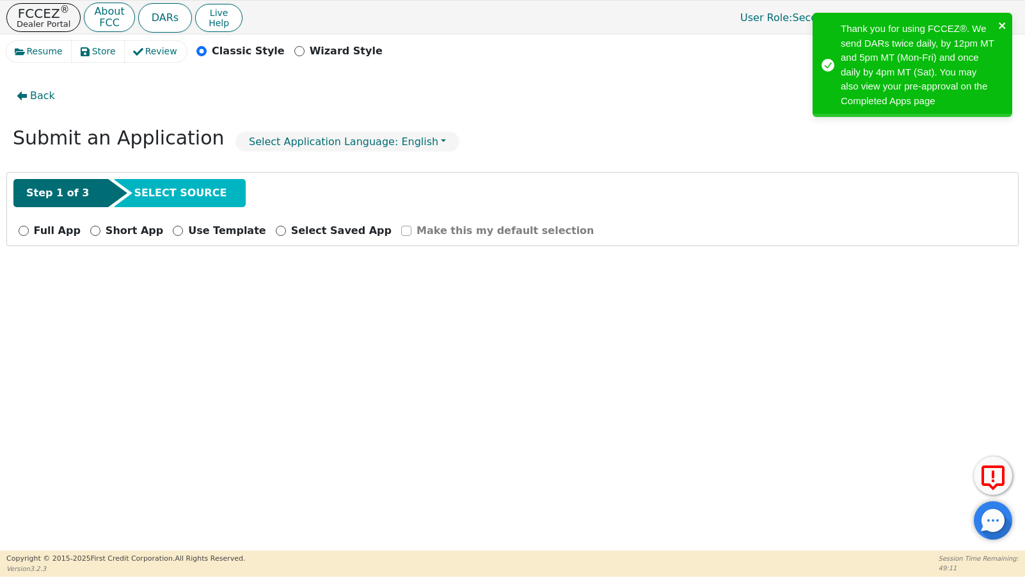
click at [1002, 29] on icon "close" at bounding box center [1002, 25] width 9 height 10
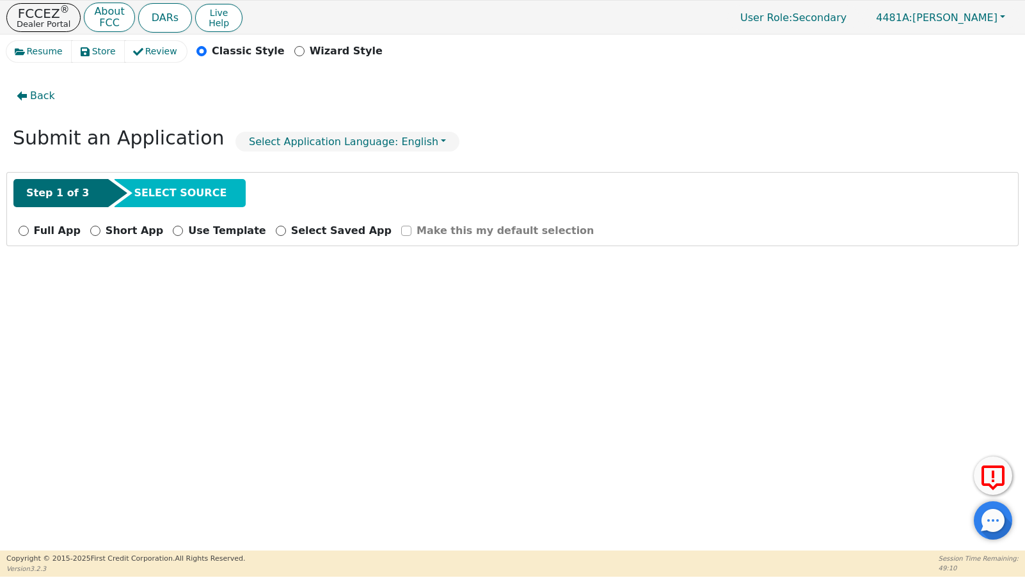
click at [981, 22] on div "Thank you for using FCCEZ®. We send DARs twice daily, by 12pm MT and 5pm MT (Mo…" at bounding box center [912, 68] width 205 height 116
click at [1000, 17] on button "4481A: [PERSON_NAME]" at bounding box center [940, 18] width 156 height 20
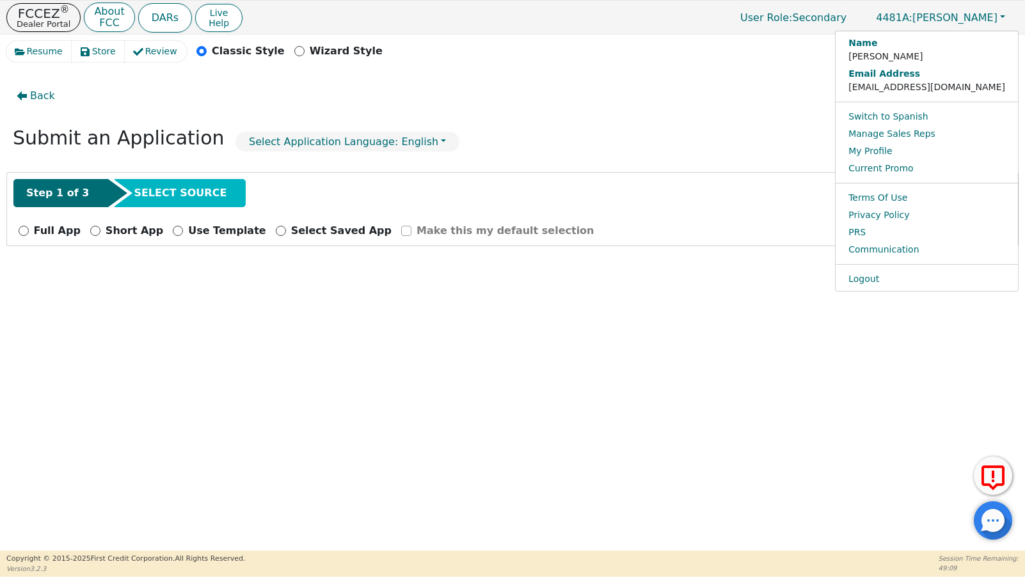
drag, startPoint x: 807, startPoint y: 43, endPoint x: 713, endPoint y: 22, distance: 97.1
click at [807, 43] on div "Resume Store Review Classic Style Wizard Style" at bounding box center [512, 55] width 1012 height 28
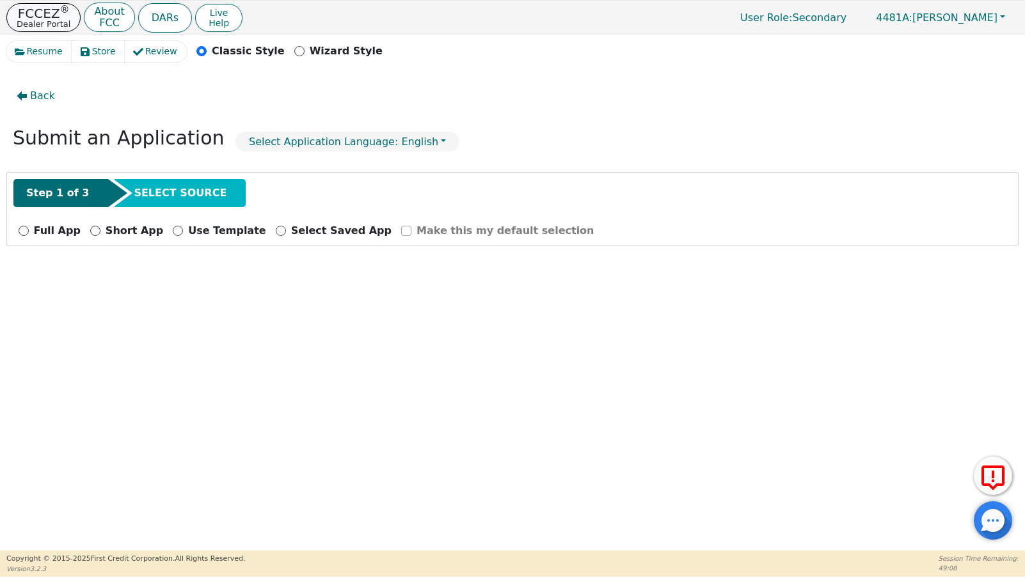
click at [53, 25] on p "Dealer Portal" at bounding box center [44, 24] width 54 height 8
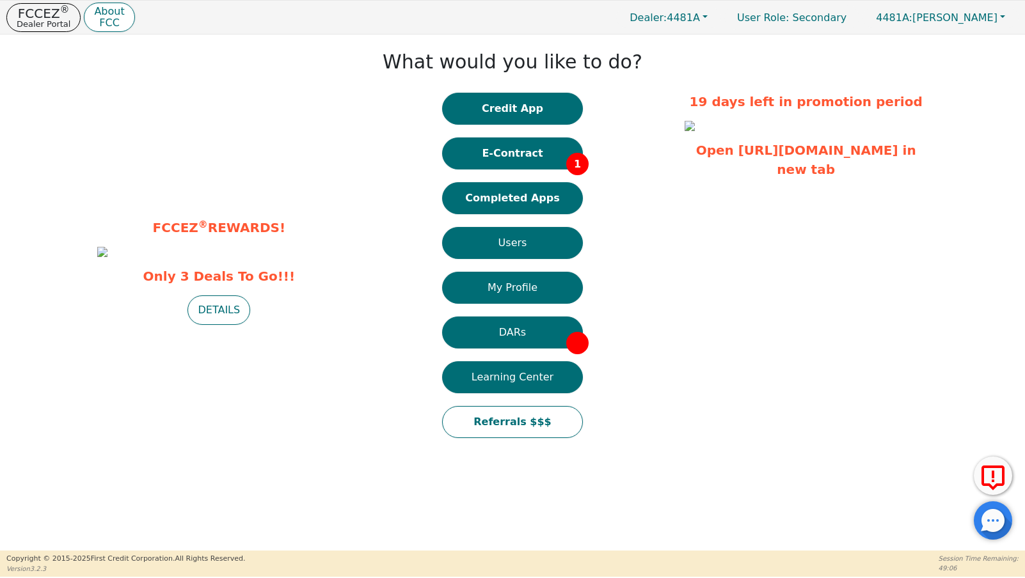
click at [522, 157] on button "E-Contract 1" at bounding box center [512, 154] width 141 height 32
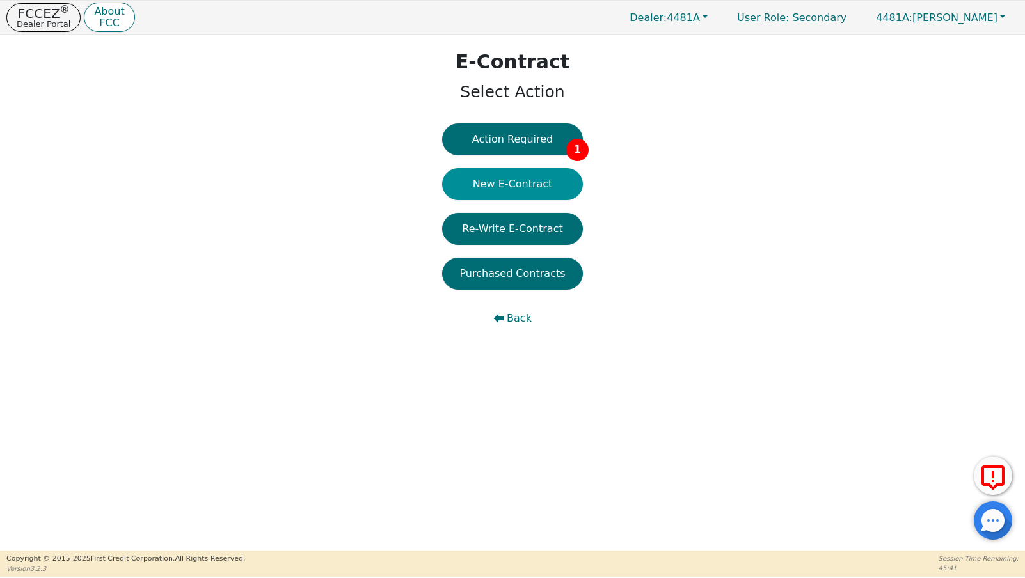
click at [509, 186] on button "New E-Contract" at bounding box center [512, 184] width 141 height 32
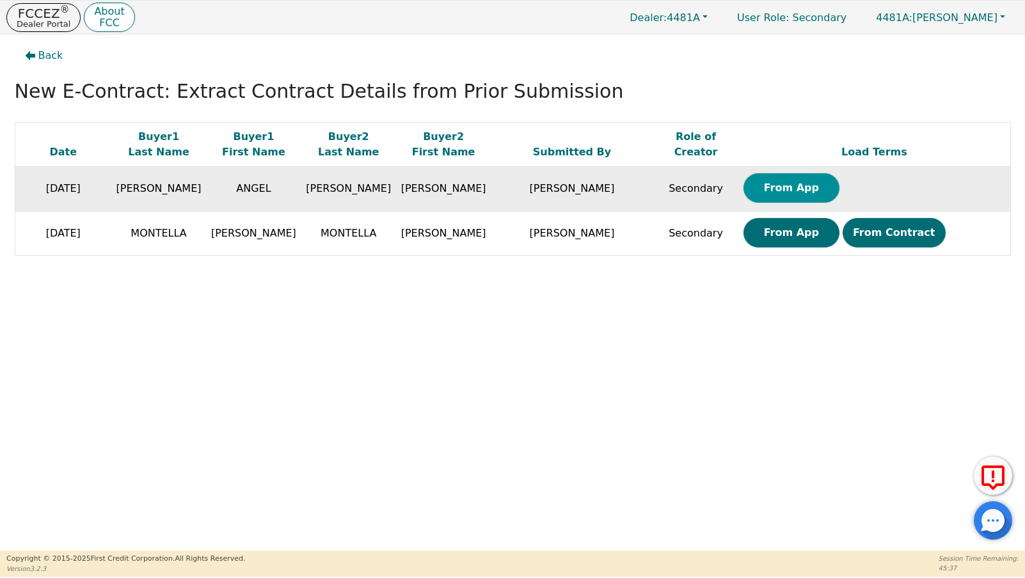
click at [768, 191] on button "From App" at bounding box center [791, 187] width 96 height 29
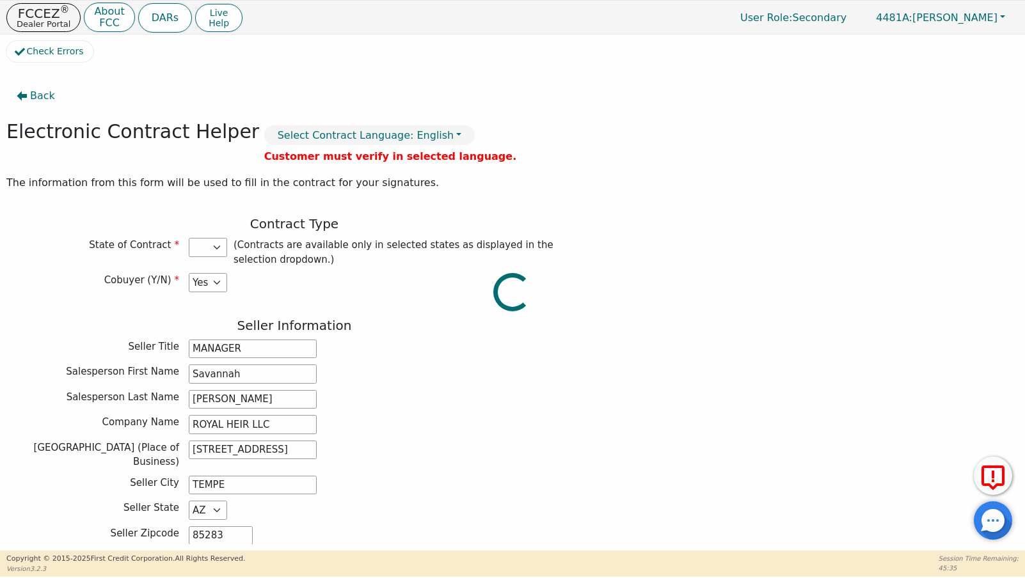
click at [207, 41] on div at bounding box center [512, 41] width 1012 height 0
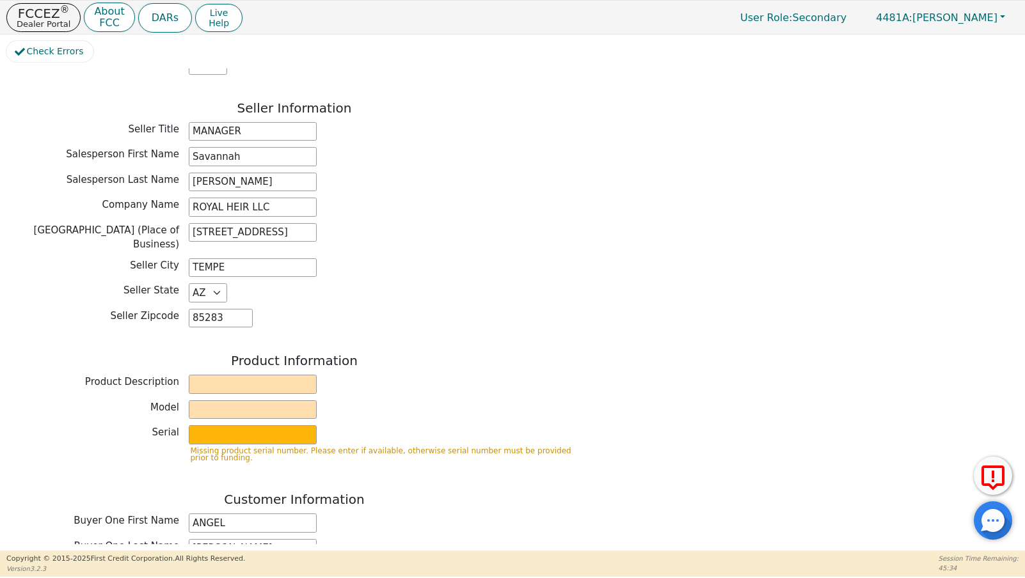
scroll to position [218, 0]
click at [245, 133] on input "MANAGER" at bounding box center [253, 131] width 128 height 19
click at [224, 374] on input "text" at bounding box center [253, 383] width 128 height 19
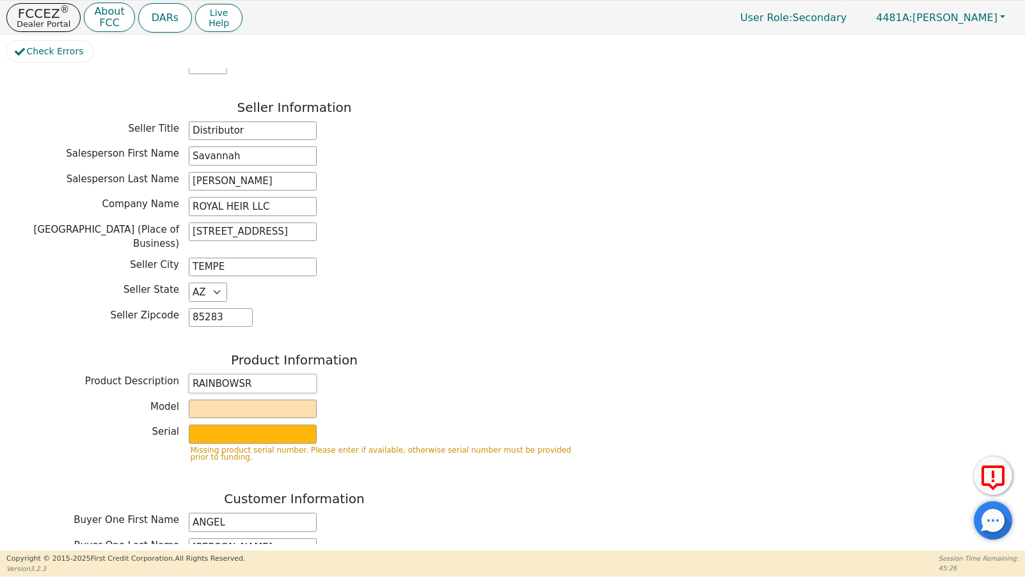
click at [259, 374] on input "RAINBOWSR" at bounding box center [253, 383] width 128 height 19
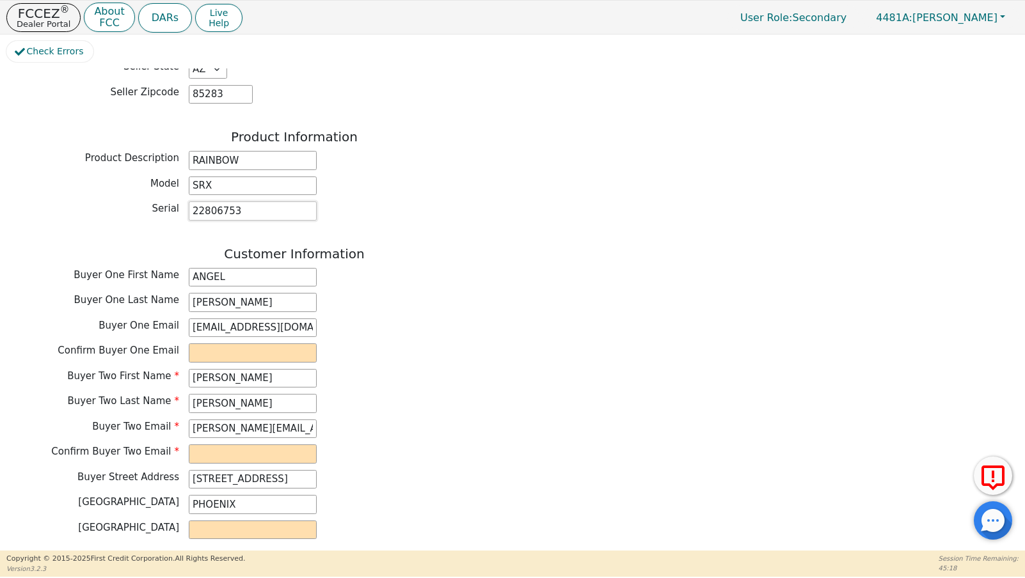
scroll to position [455, 0]
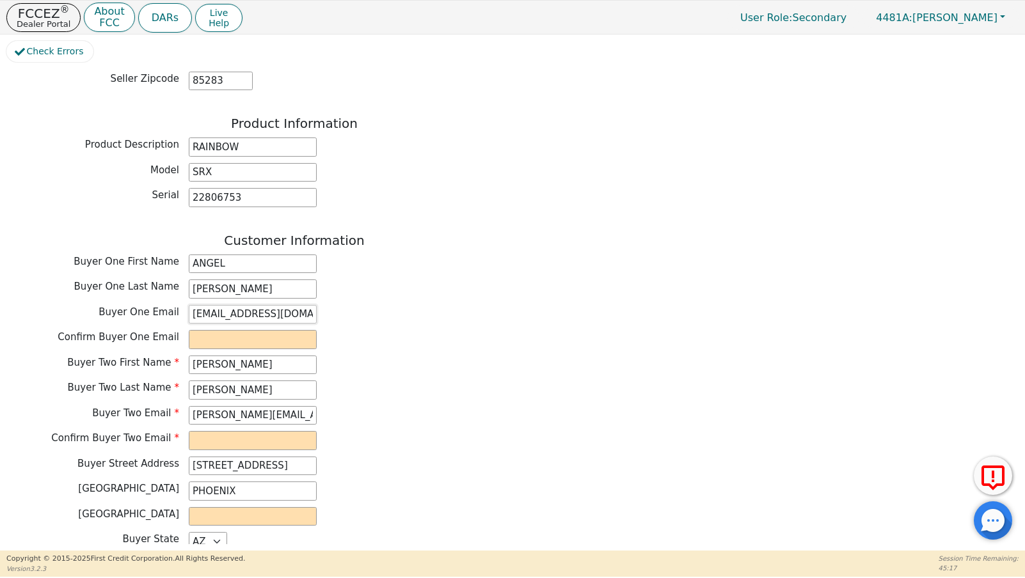
click at [244, 306] on input "[EMAIL_ADDRESS][DOMAIN_NAME]" at bounding box center [253, 314] width 128 height 19
click at [246, 330] on input "email" at bounding box center [253, 339] width 128 height 19
paste input "[EMAIL_ADDRESS][DOMAIN_NAME]"
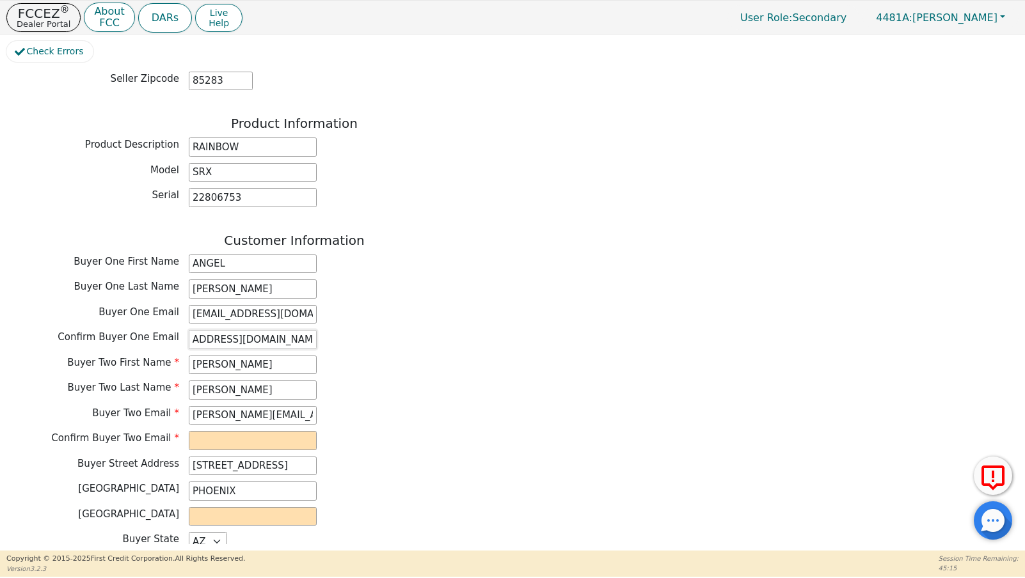
scroll to position [491, 0]
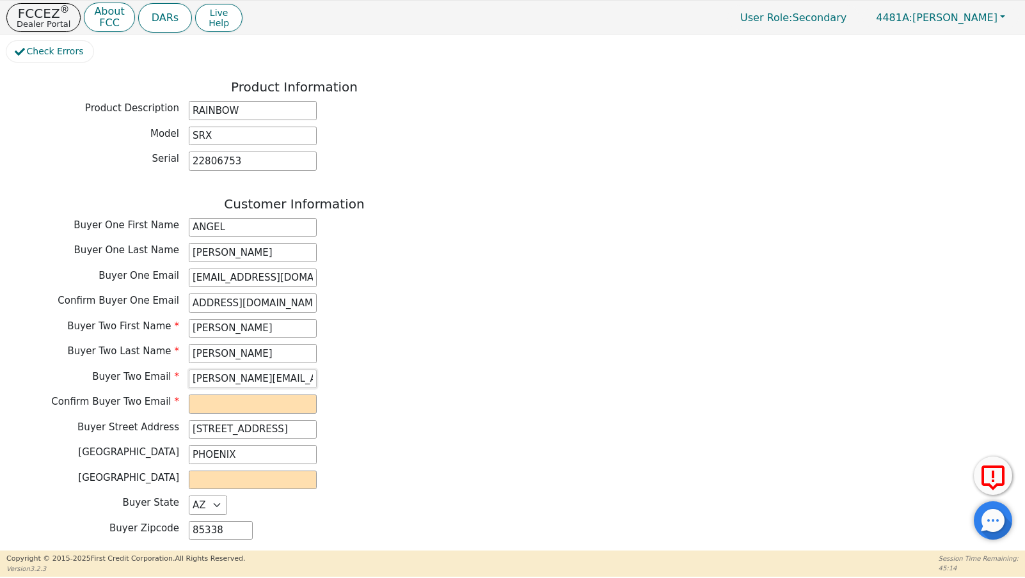
click at [246, 370] on input "[PERSON_NAME][EMAIL_ADDRESS][DOMAIN_NAME]" at bounding box center [253, 379] width 128 height 19
click at [245, 370] on input "[PERSON_NAME][EMAIL_ADDRESS][DOMAIN_NAME]" at bounding box center [253, 379] width 128 height 19
click at [237, 395] on input "email" at bounding box center [253, 404] width 128 height 19
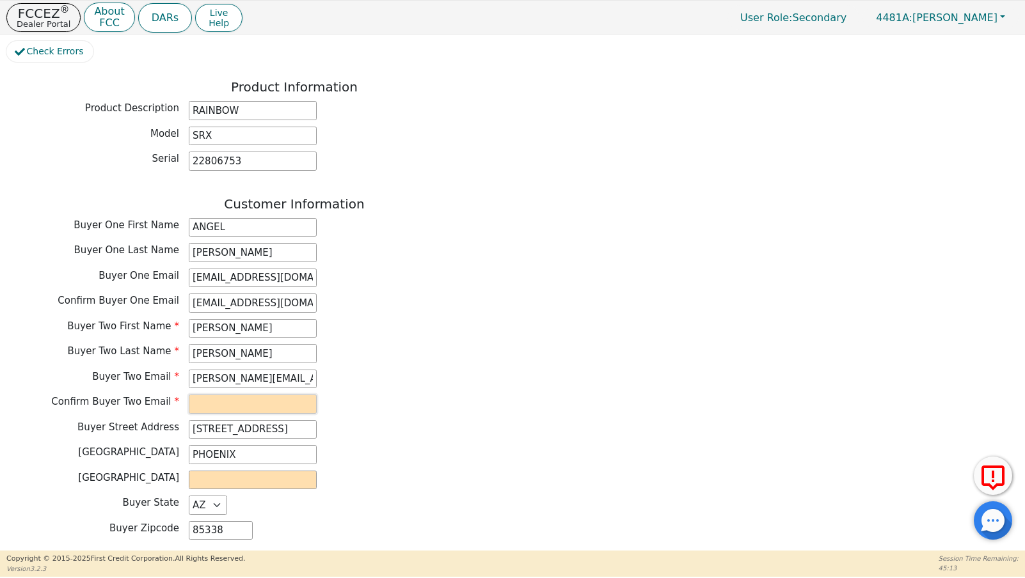
paste input "[PERSON_NAME][EMAIL_ADDRESS][DOMAIN_NAME]"
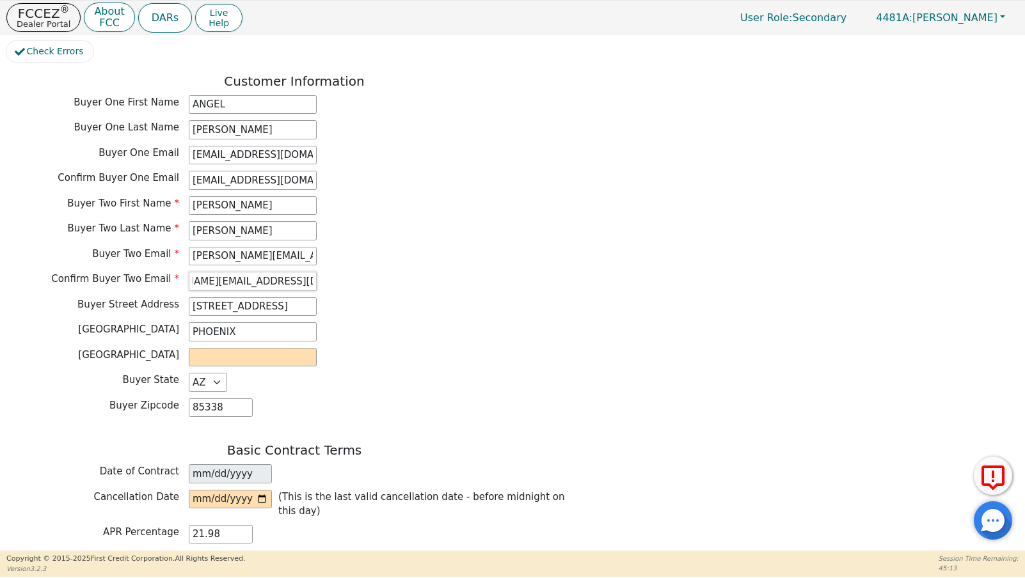
scroll to position [615, 0]
click at [232, 350] on input "text" at bounding box center [253, 356] width 128 height 19
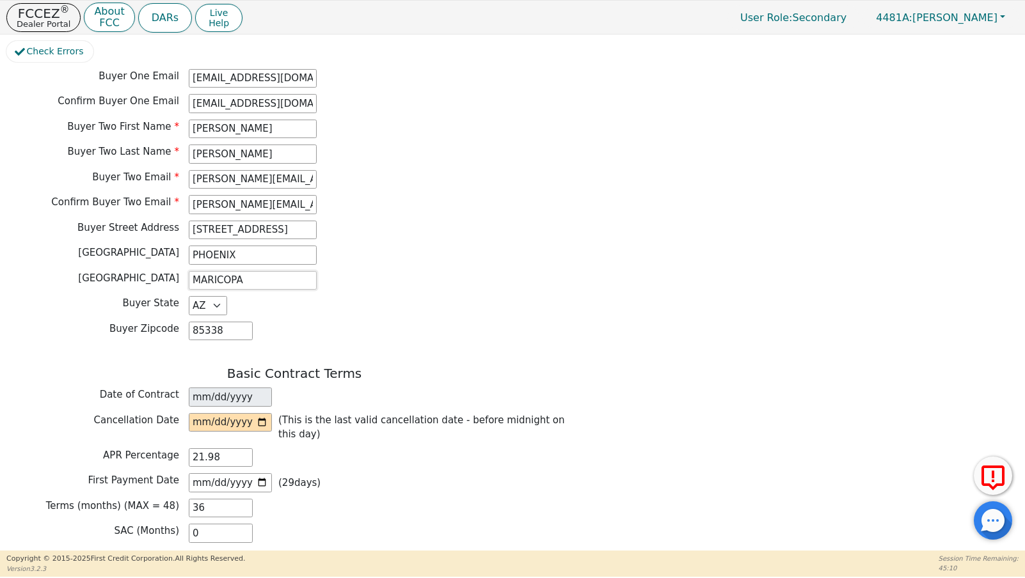
scroll to position [693, 0]
click at [201, 412] on input "date" at bounding box center [230, 420] width 83 height 19
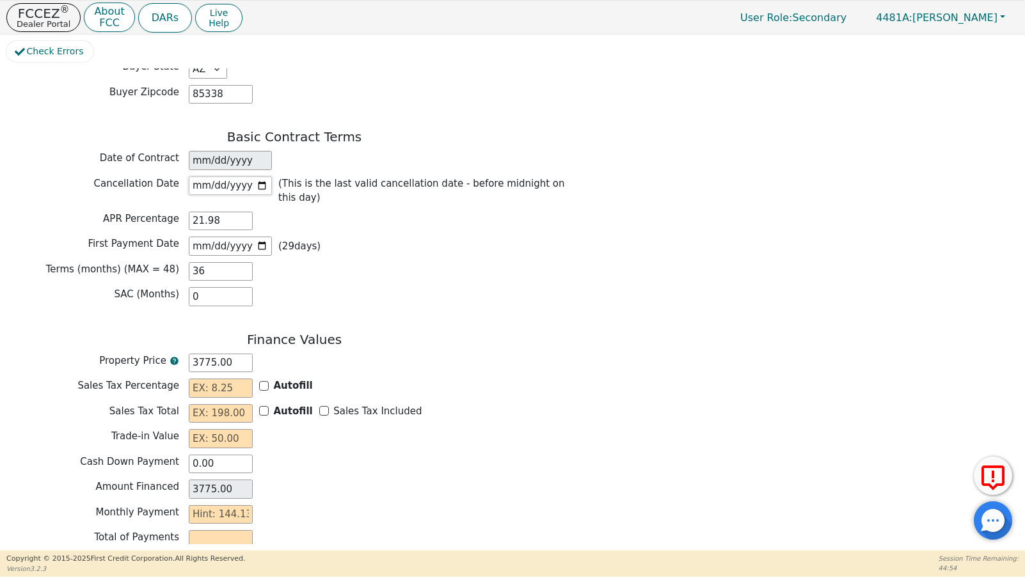
scroll to position [933, 0]
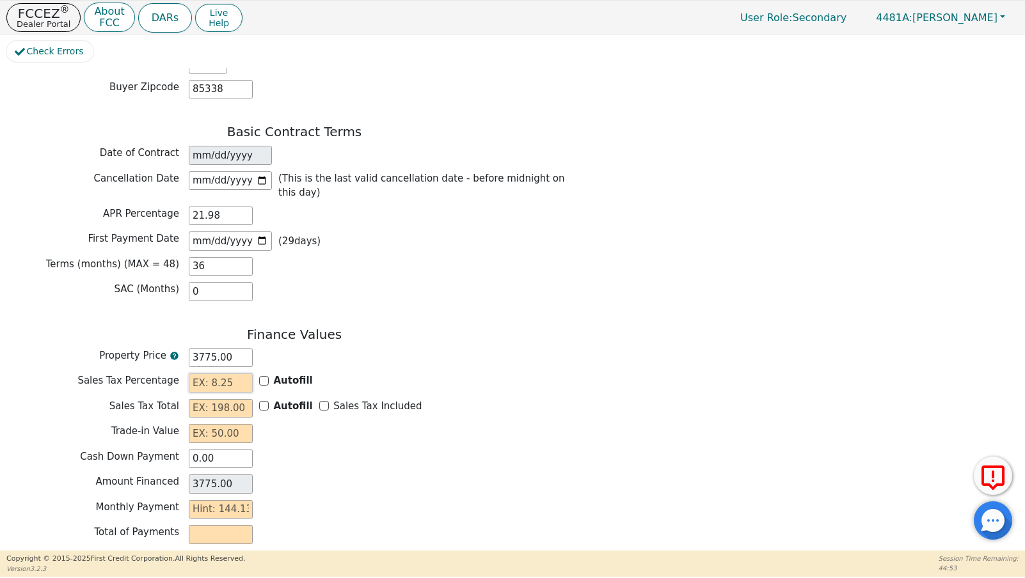
click at [225, 374] on input "text" at bounding box center [221, 383] width 64 height 19
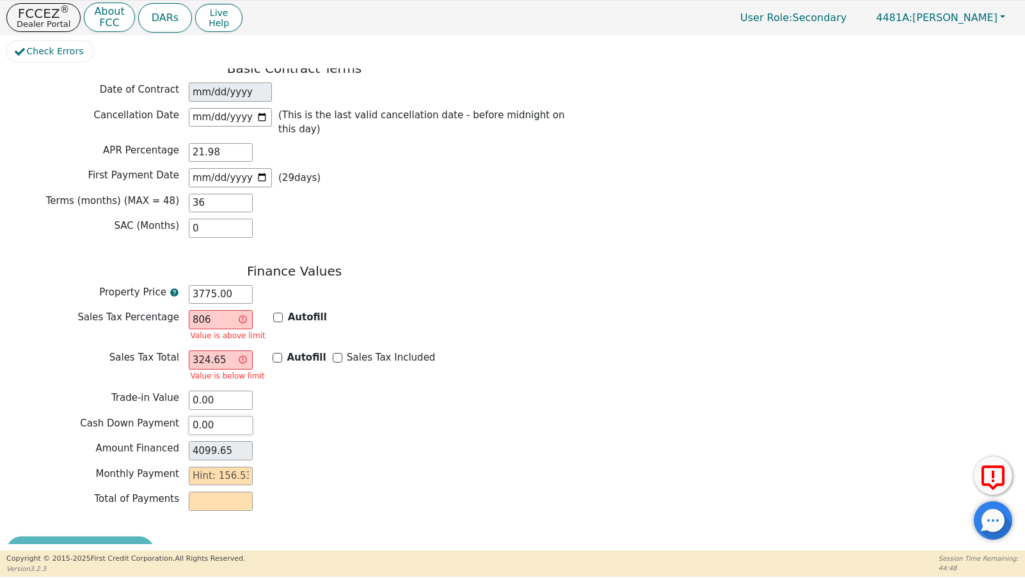
scroll to position [1017, 0]
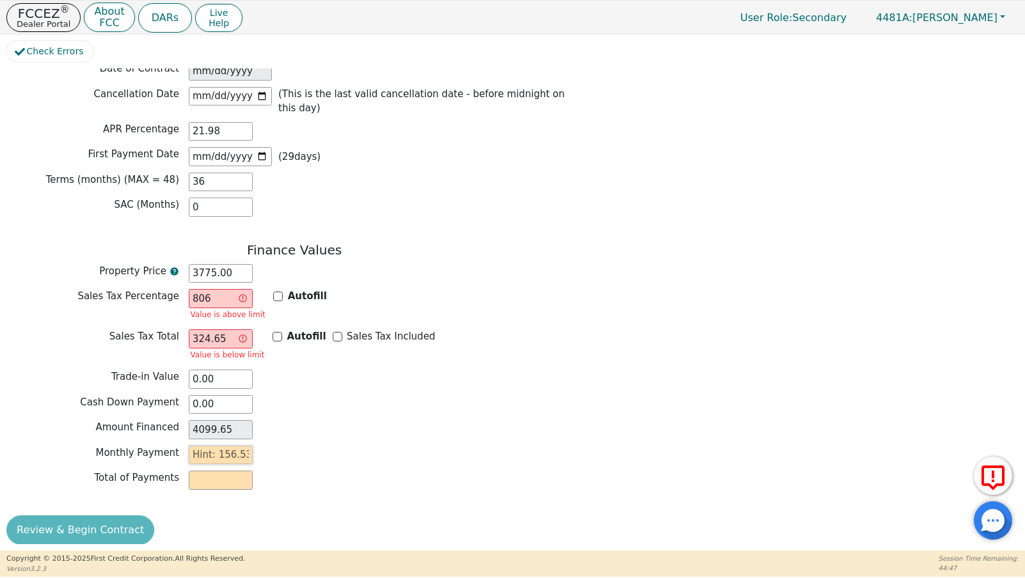
click at [230, 446] on input "text" at bounding box center [221, 455] width 64 height 19
click at [310, 426] on div "Amount Financed 4099.65" at bounding box center [294, 429] width 576 height 19
click at [227, 289] on input "806" at bounding box center [221, 298] width 64 height 19
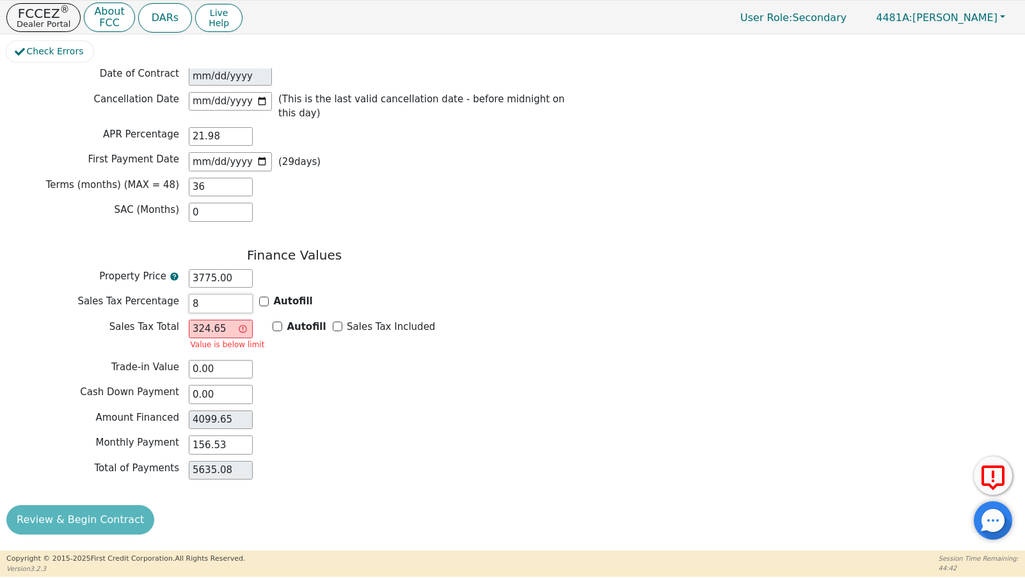
scroll to position [1002, 0]
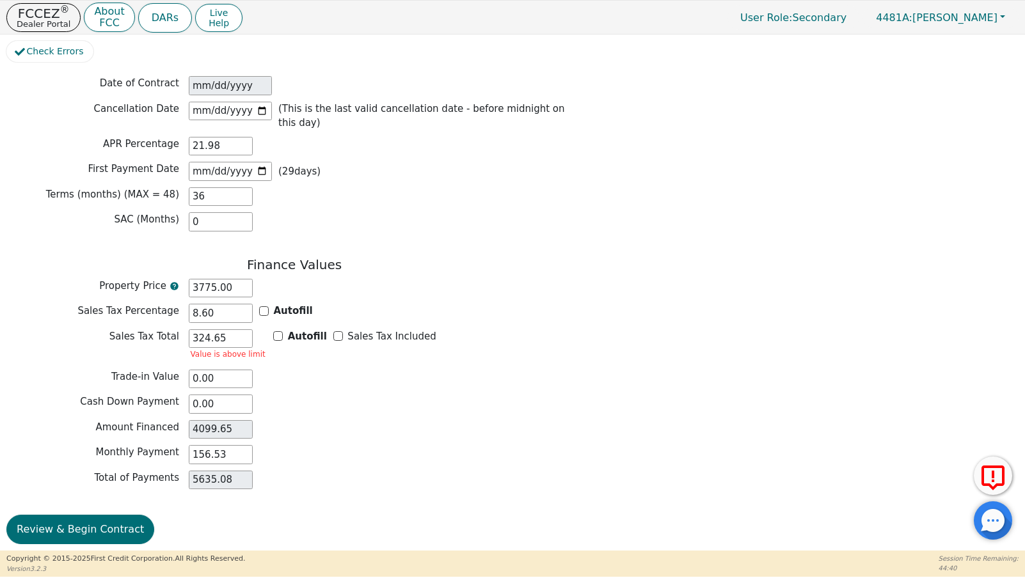
click at [355, 337] on div "324.65 Value is above limit Autofill Sales Tax Included" at bounding box center [313, 346] width 248 height 34
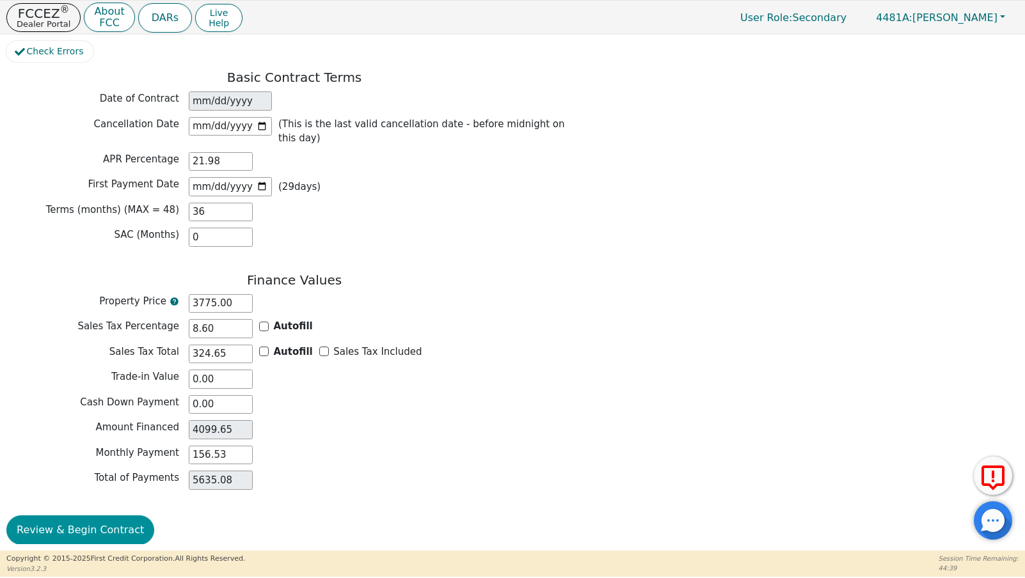
click at [84, 522] on button "Review & Begin Contract" at bounding box center [80, 530] width 148 height 29
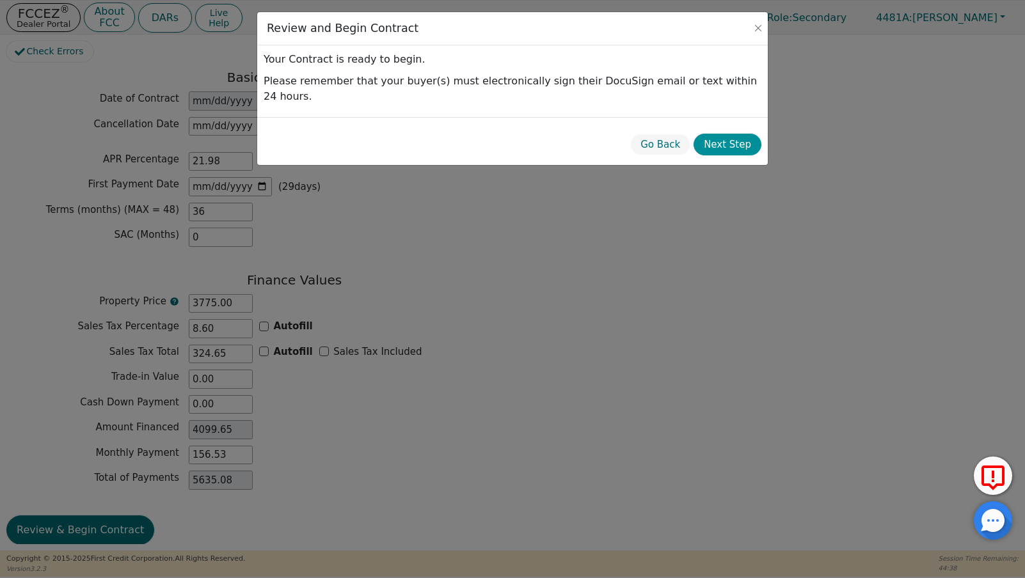
click at [734, 134] on button "Next Step" at bounding box center [727, 145] width 68 height 22
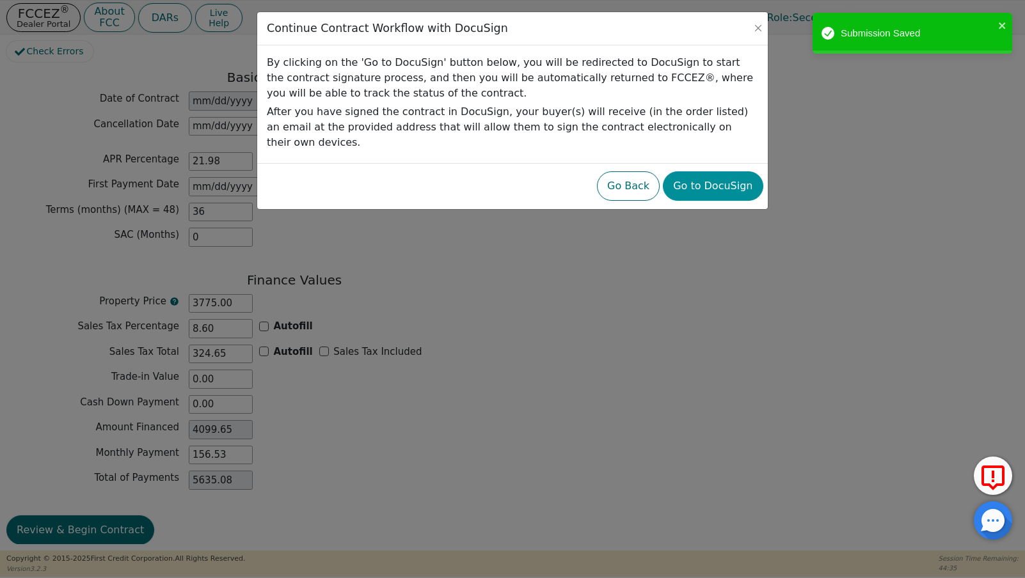
click at [714, 175] on button "Go to DocuSign" at bounding box center [713, 185] width 100 height 29
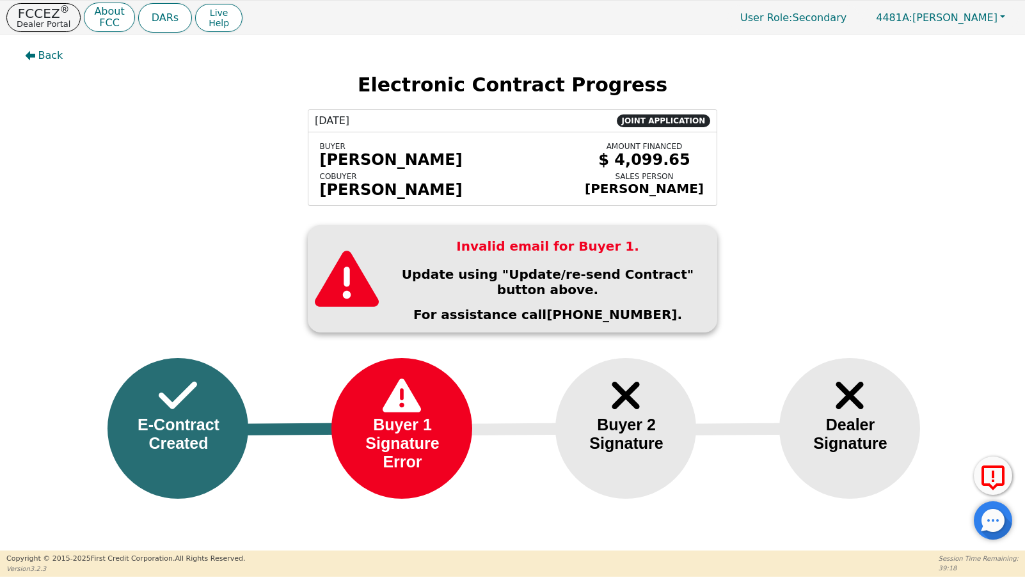
click at [51, 59] on span "Back" at bounding box center [50, 55] width 25 height 15
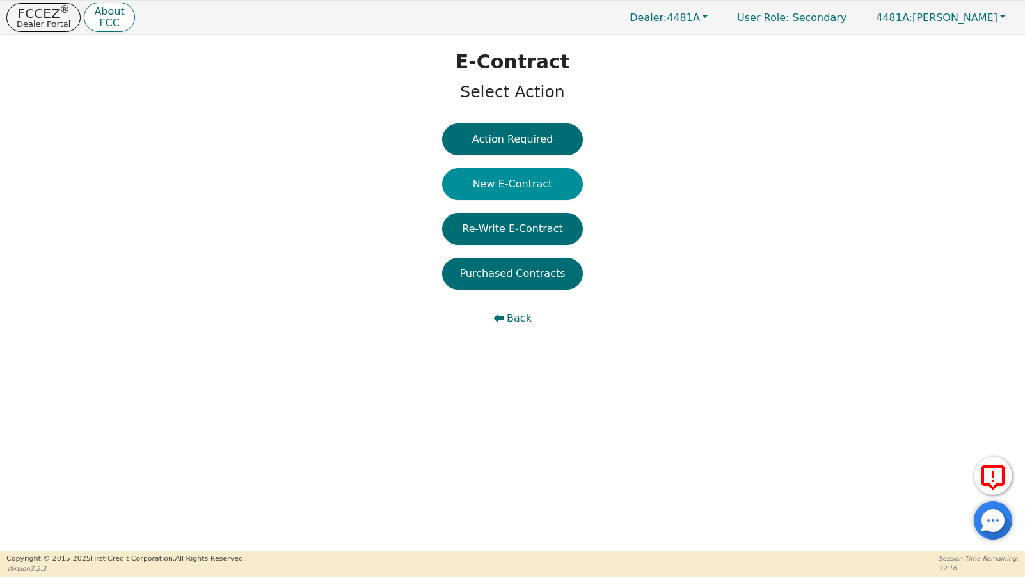
click at [498, 191] on button "New E-Contract" at bounding box center [512, 184] width 141 height 32
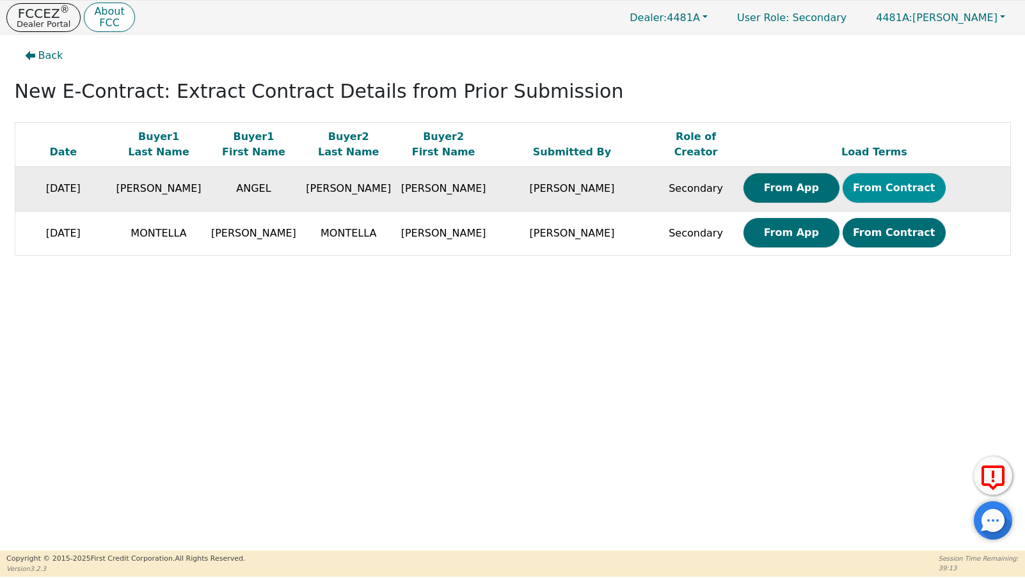
click at [888, 191] on button "From Contract" at bounding box center [893, 187] width 103 height 29
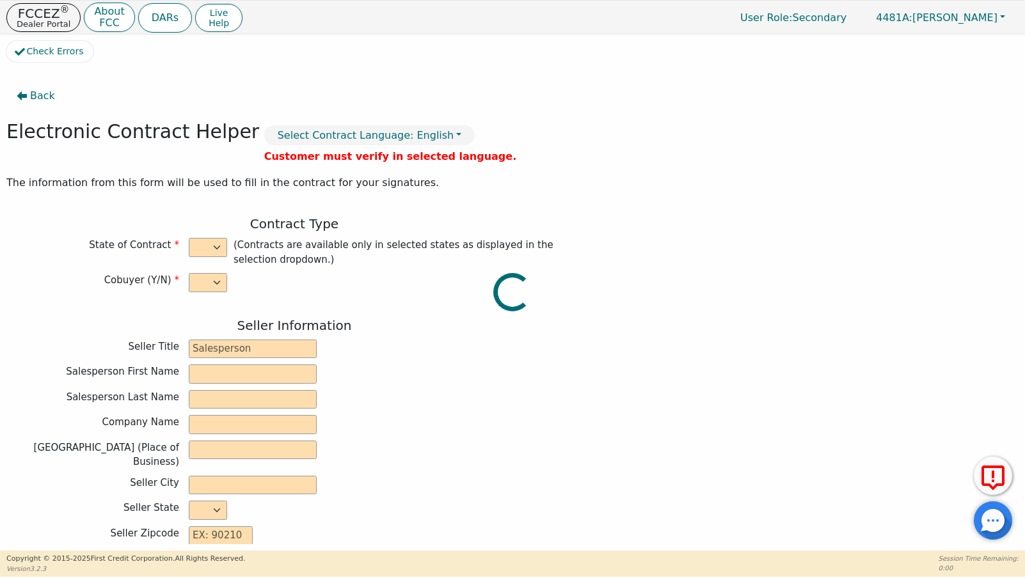
select select "y"
type input "Distributor"
type input "Savannah"
type input "[PERSON_NAME]"
type input "ROYAL HEIR LLC"
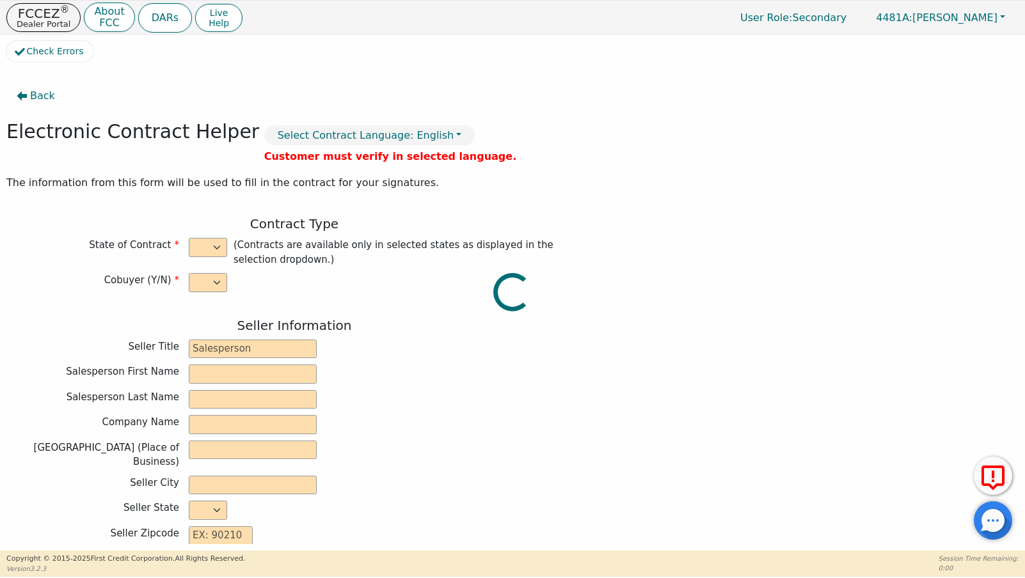
type input "[STREET_ADDRESS]"
type input "TEMPE"
select select "AZ"
type input "85283"
type input "RAINBOW"
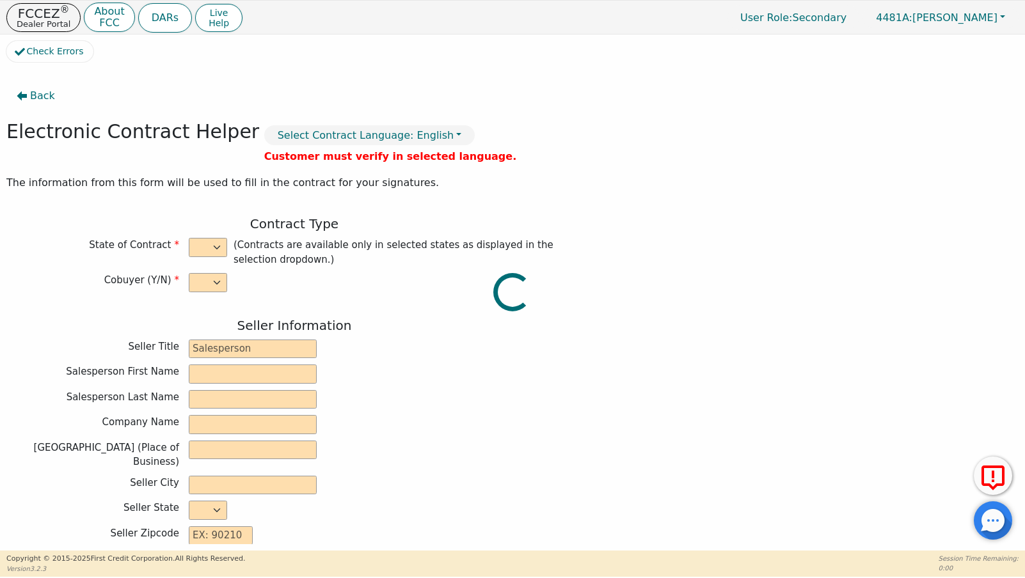
type input "SRX"
type input "22806753"
type input "ANGEL"
type input "[PERSON_NAME]"
type input "[EMAIL_ADDRESS][DOMAIN_NAME]"
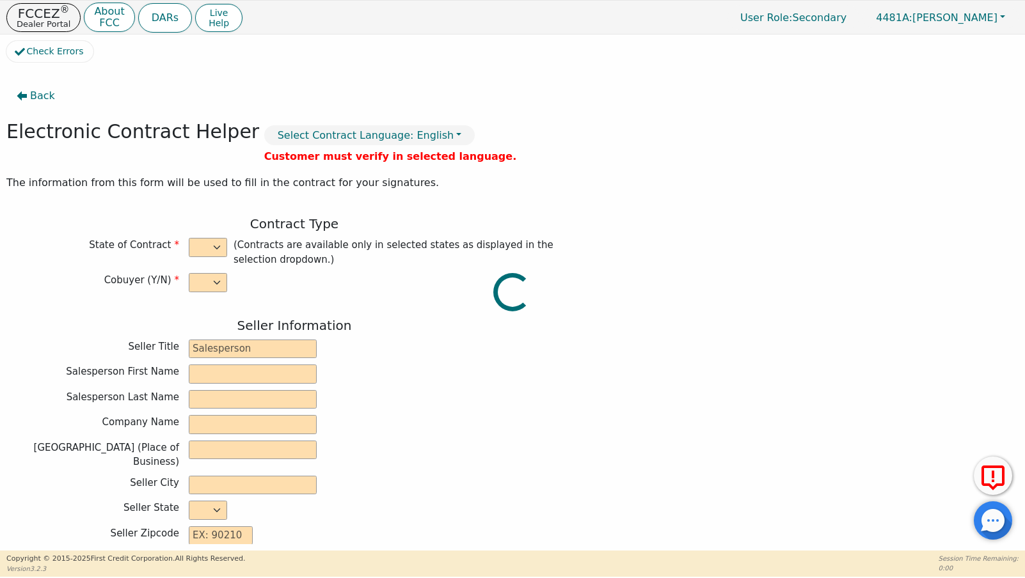
type input "[EMAIL_ADDRESS][DOMAIN_NAME]"
type input "[PERSON_NAME]"
type input "[PERSON_NAME][EMAIL_ADDRESS][DOMAIN_NAME]"
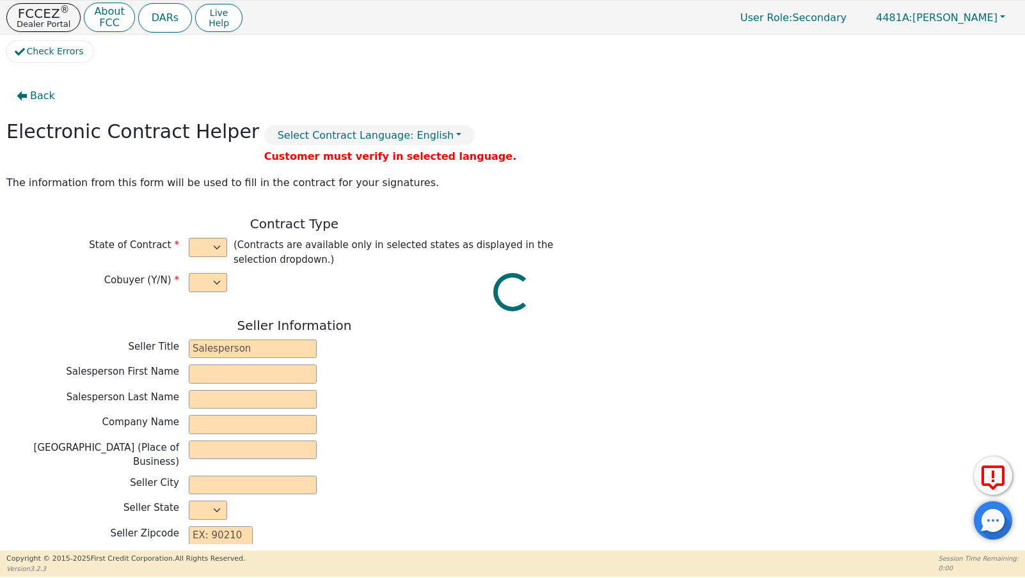
type input "[STREET_ADDRESS]"
type input "PHOENIX"
type input "MARICOPA"
select select "AZ"
type input "85338"
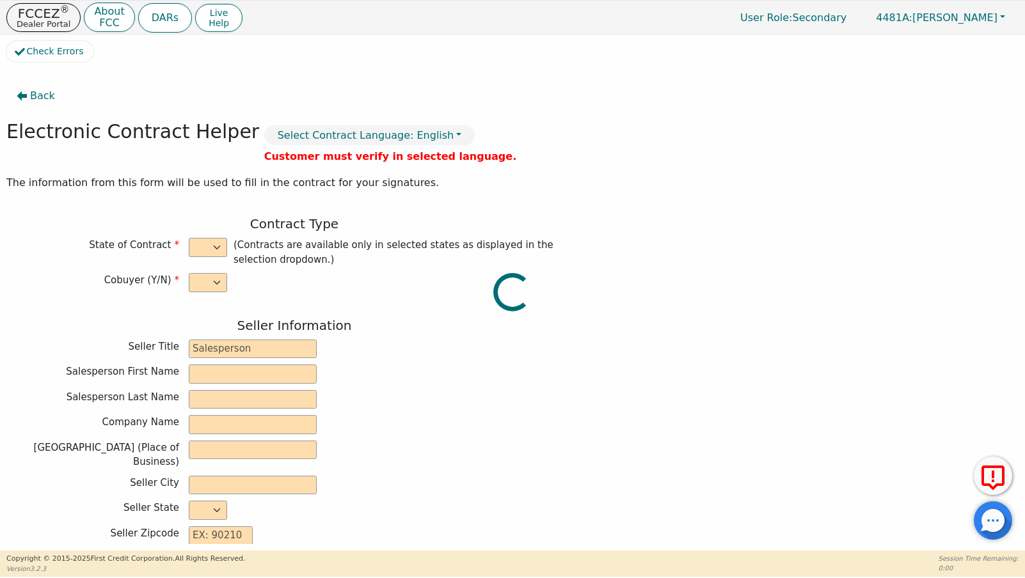
type input "[DATE]"
type input "21.98"
type input "[DATE]"
type input "36"
type input "0"
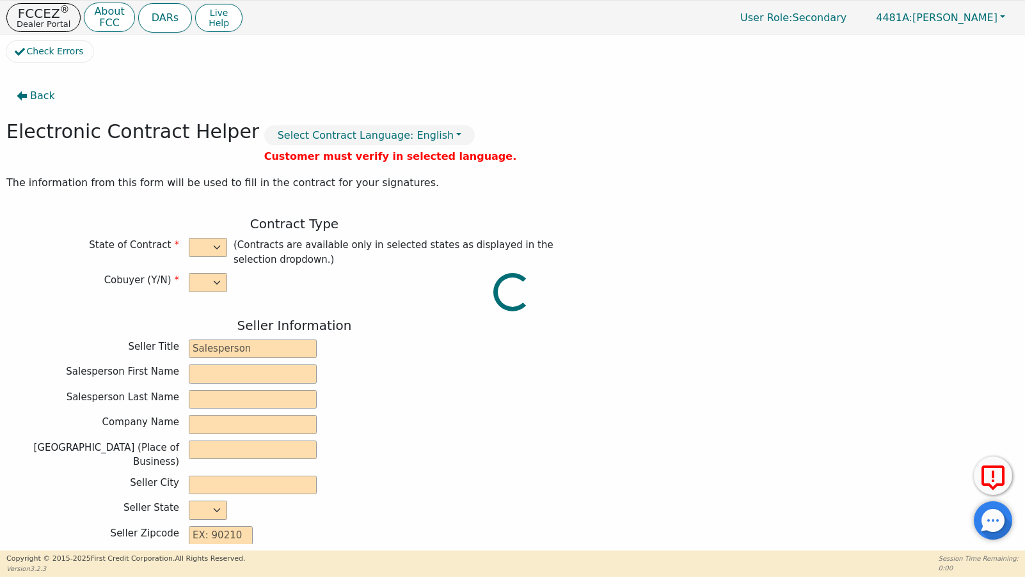
type input "3775.00"
type input "8.60"
type input "324.65"
type input "0.00"
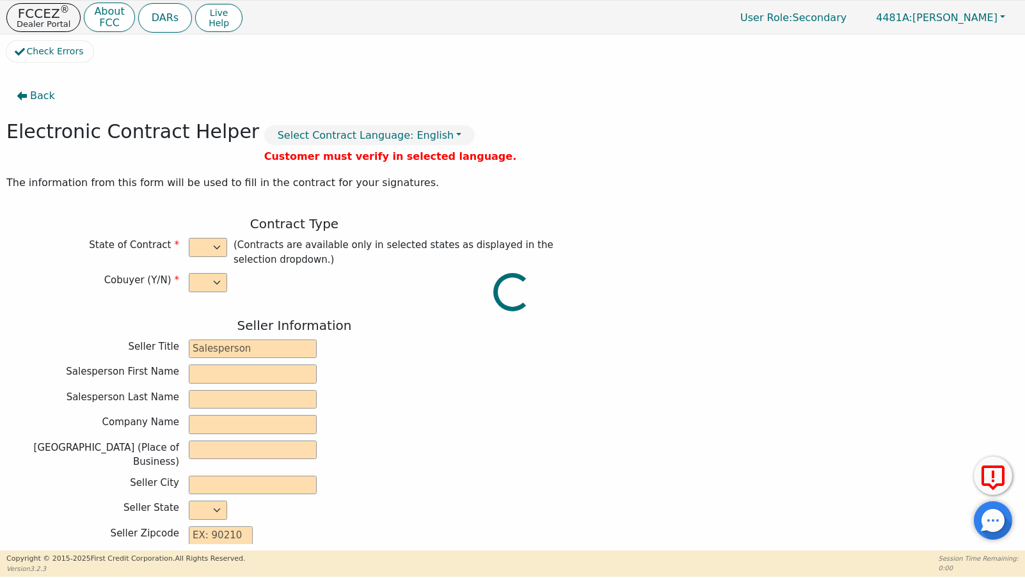
type input "4099.65"
type input "5635.08"
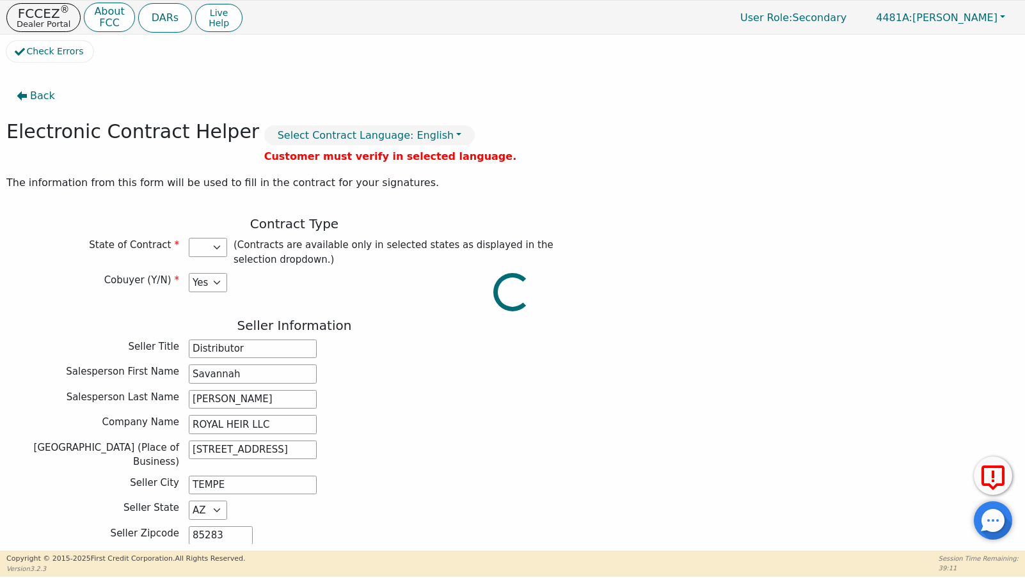
select select "AZ"
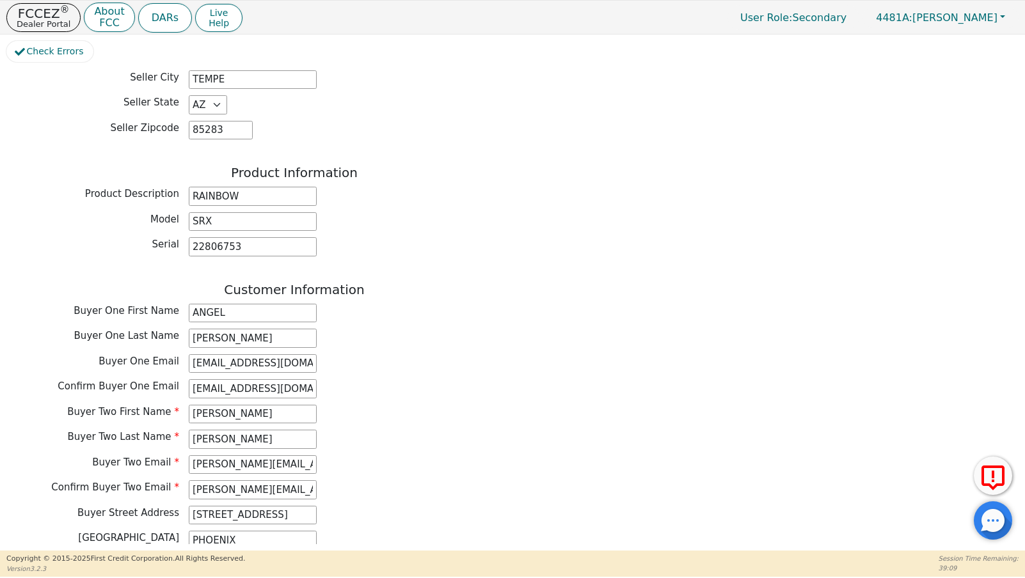
scroll to position [406, 0]
click at [287, 354] on input "[EMAIL_ADDRESS][DOMAIN_NAME]" at bounding box center [253, 363] width 128 height 19
click at [242, 354] on input "[EMAIL_ADDRESS][DOMAIN_NAME]" at bounding box center [253, 363] width 128 height 19
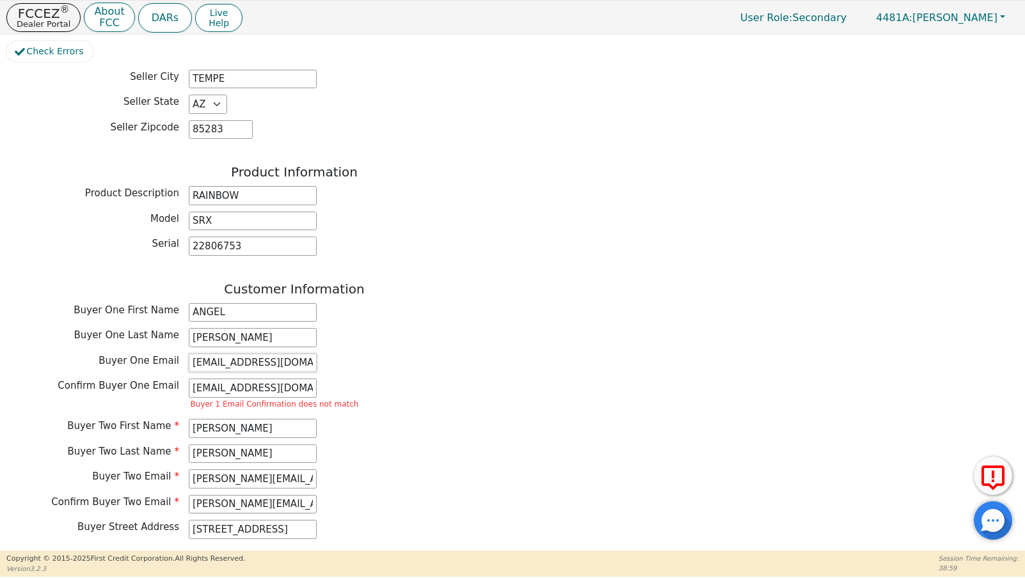
type input "ANGELRODRIQUEZ97@ICLOUD.COM"
click at [243, 379] on input "[EMAIL_ADDRESS][DOMAIN_NAME]" at bounding box center [253, 388] width 128 height 19
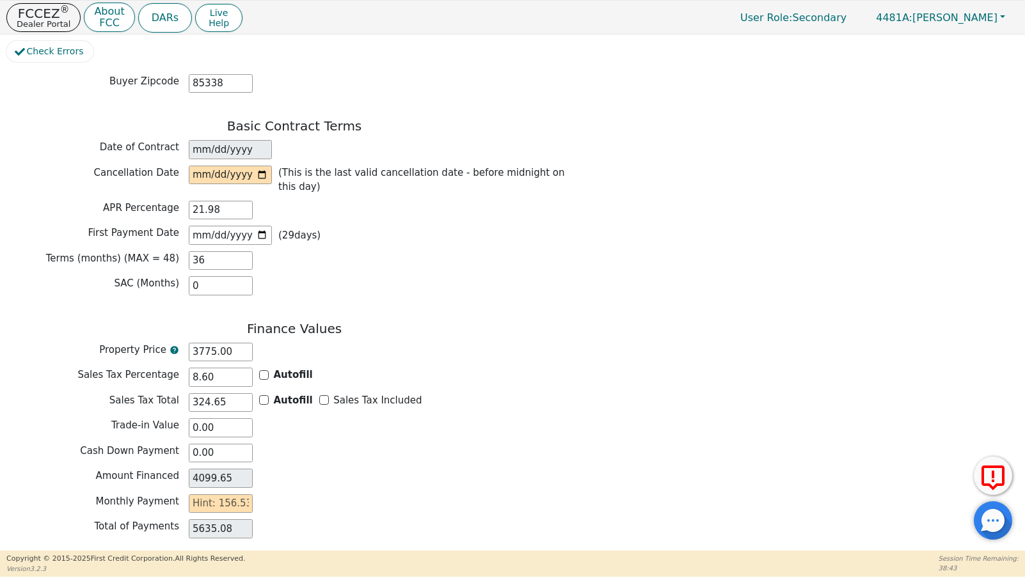
scroll to position [940, 0]
type input "ANGELRODRIQUEZ97@ICLOUD.COM"
click at [198, 164] on input "date" at bounding box center [230, 173] width 83 height 19
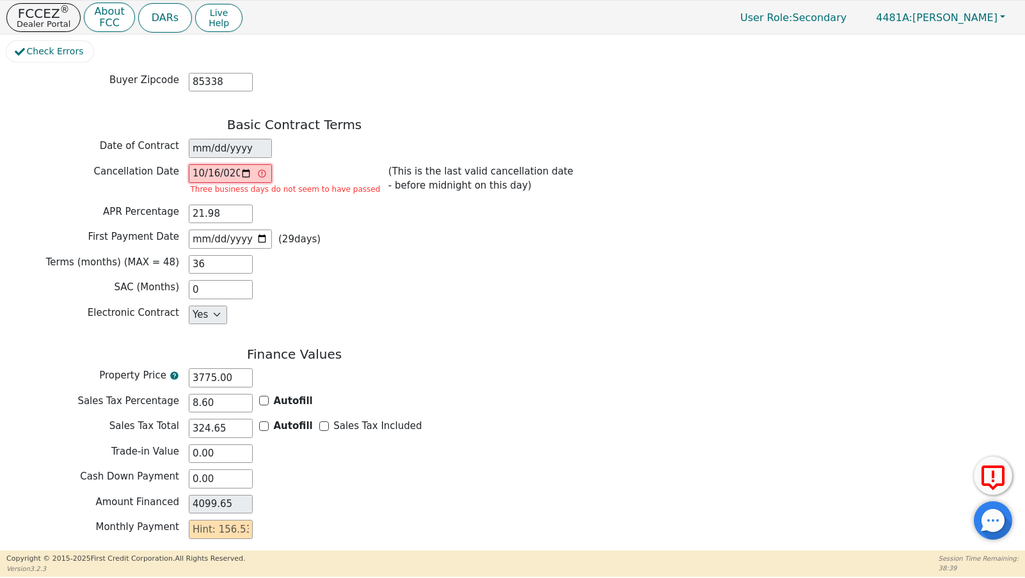
type input "[DATE]"
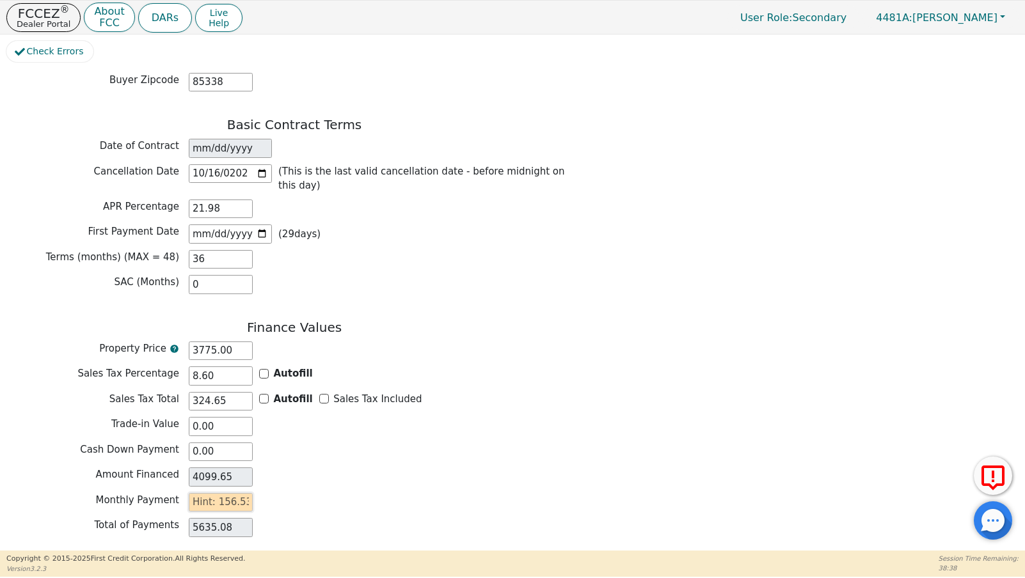
click at [214, 493] on input "text" at bounding box center [221, 502] width 64 height 19
type input "1"
type input "36.00"
type input "15"
type input "540.00"
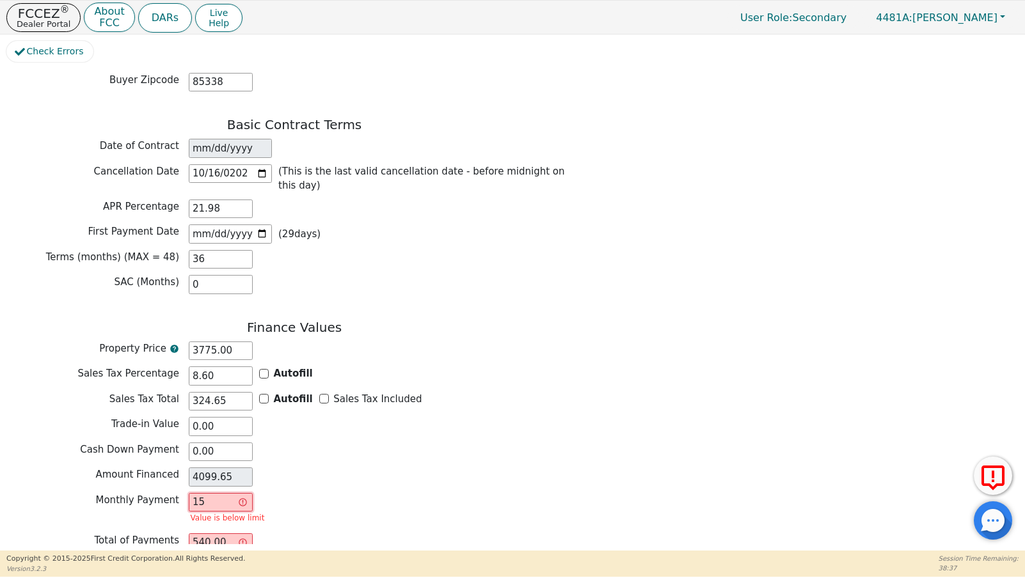
type input "156"
type input "5616.00"
type input "156.5"
type input "5634.00"
type input "156.53"
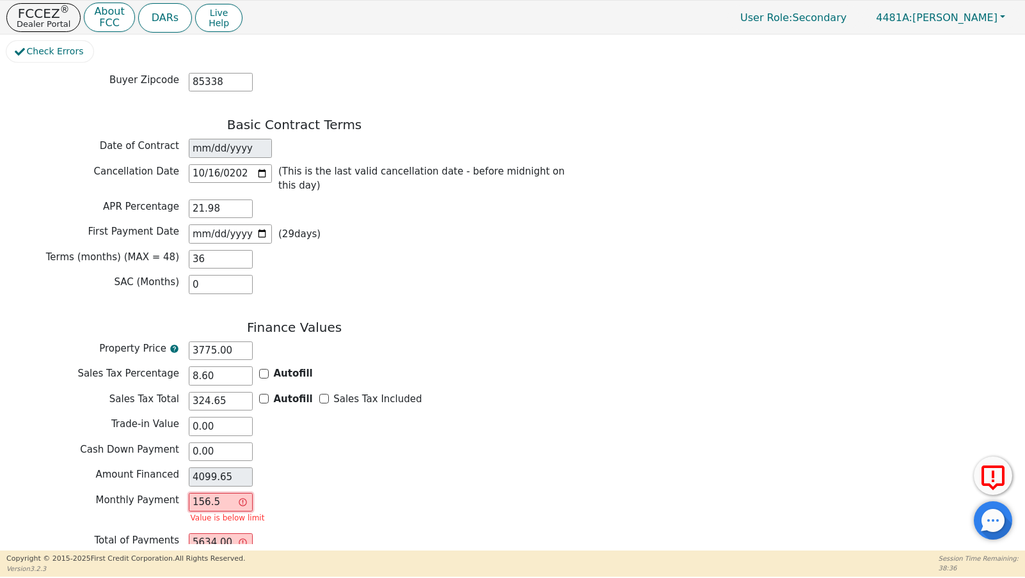
type input "5635.08"
type input "156.5"
type input "5634.00"
type input "156.52"
type input "5634.72"
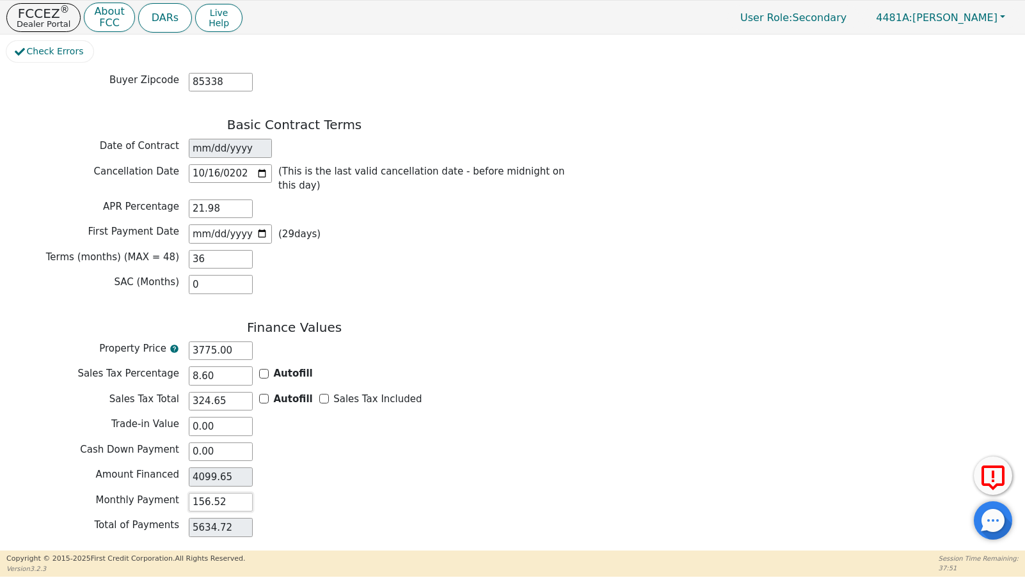
scroll to position [987, 0]
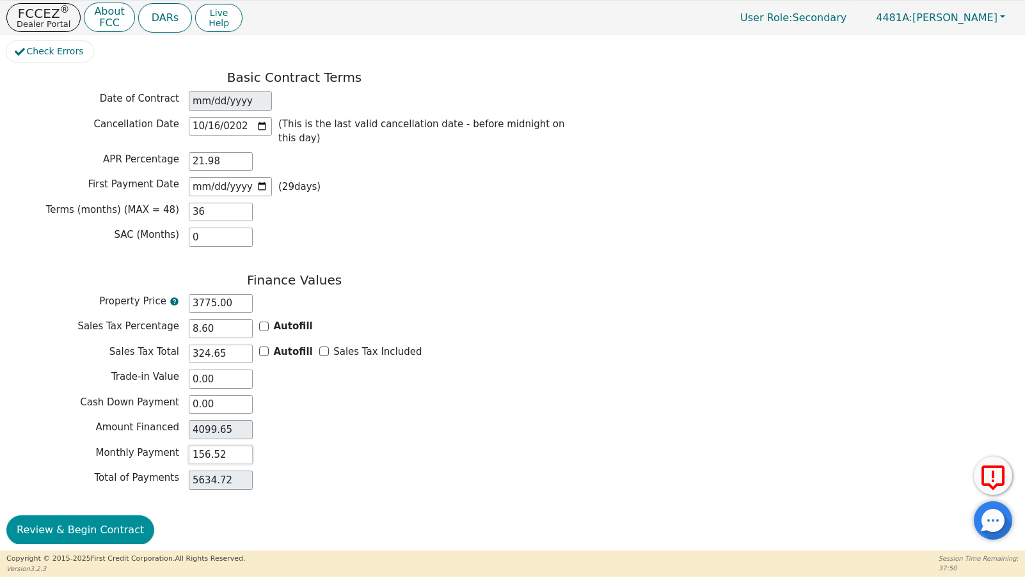
type input "156.52"
click at [85, 517] on button "Review & Begin Contract" at bounding box center [80, 530] width 148 height 29
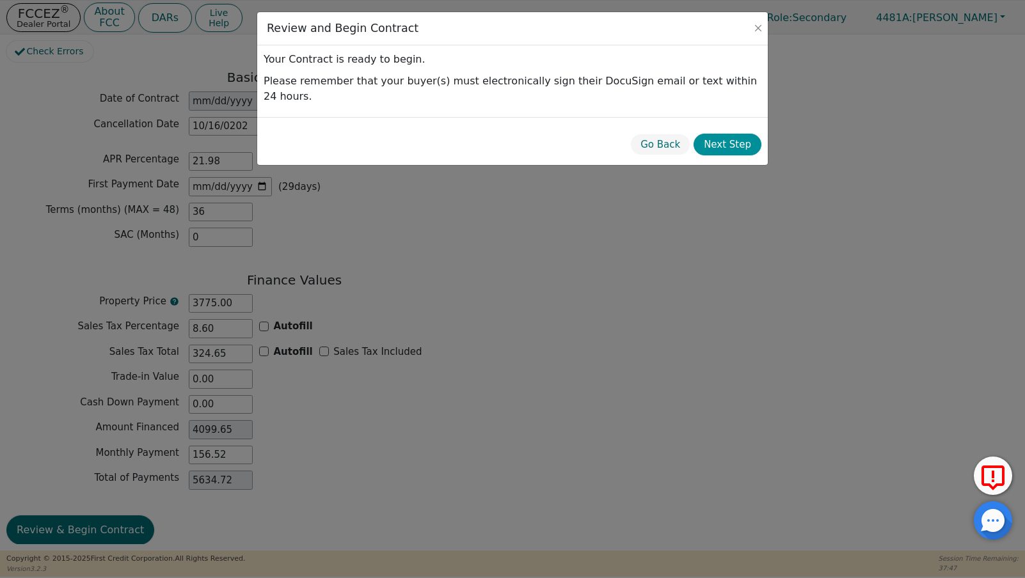
click at [739, 134] on button "Next Step" at bounding box center [727, 145] width 68 height 22
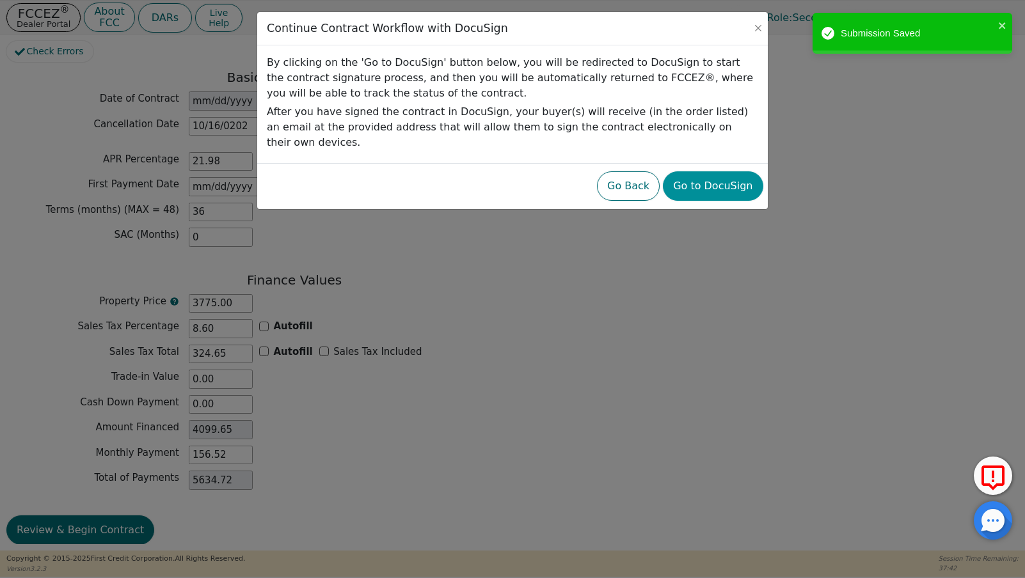
click at [704, 177] on button "Go to DocuSign" at bounding box center [713, 185] width 100 height 29
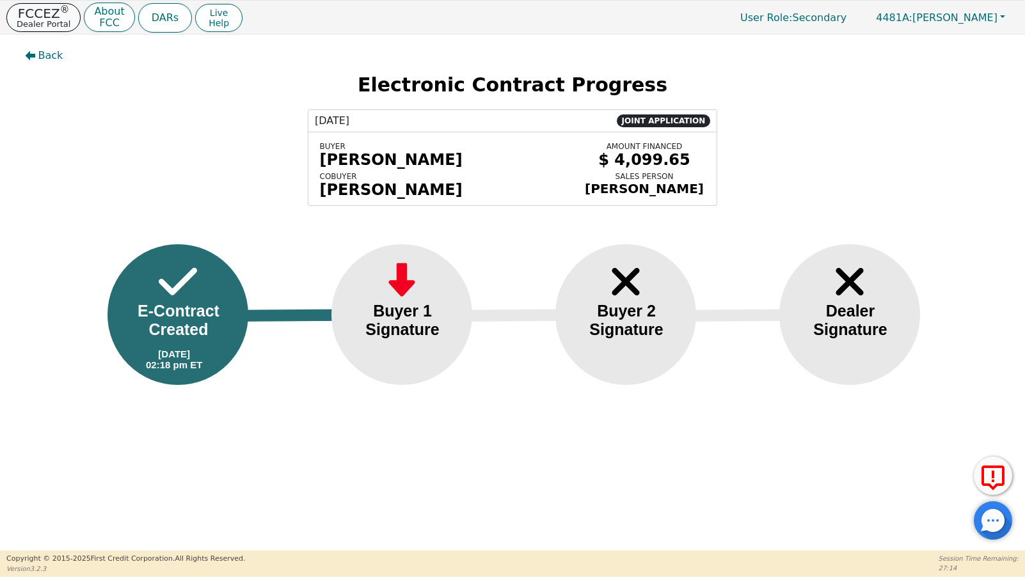
click at [67, 17] on button "FCCEZ ® Dealer Portal" at bounding box center [43, 17] width 74 height 29
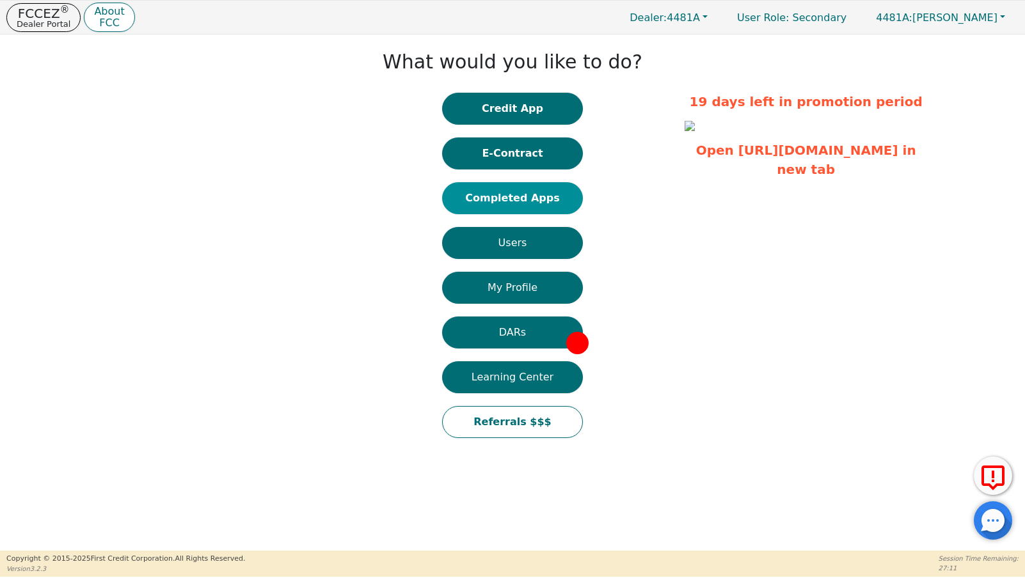
click at [505, 198] on button "Completed Apps" at bounding box center [512, 198] width 141 height 32
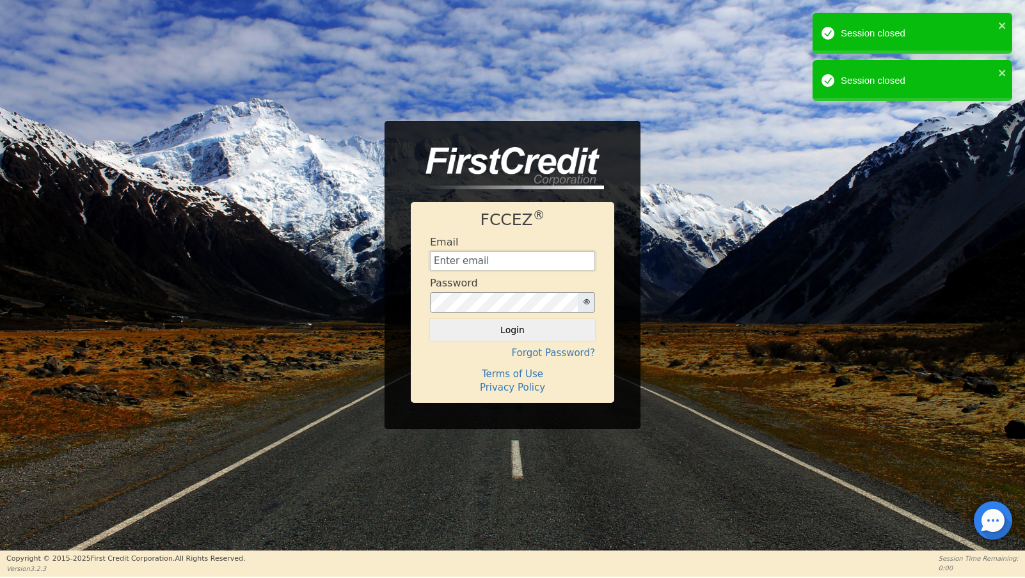
type input "[EMAIL_ADDRESS][DOMAIN_NAME]"
